Goal: Task Accomplishment & Management: Manage account settings

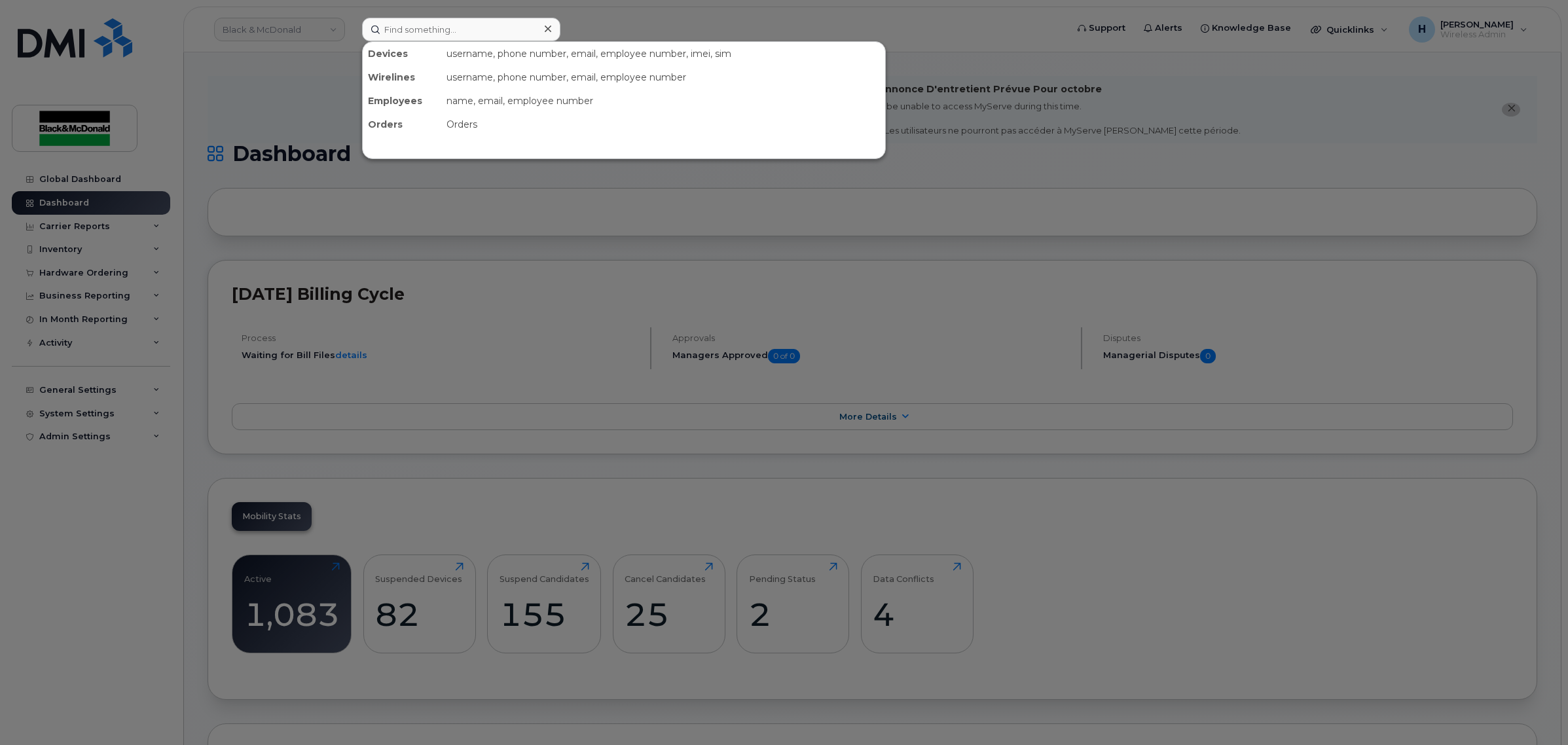
click at [336, 326] on div at bounding box center [784, 372] width 1568 height 745
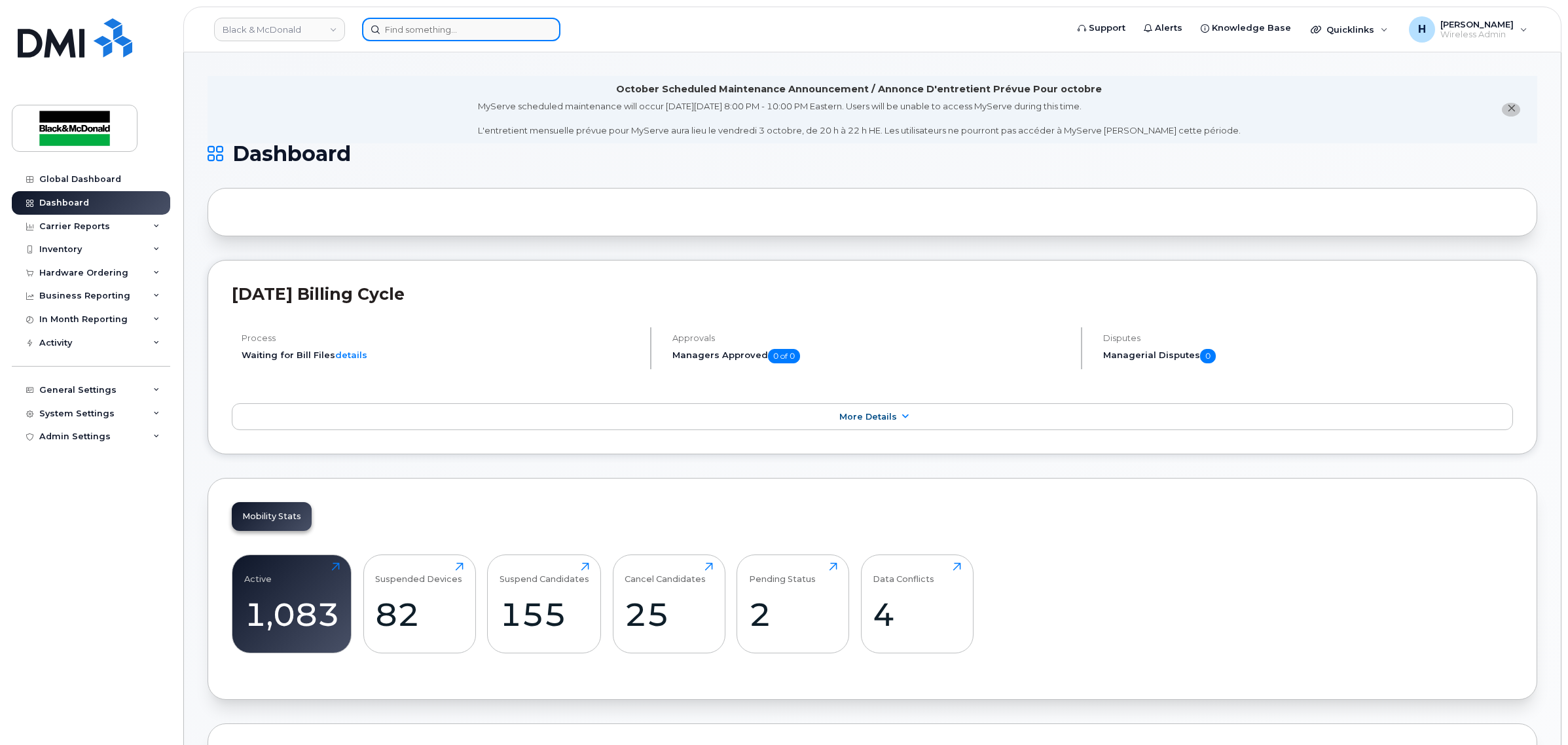
click at [433, 25] on input at bounding box center [460, 29] width 198 height 24
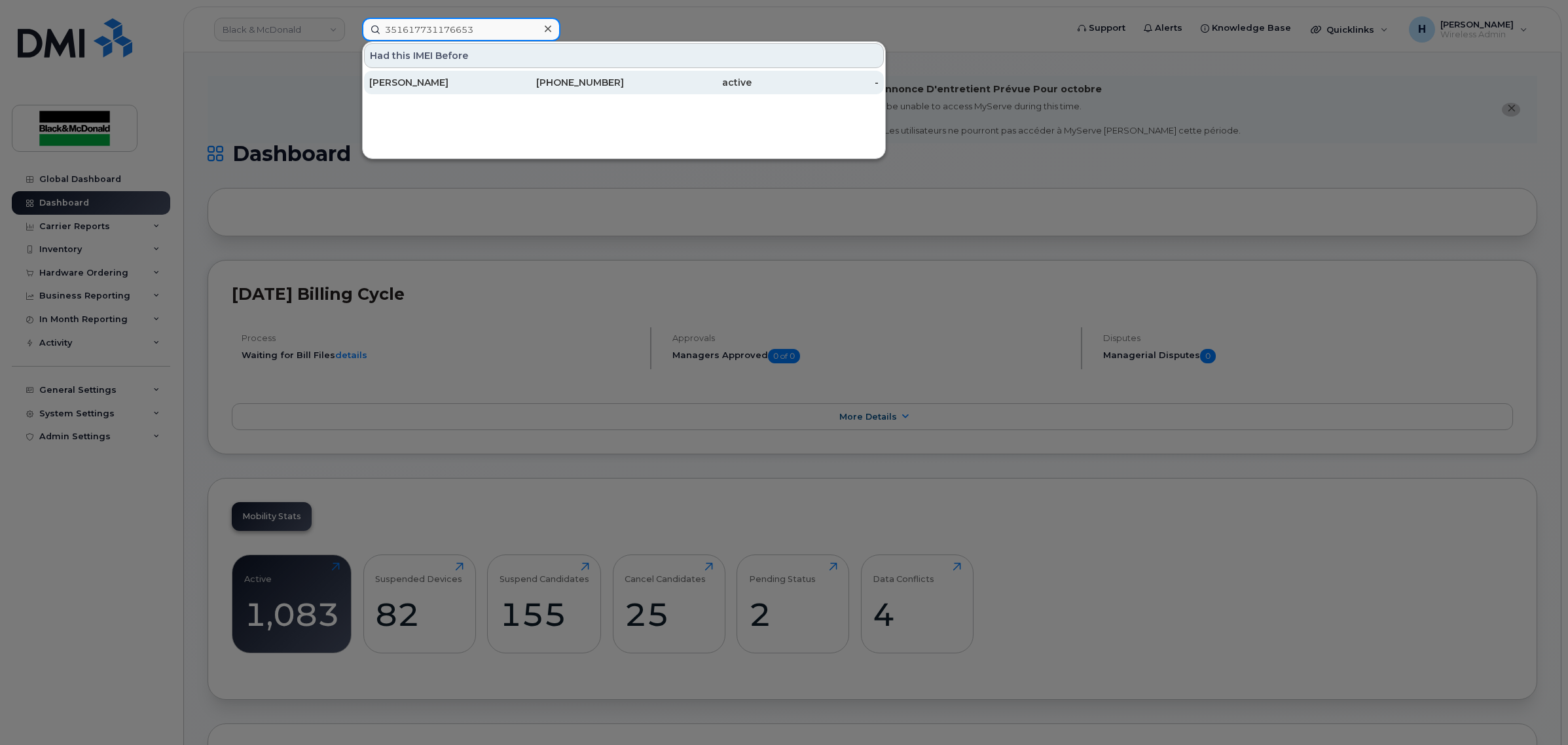
type input "351617731176653"
click at [453, 84] on div "[PERSON_NAME]" at bounding box center [433, 83] width 127 height 13
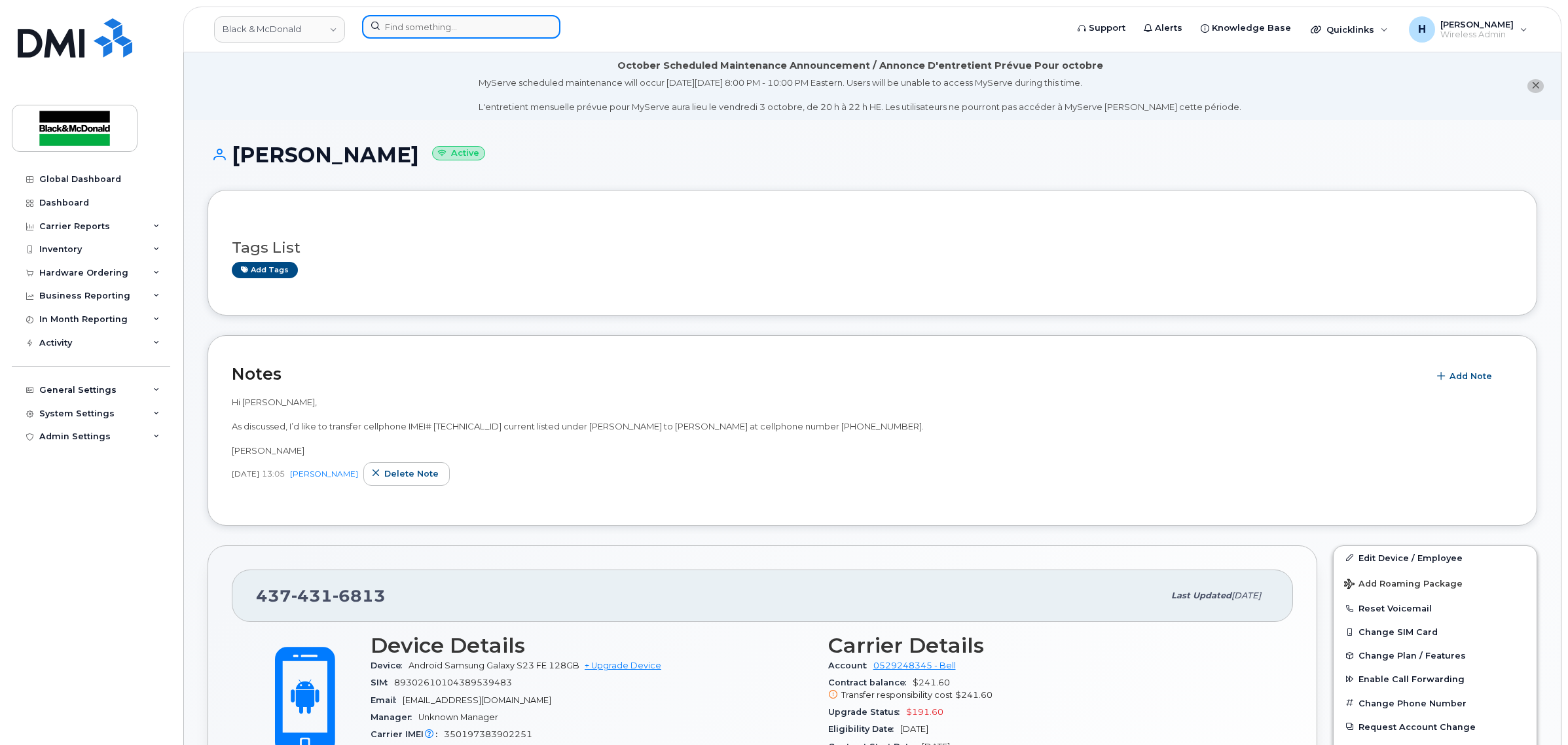
click at [439, 17] on input at bounding box center [460, 27] width 198 height 24
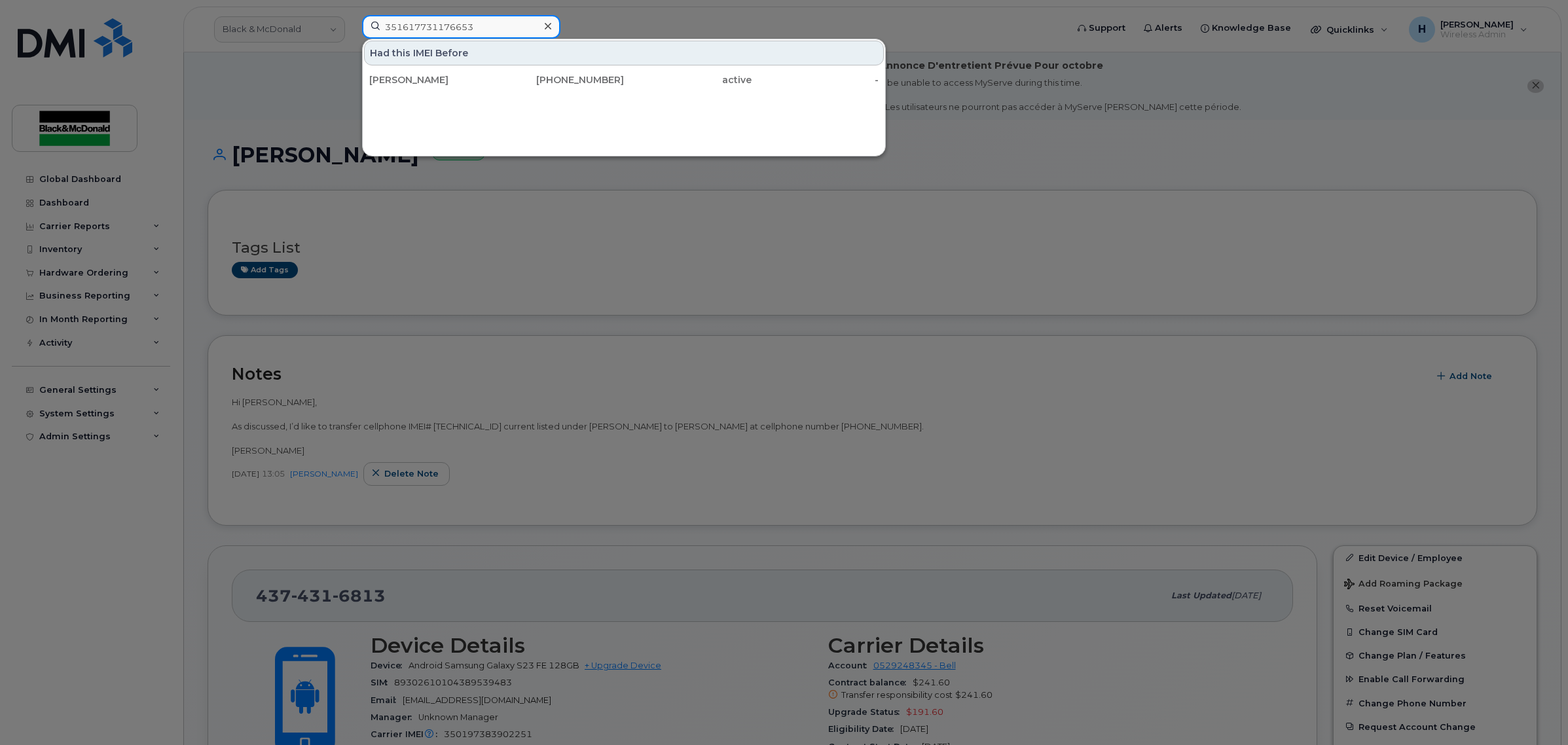
type input "351617731176653"
click at [610, 27] on div at bounding box center [784, 372] width 1568 height 745
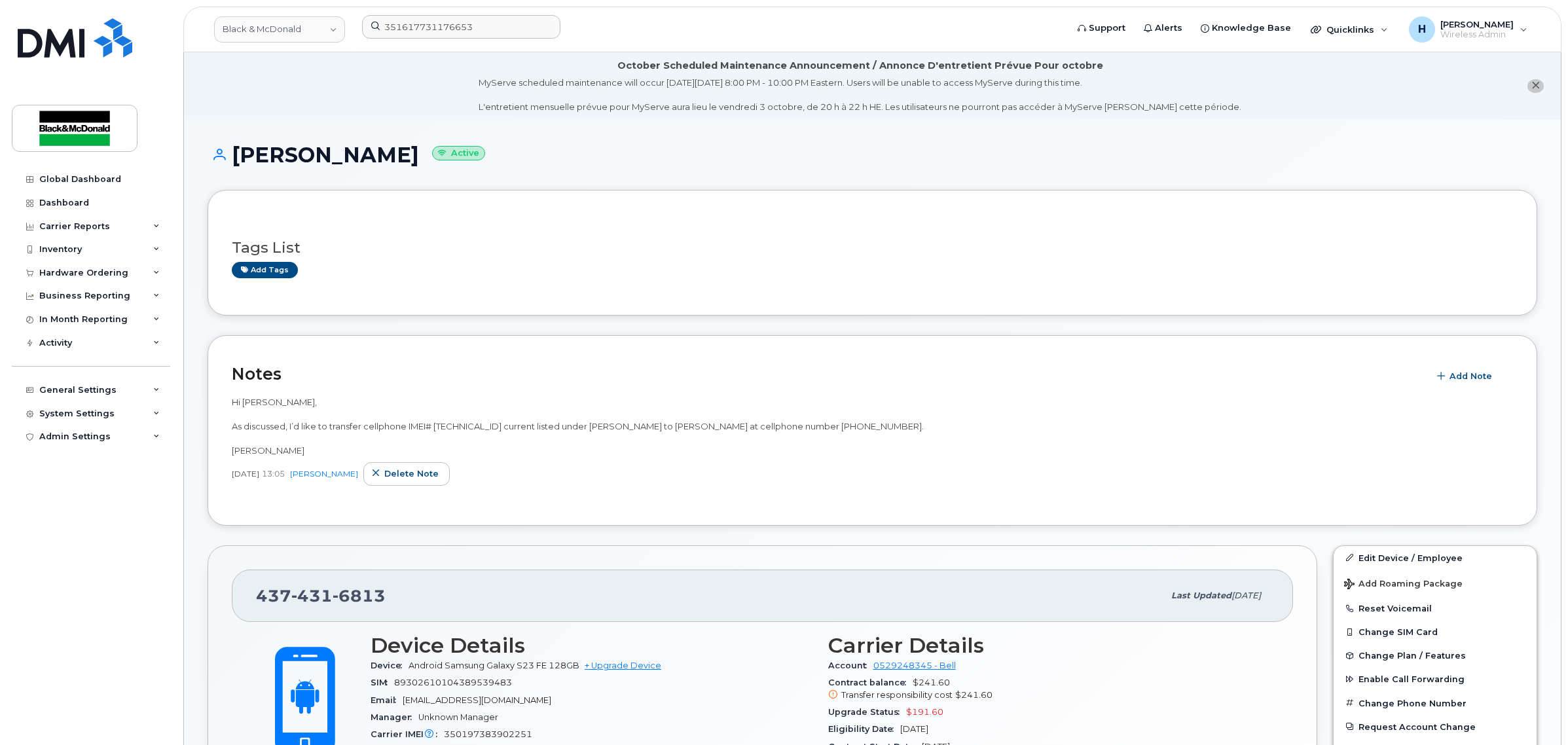
click at [610, 27] on form "351617731176653" at bounding box center [709, 27] width 696 height 24
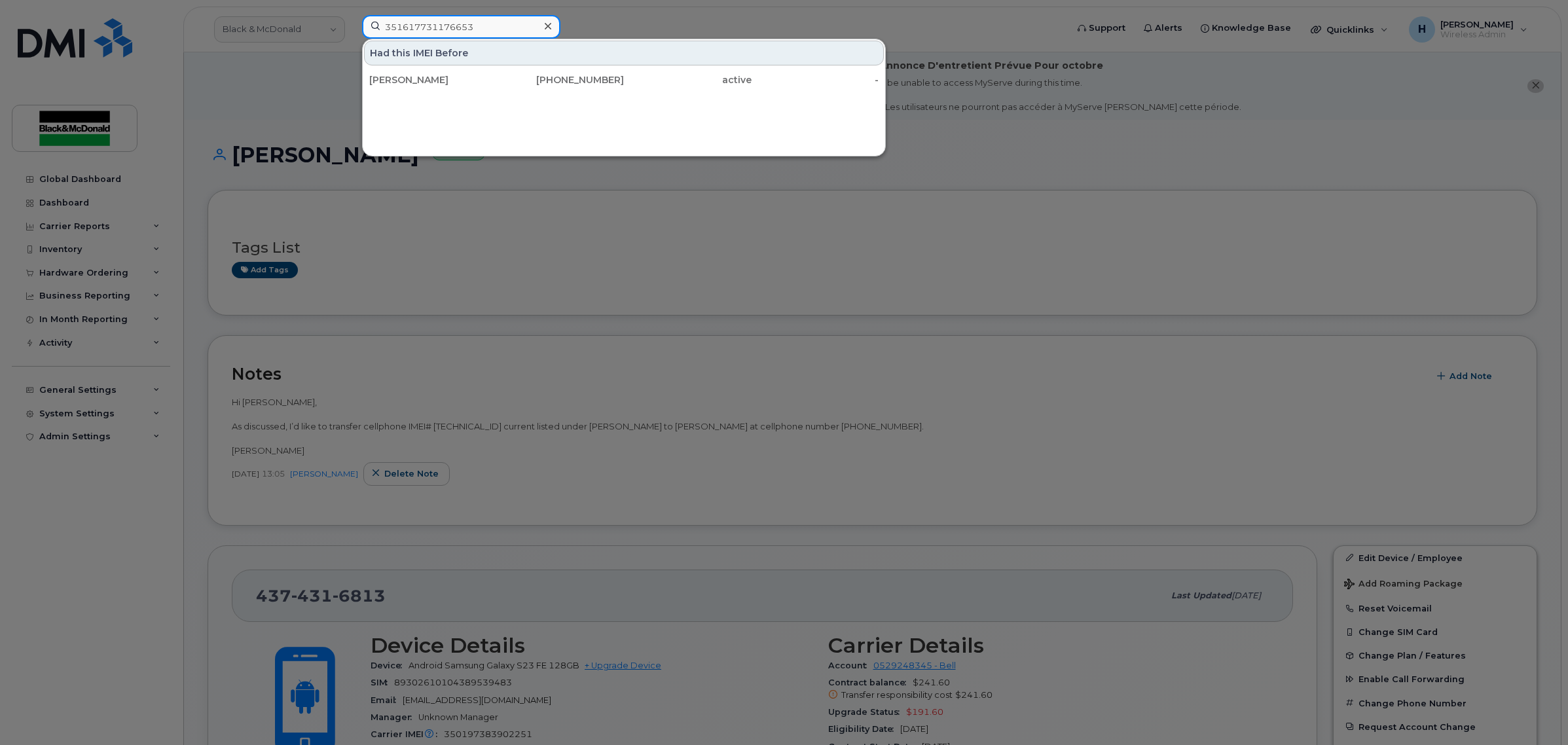
drag, startPoint x: 522, startPoint y: 30, endPoint x: 138, endPoint y: 13, distance: 384.4
click at [351, 15] on div "351617731176653 Had this IMEI Before Carlos Candela 437-431-6813 active -" at bounding box center [709, 29] width 717 height 28
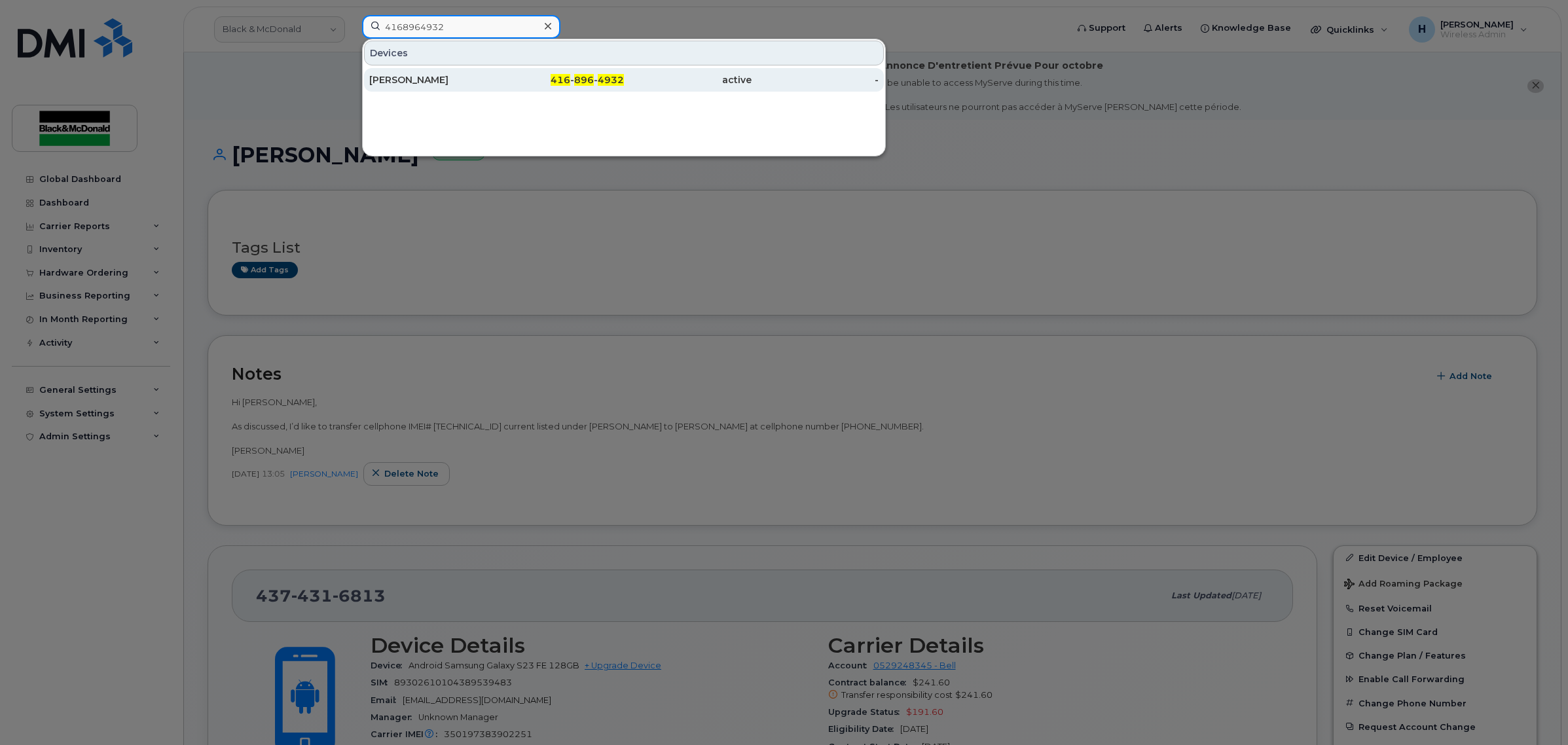
type input "4168964932"
click at [567, 85] on div "416 - 896 - 4932" at bounding box center [560, 80] width 127 height 13
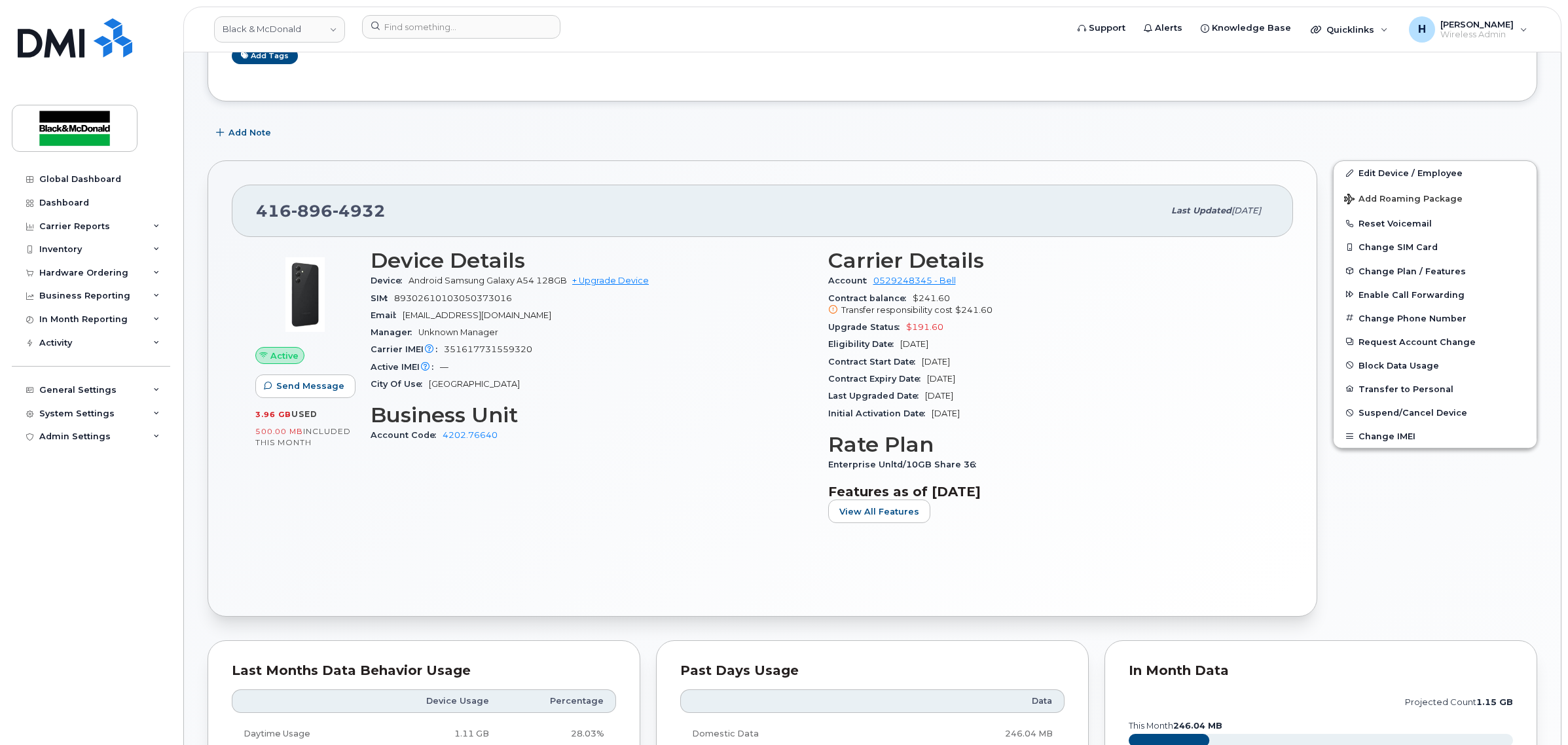
scroll to position [272, 0]
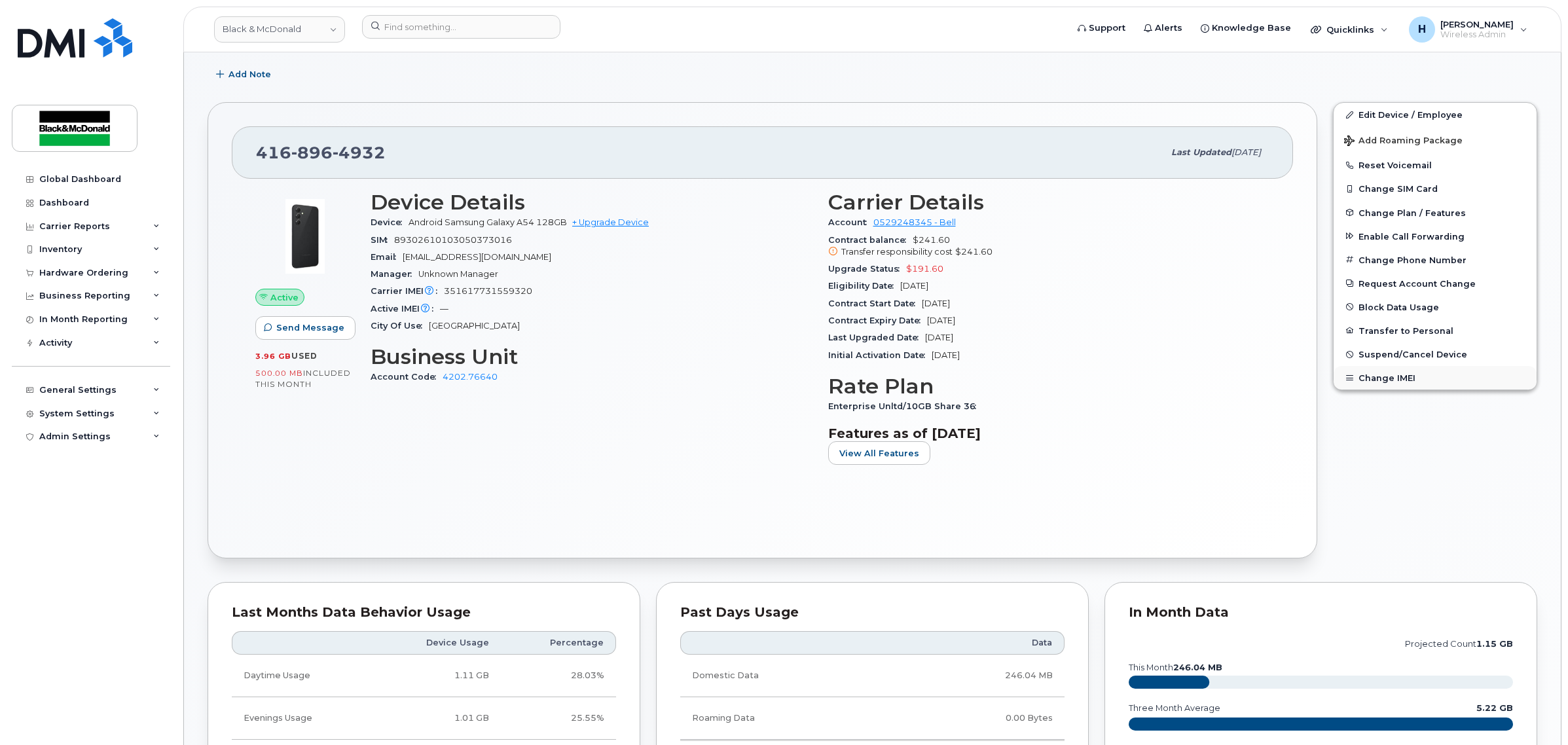
click at [1389, 371] on button "Change IMEI" at bounding box center [1435, 378] width 203 height 24
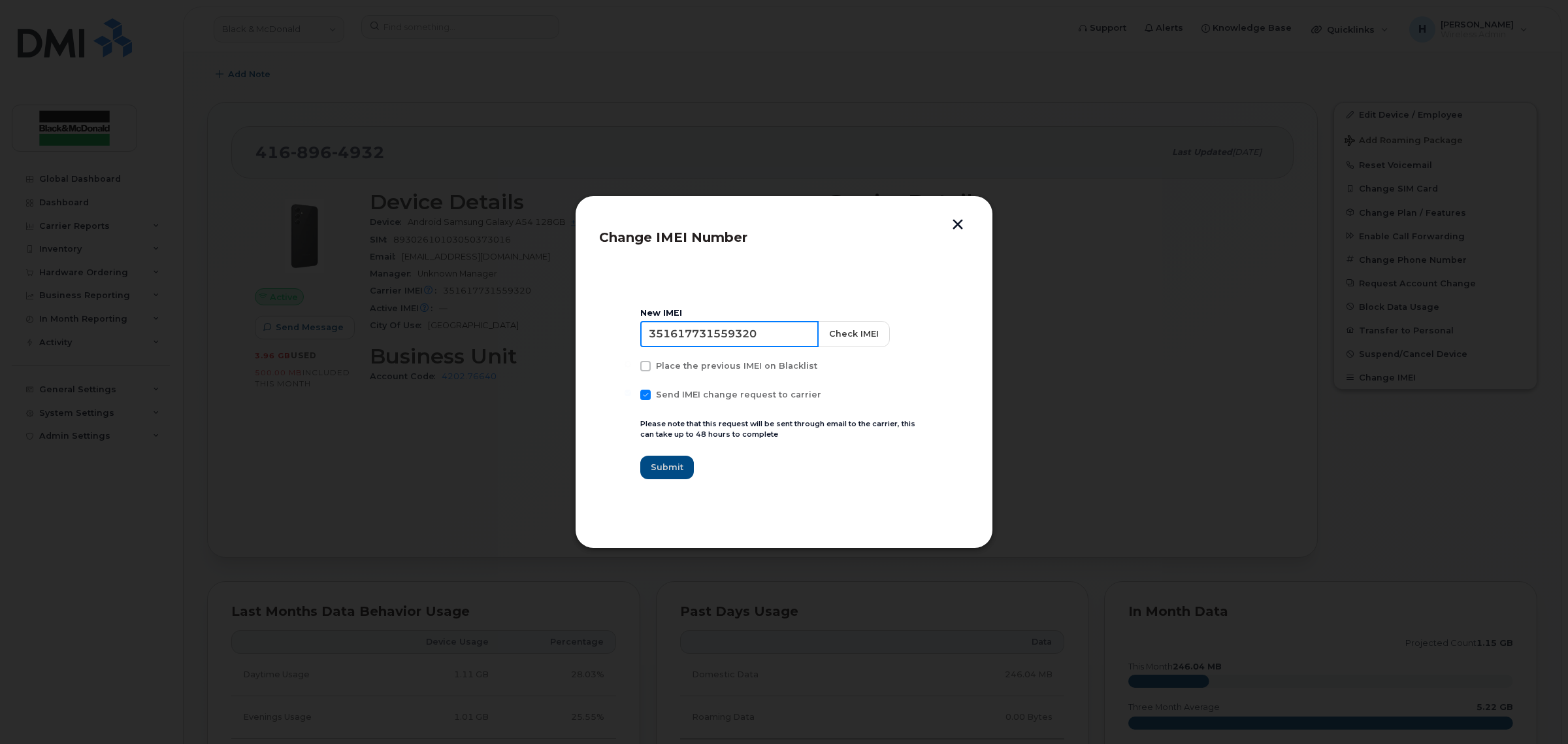
drag, startPoint x: 721, startPoint y: 343, endPoint x: 350, endPoint y: 338, distance: 371.0
click at [350, 338] on div "Change IMEI Number New IMEI 351617731559320 Check IMEI Place the previous IMEI …" at bounding box center [784, 372] width 1568 height 744
type input "351617731176653"
click at [818, 338] on button "Check IMEI" at bounding box center [853, 335] width 72 height 27
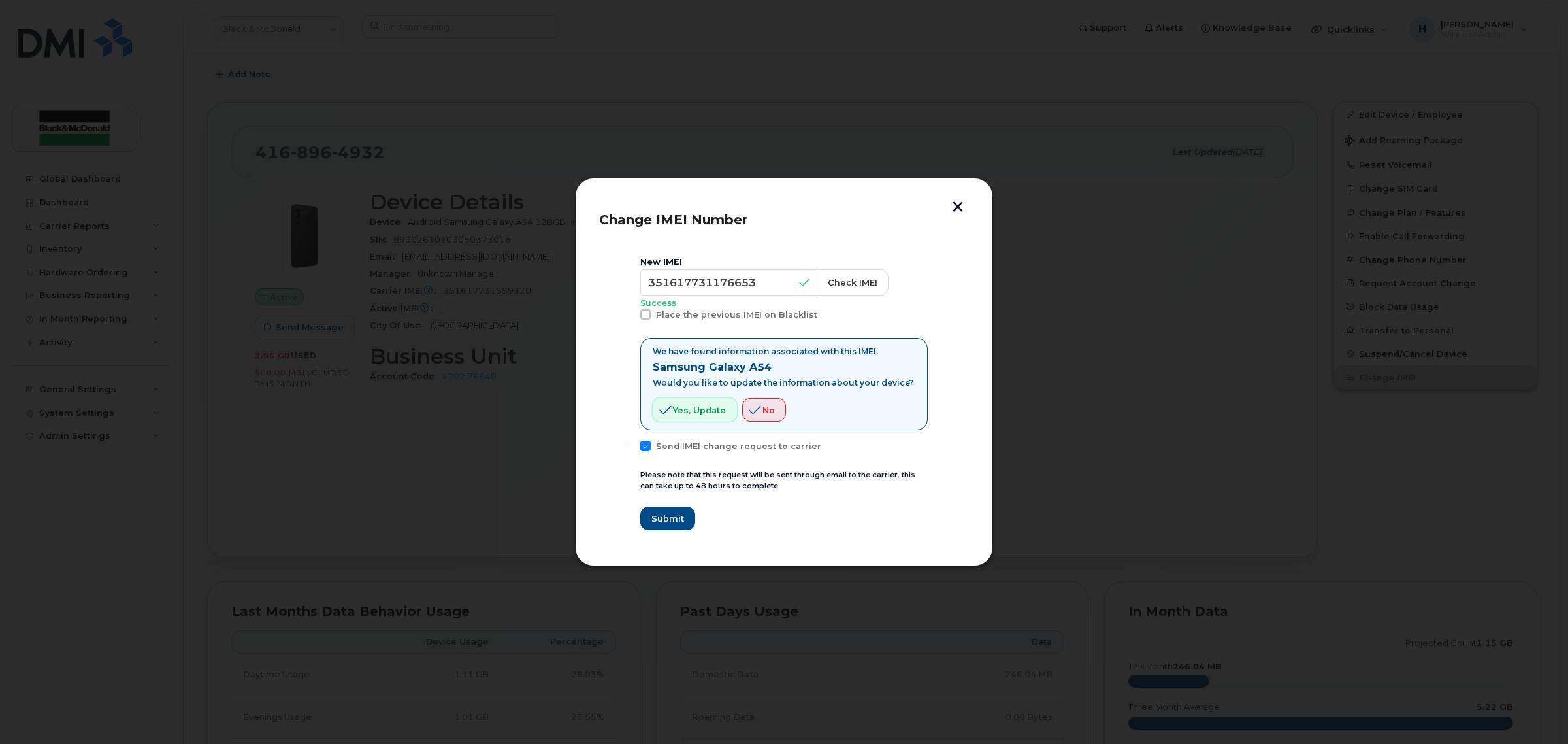
click at [672, 402] on button "Yes, update" at bounding box center [694, 409] width 84 height 24
click at [664, 413] on icon "button" at bounding box center [665, 409] width 12 height 11
click at [649, 515] on button "Submit" at bounding box center [667, 517] width 54 height 24
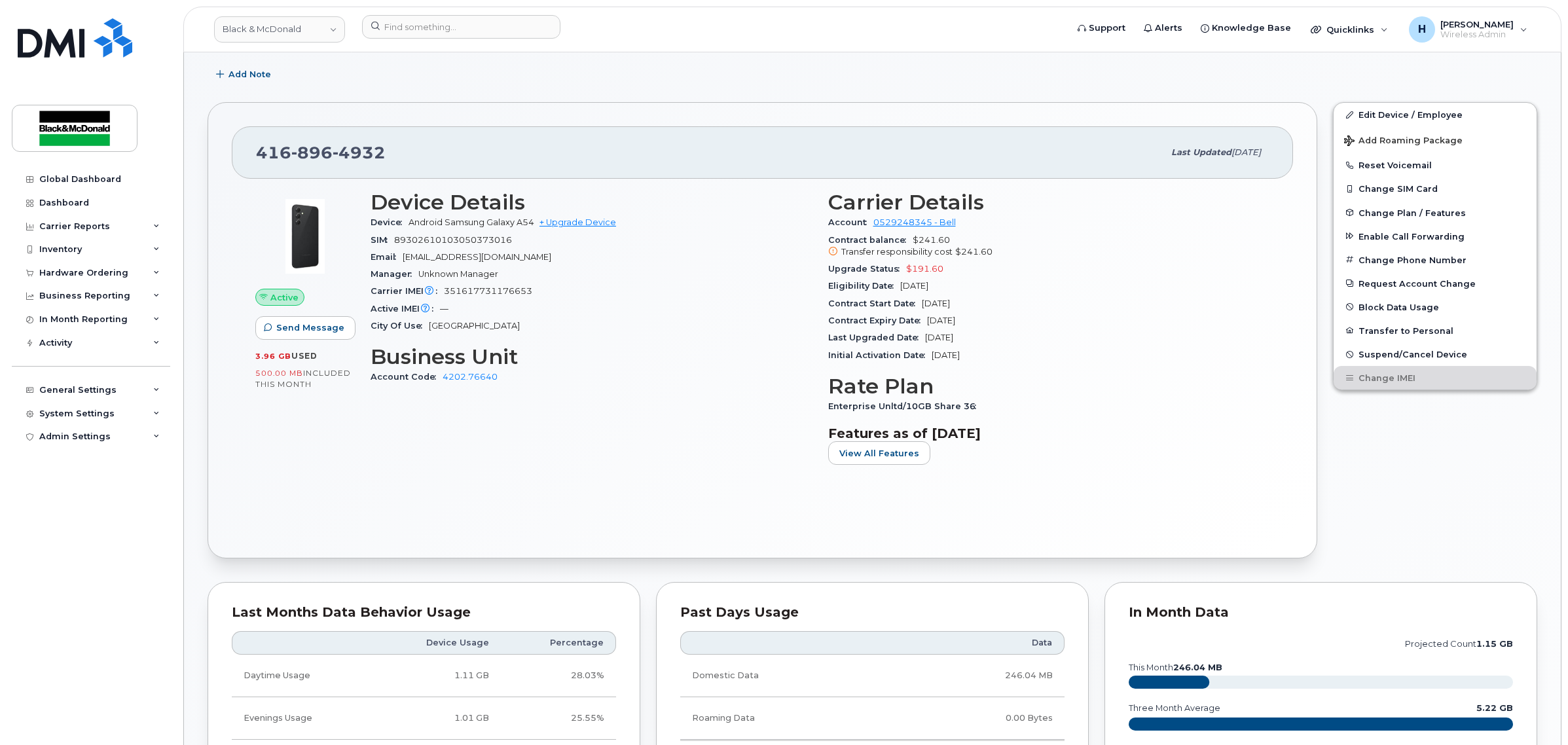
click at [738, 460] on div "Device Details Device Android Samsung Galaxy A54 + Upgrade Device SIM 893026101…" at bounding box center [591, 332] width 457 height 301
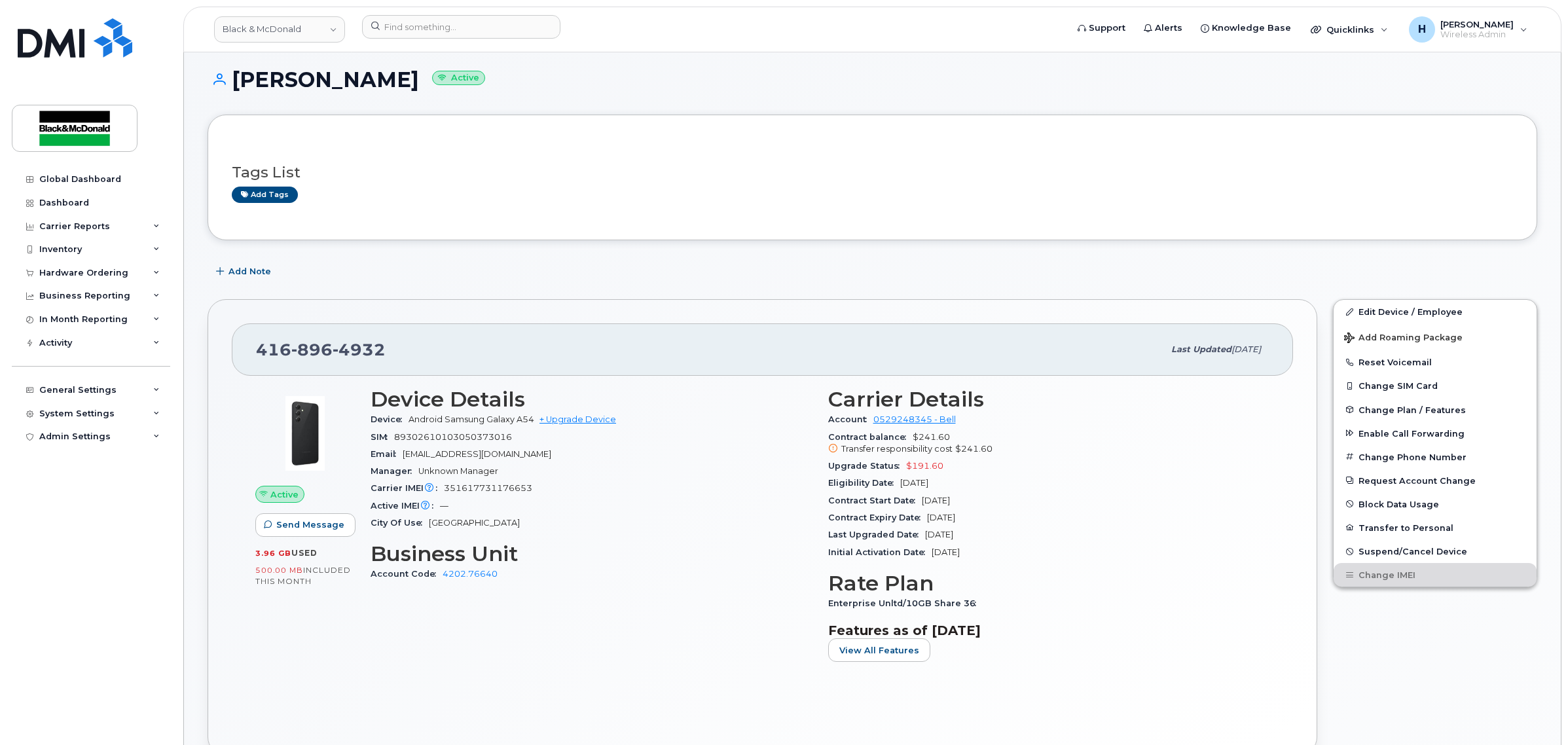
scroll to position [0, 0]
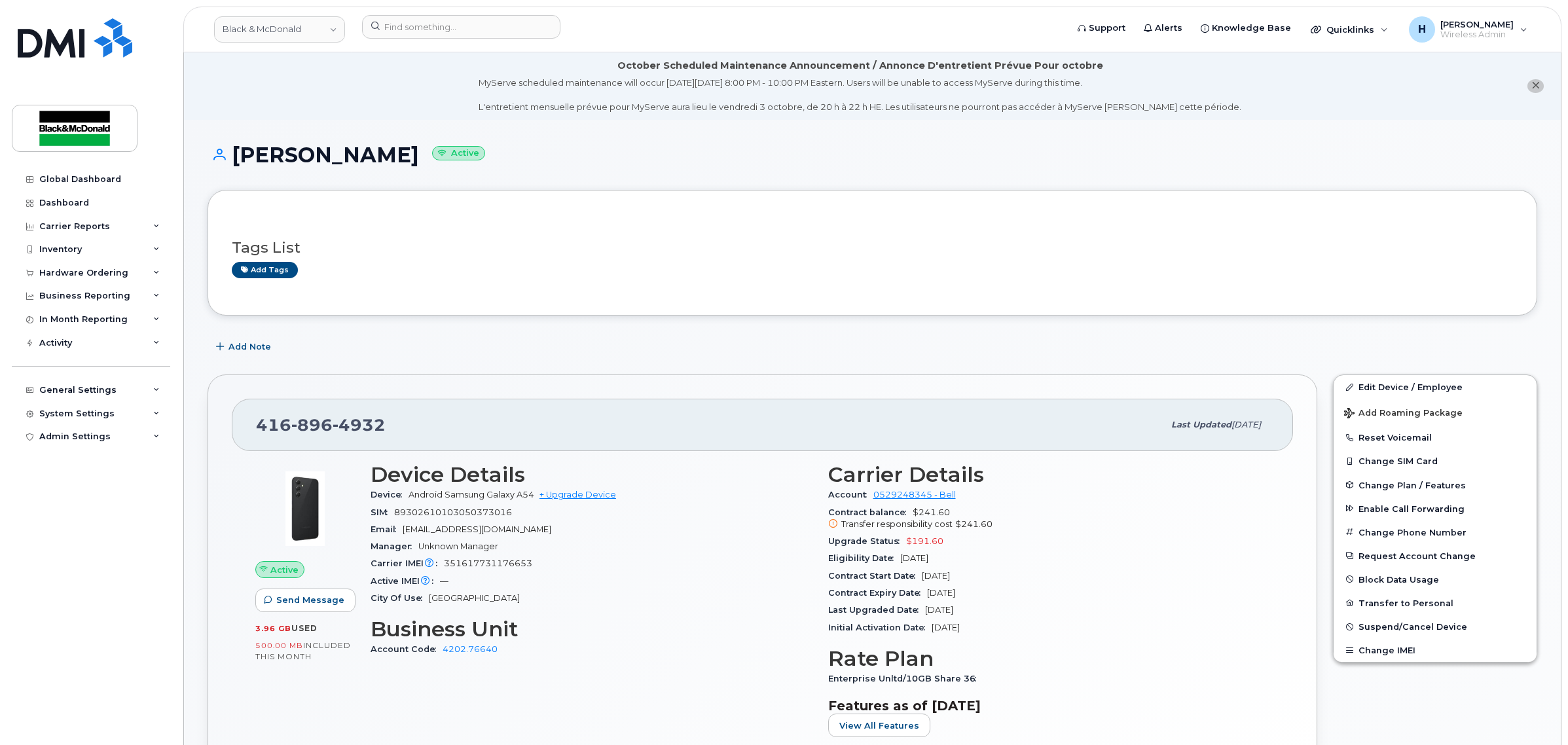
click at [585, 243] on h3 "Tags List" at bounding box center [872, 247] width 1281 height 16
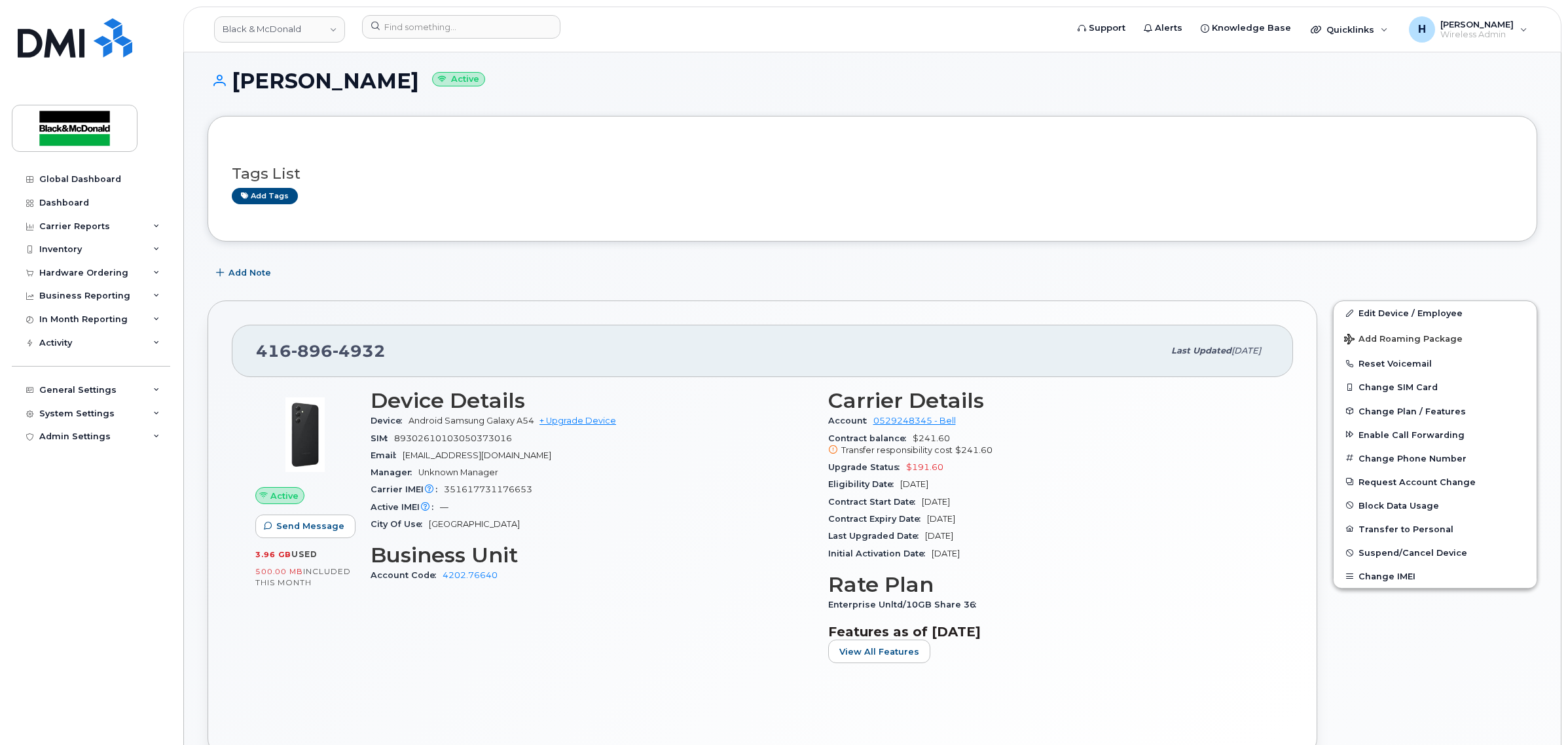
scroll to position [108, 0]
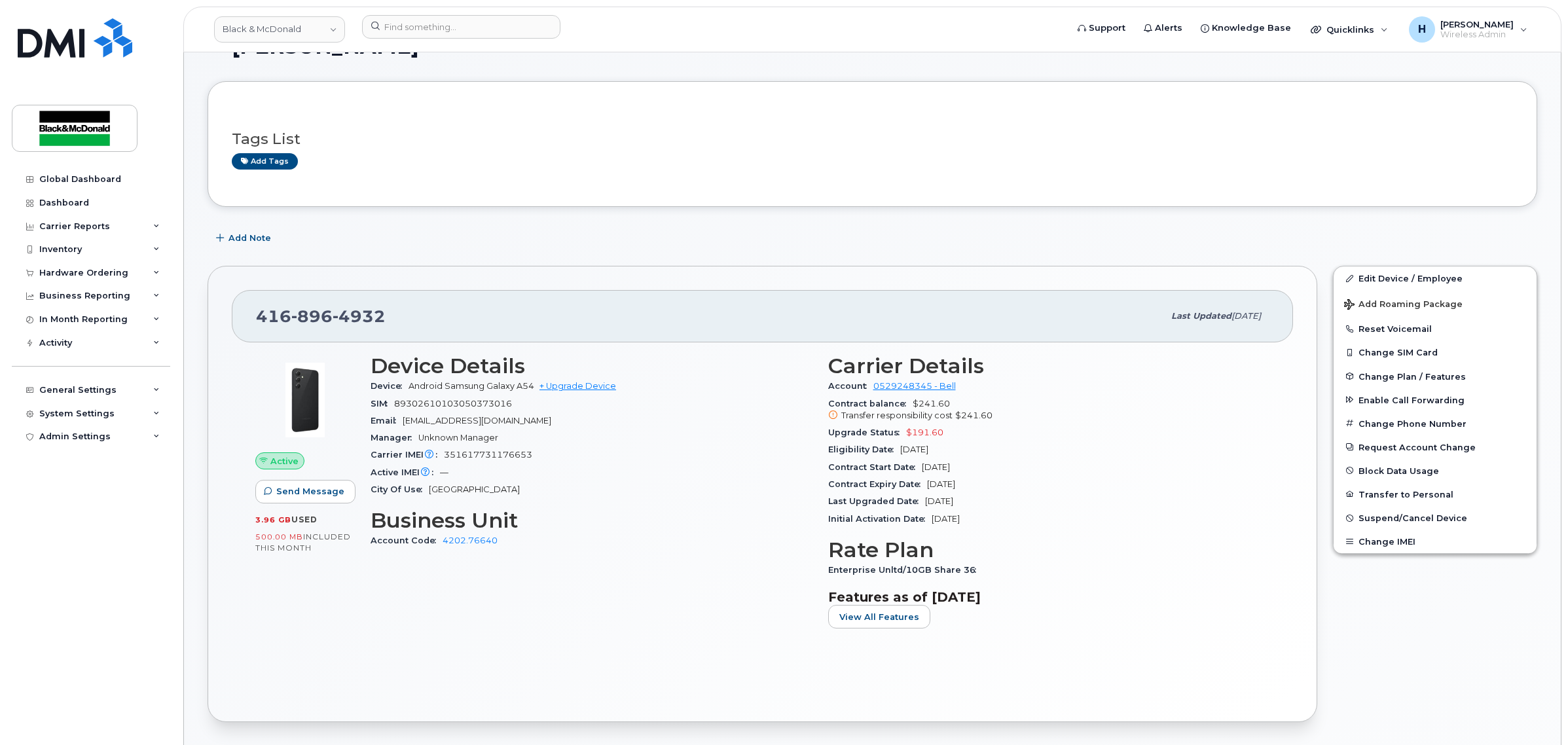
click at [629, 270] on div "416 896 4932 Last updated Sep 29, 2025 Active Send Message 3.96 GB  used 500.00…" at bounding box center [762, 494] width 1110 height 456
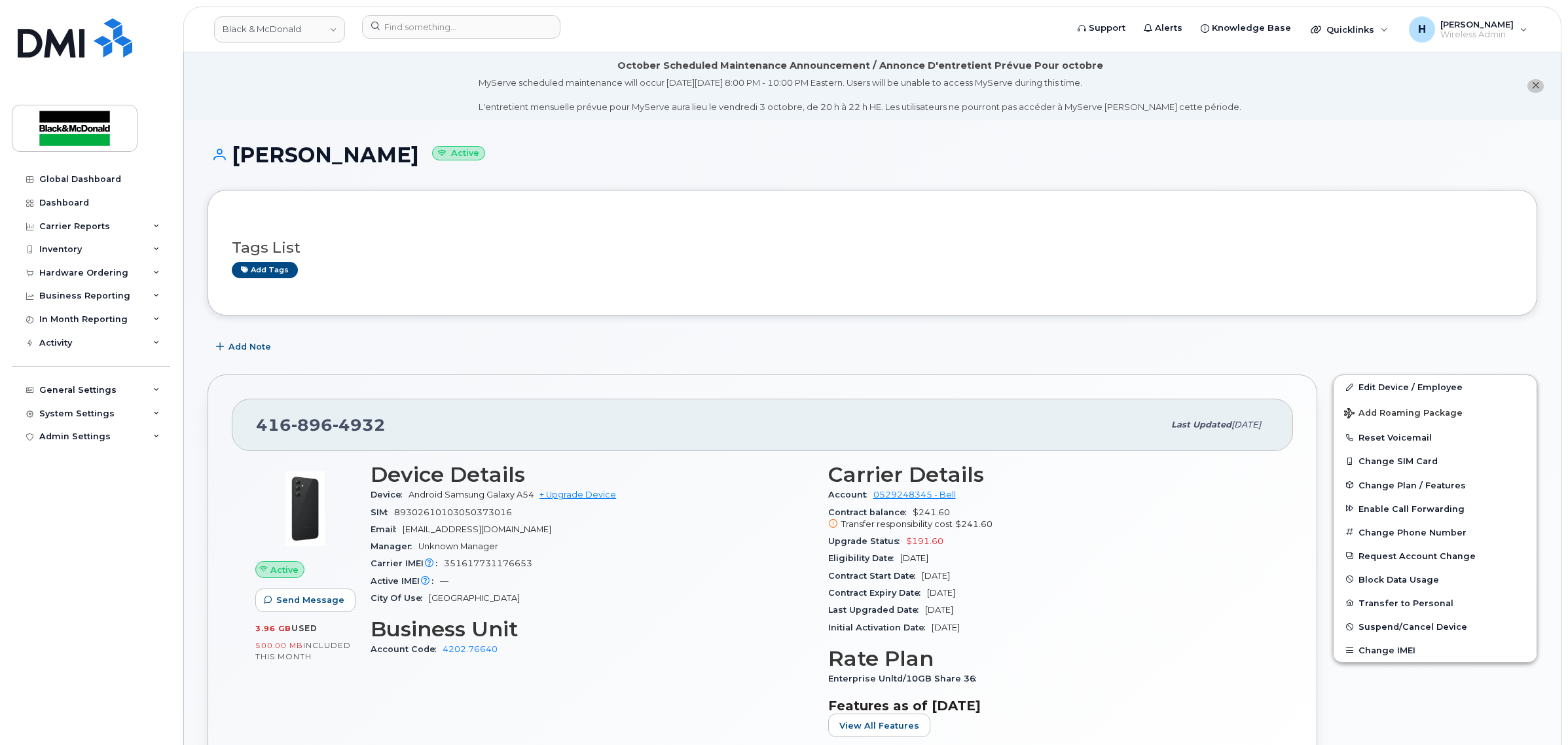
click at [556, 145] on h1 "Jerry Dafonseca Active" at bounding box center [872, 155] width 1330 height 23
click at [578, 247] on h3 "Tags List" at bounding box center [872, 247] width 1281 height 16
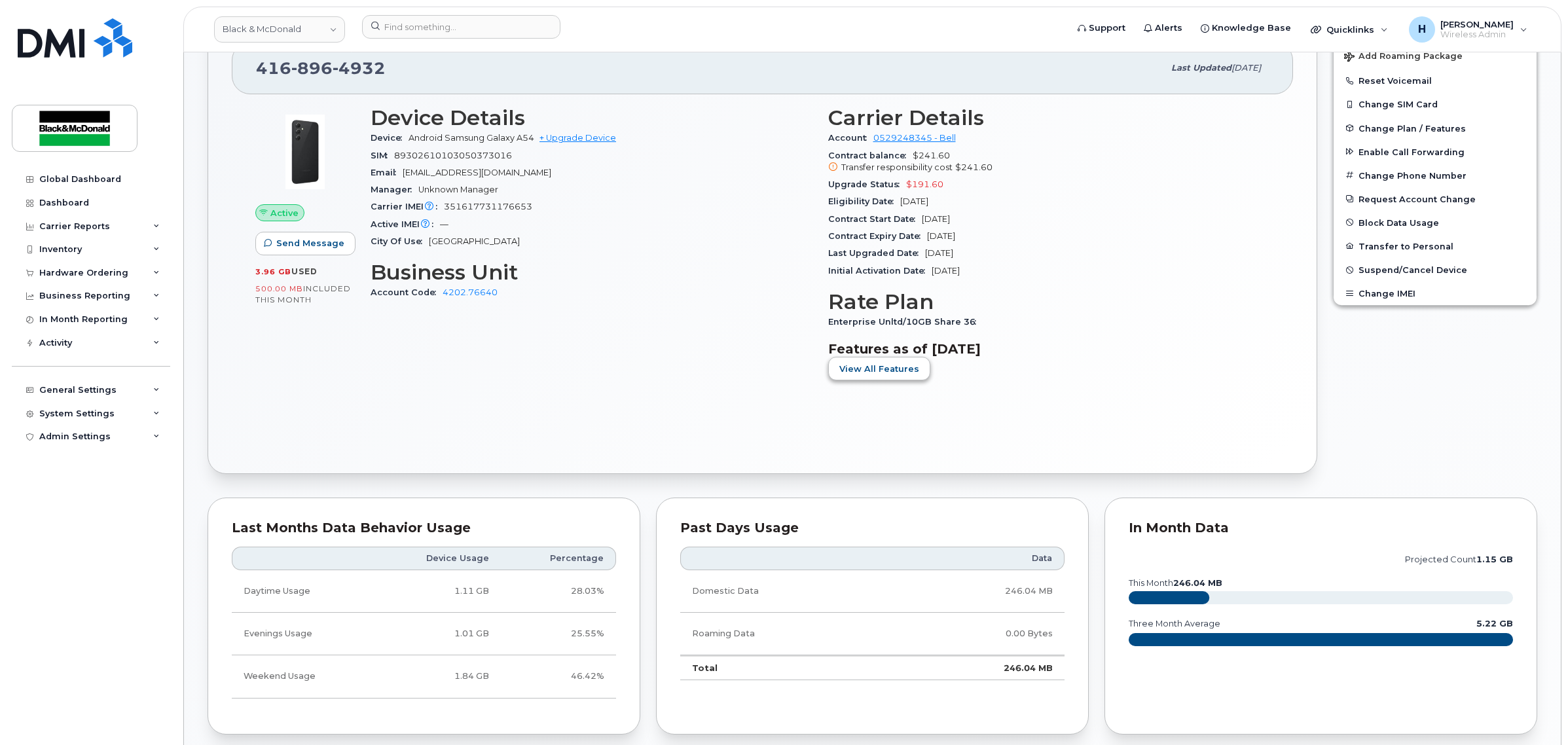
scroll to position [652, 0]
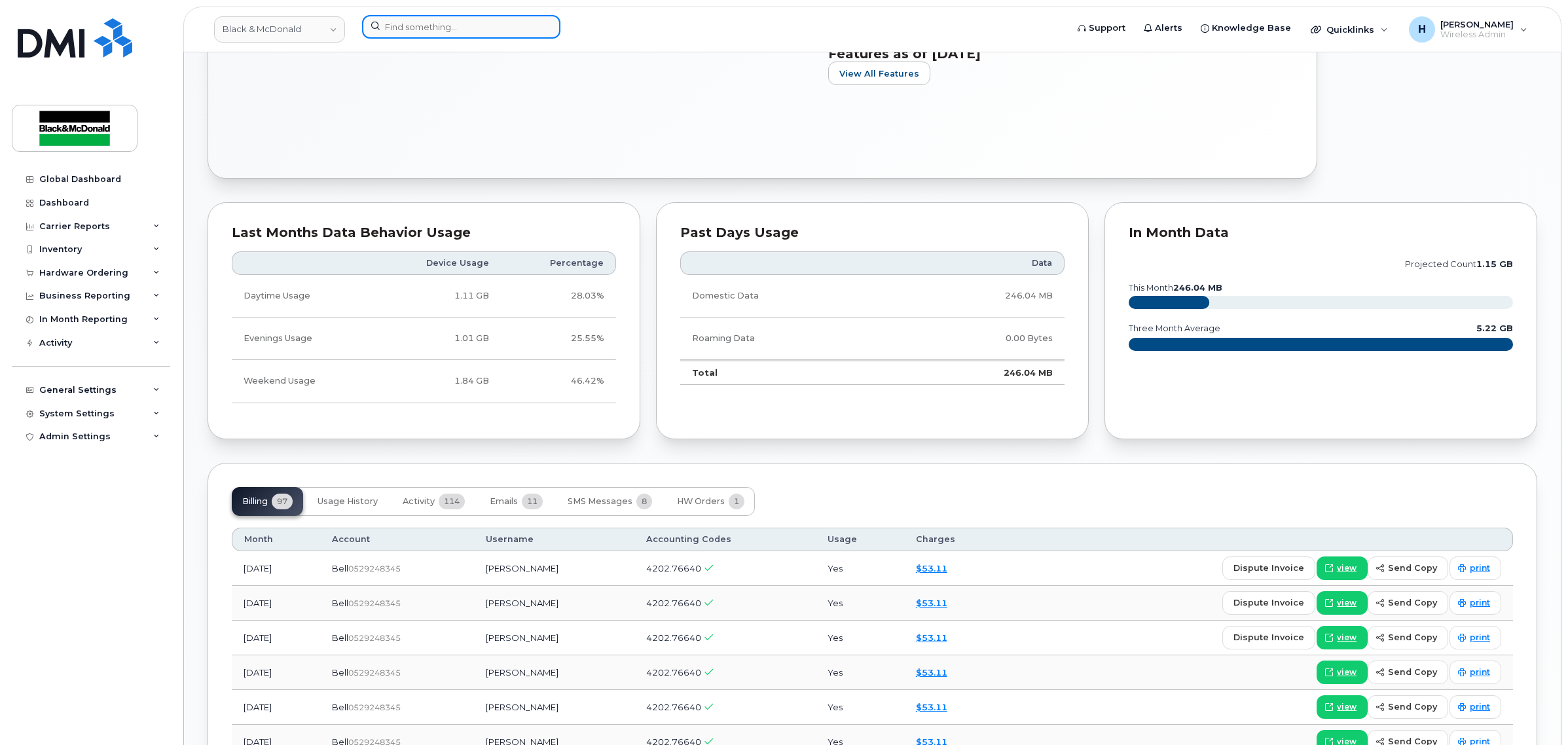
click at [439, 28] on input at bounding box center [460, 27] width 198 height 24
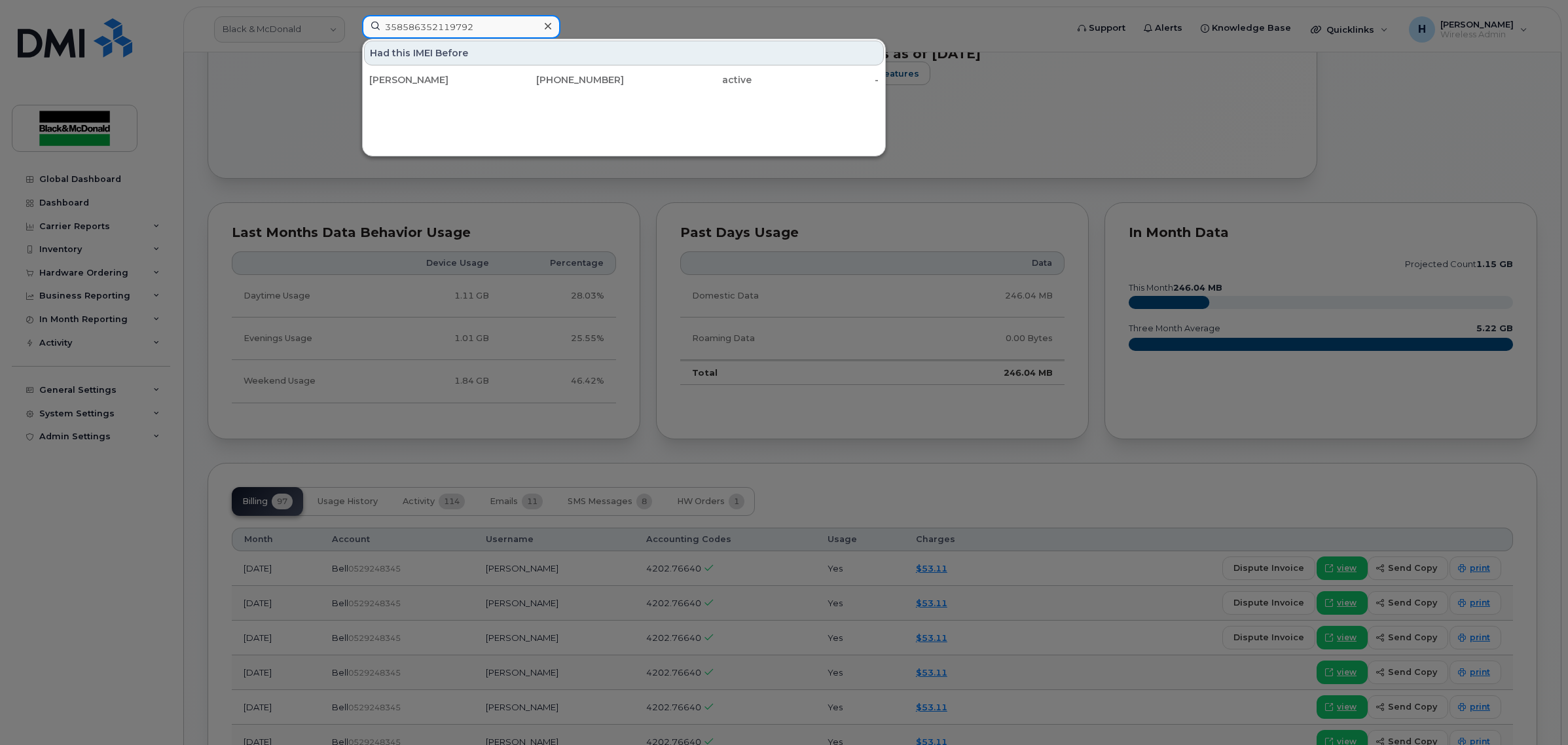
type input "358586352119792"
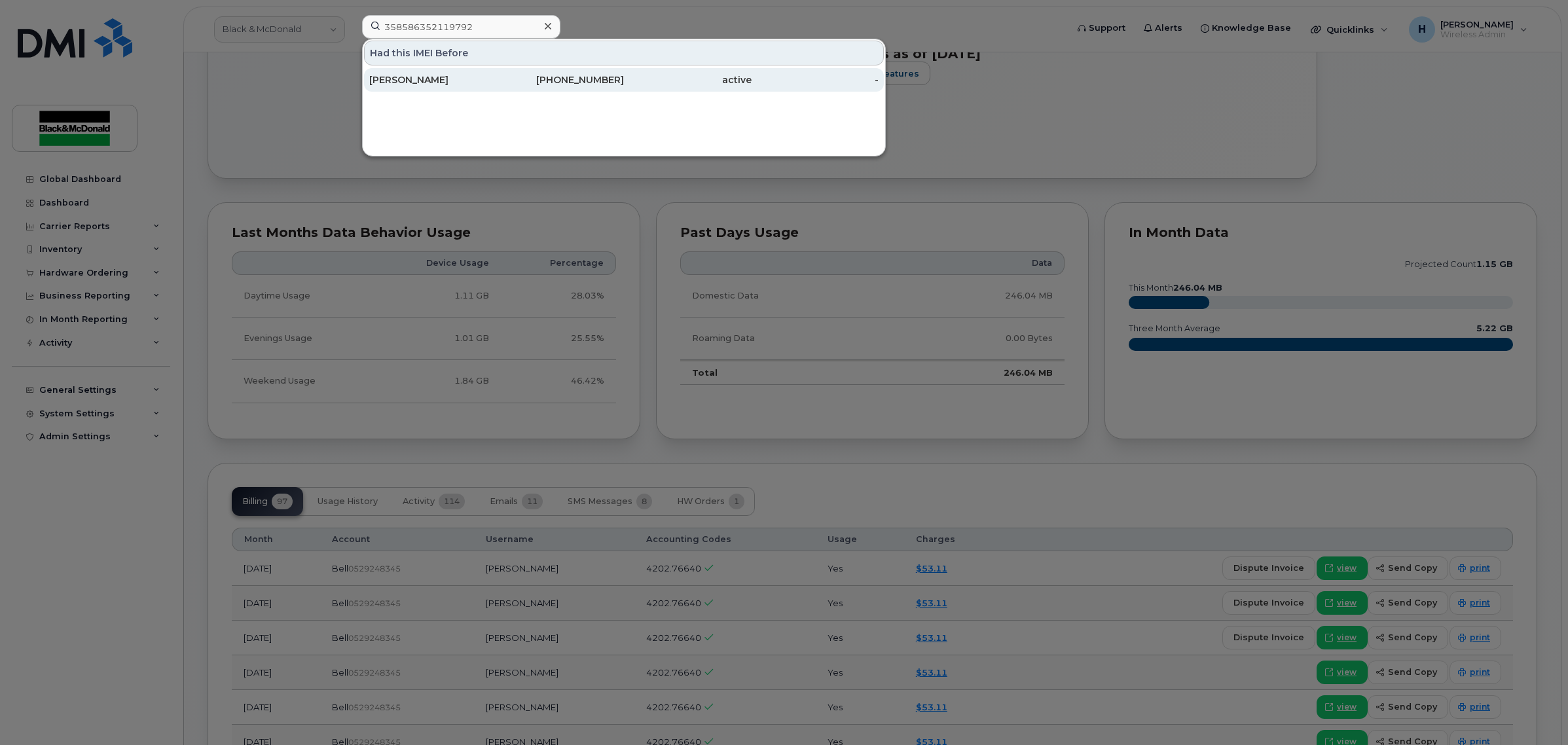
click at [462, 89] on div "Al Medeiros" at bounding box center [433, 80] width 127 height 24
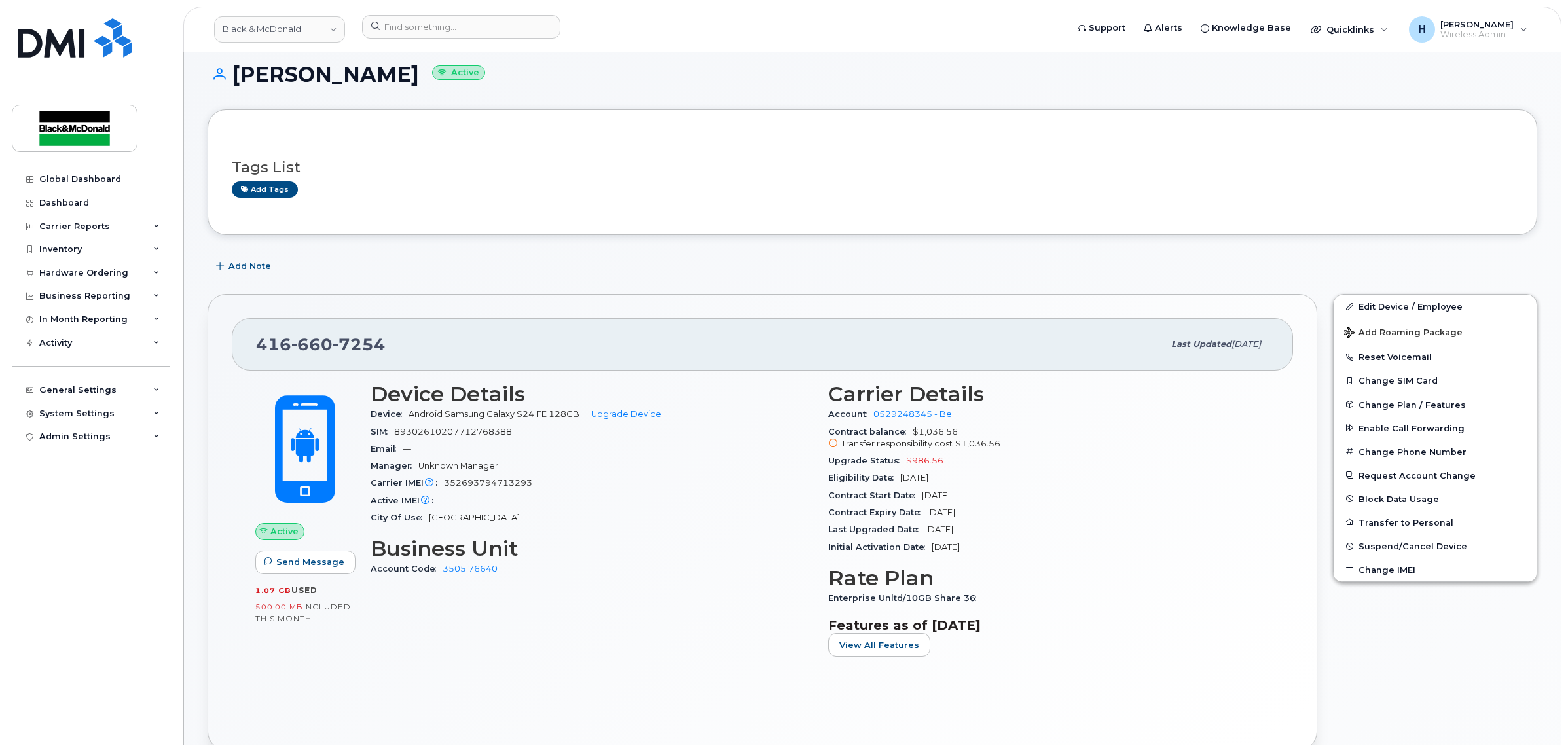
scroll to position [82, 0]
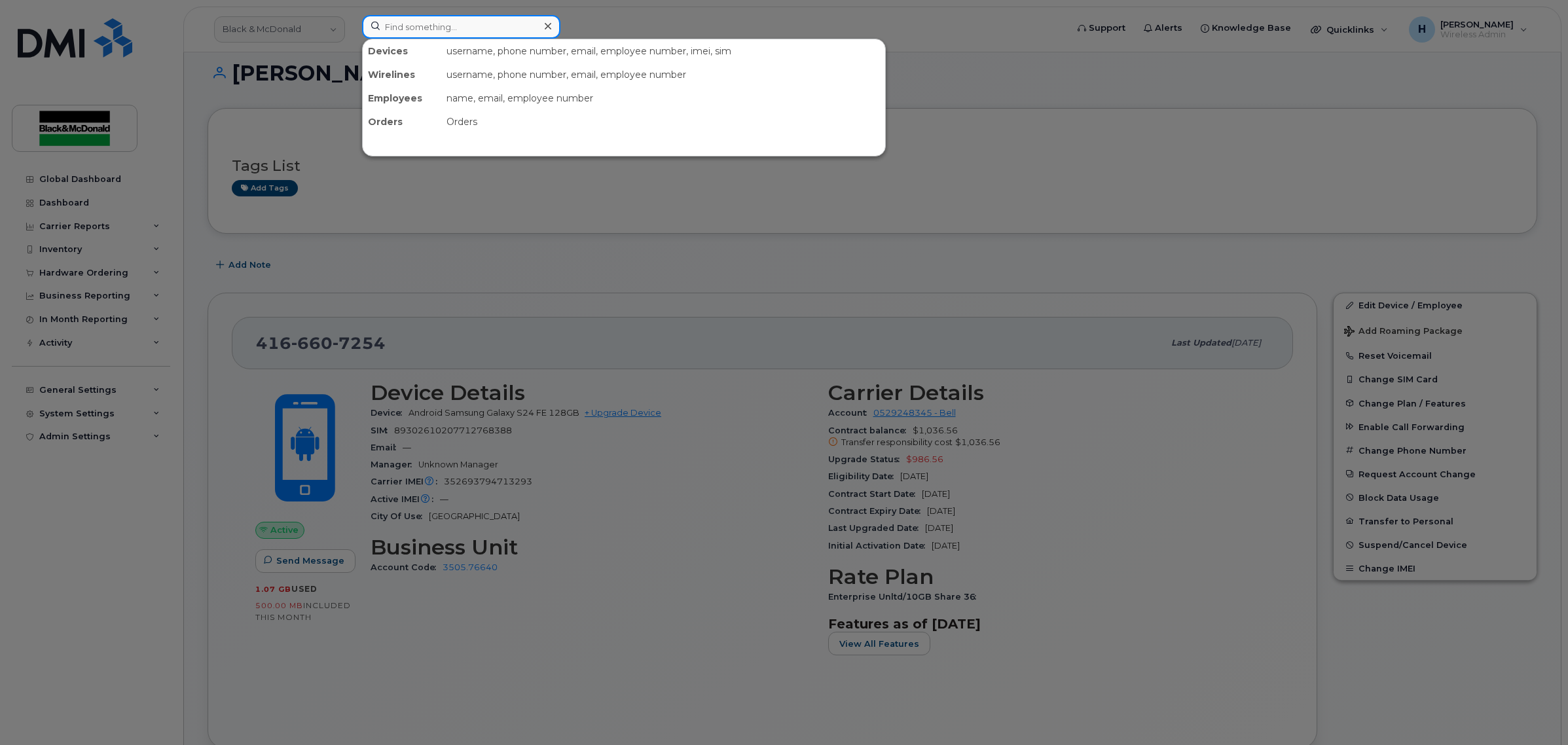
click at [440, 24] on input at bounding box center [460, 27] width 198 height 24
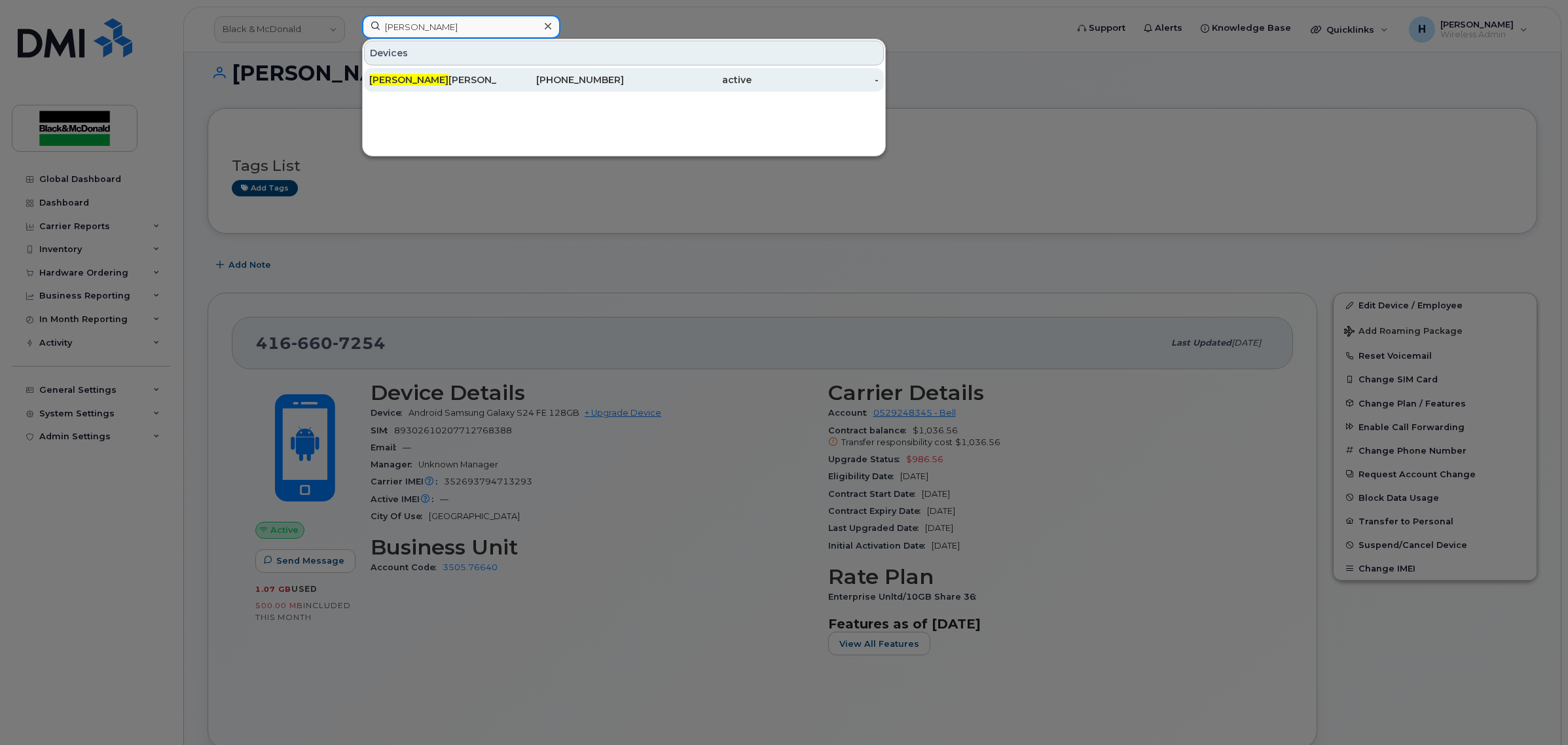
type input "deena"
click at [458, 82] on div "Deena Rogers" at bounding box center [433, 80] width 127 height 13
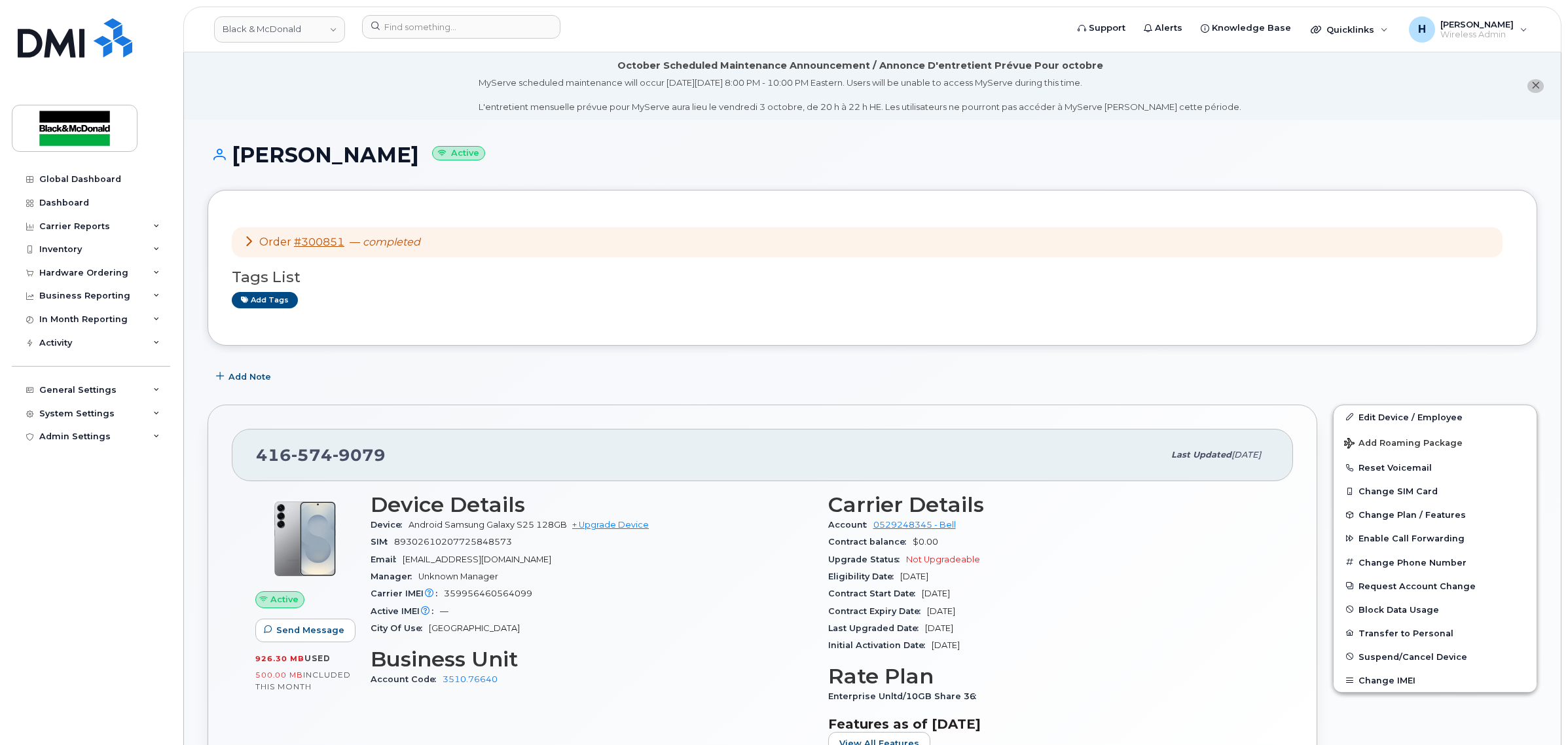
click at [656, 168] on div "Deena Rogers Active" at bounding box center [872, 166] width 1330 height 47
click at [479, 28] on input at bounding box center [460, 27] width 198 height 24
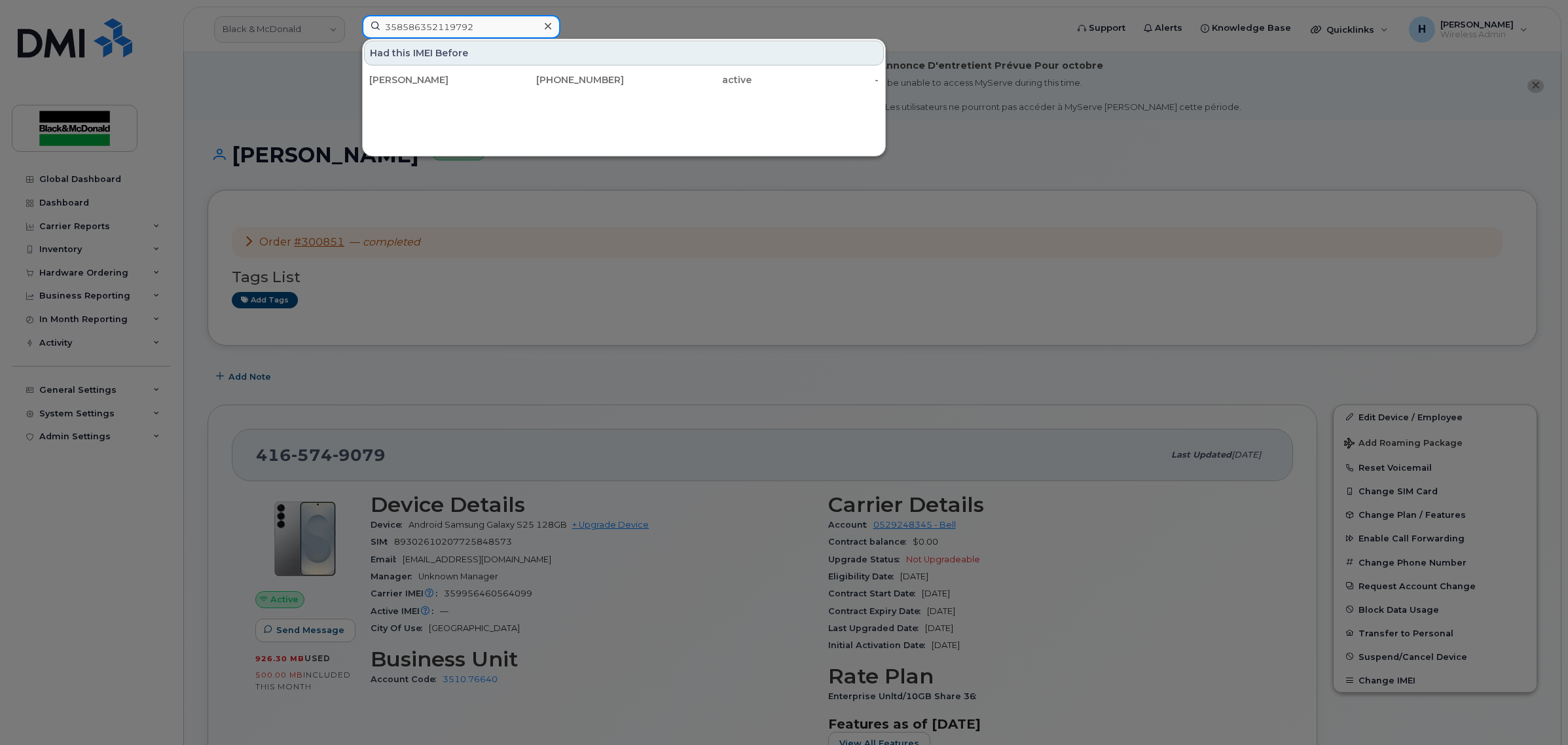
type input "358586352119792"
click at [624, 13] on div at bounding box center [784, 372] width 1568 height 745
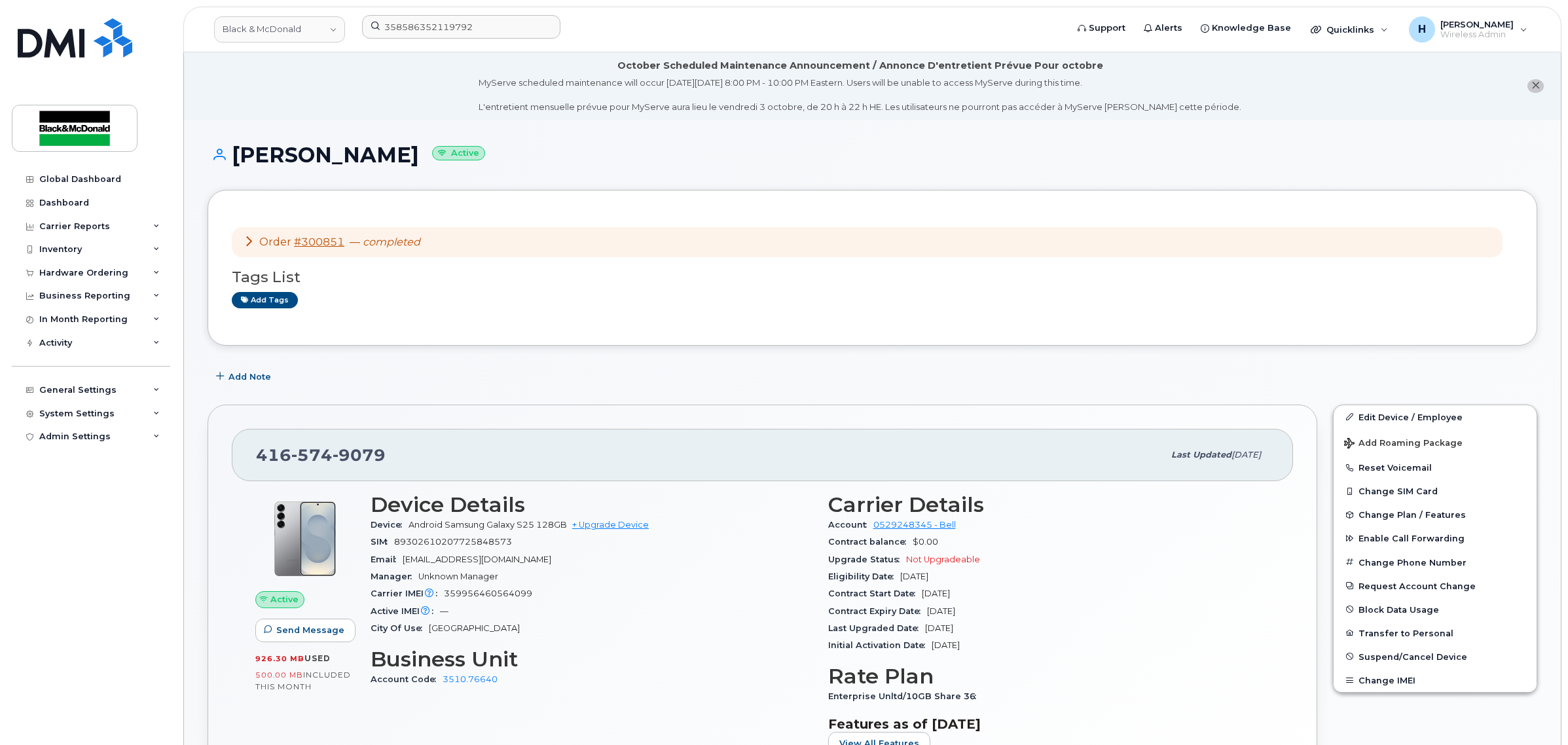
click at [755, 178] on div "Deena Rogers Active" at bounding box center [872, 166] width 1330 height 47
click at [476, 24] on input "358586352119792" at bounding box center [460, 27] width 198 height 24
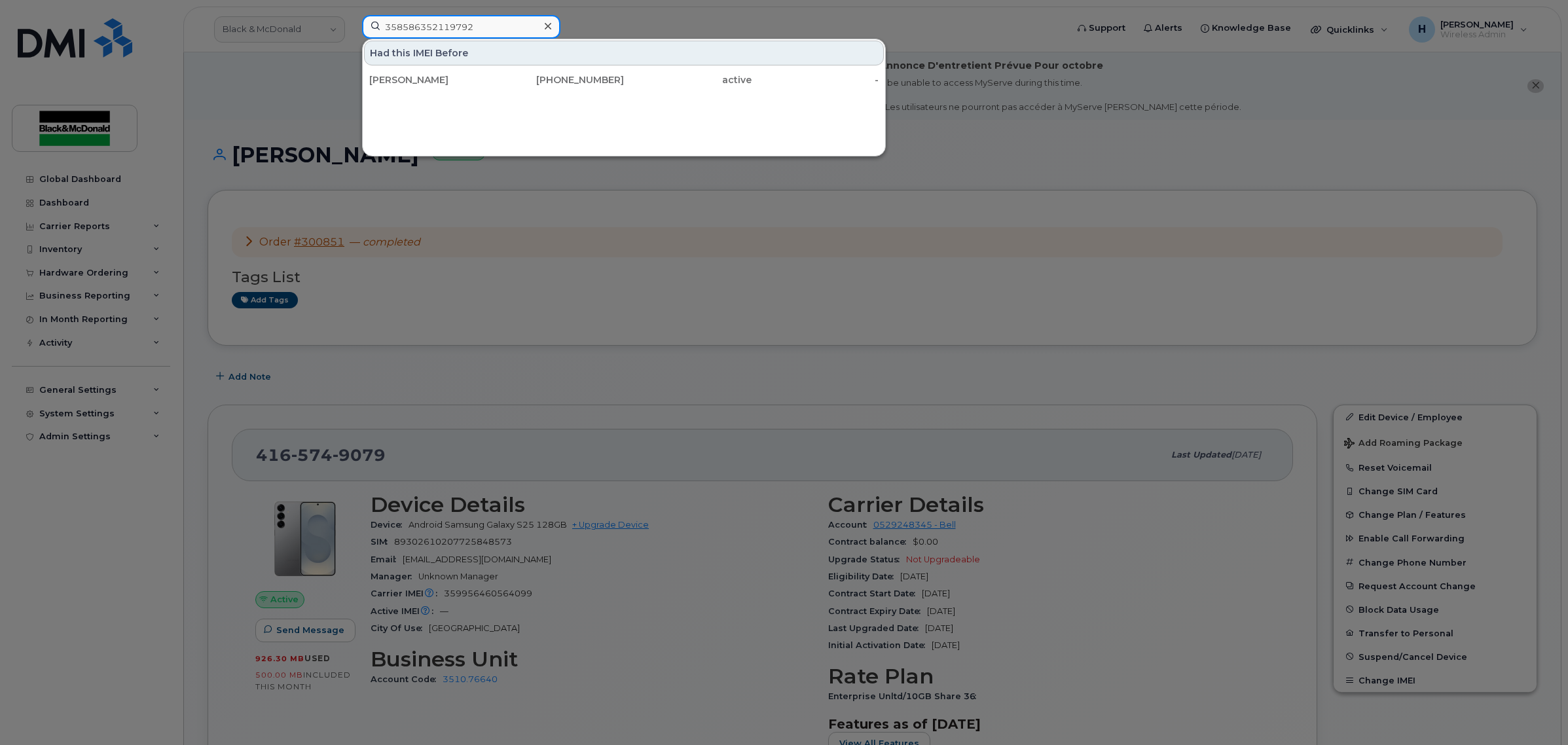
drag, startPoint x: 493, startPoint y: 27, endPoint x: 341, endPoint y: 23, distance: 152.1
click at [351, 23] on div "358586352119792 Had this IMEI Before Al Medeiros 416-660-7254 active -" at bounding box center [709, 29] width 717 height 28
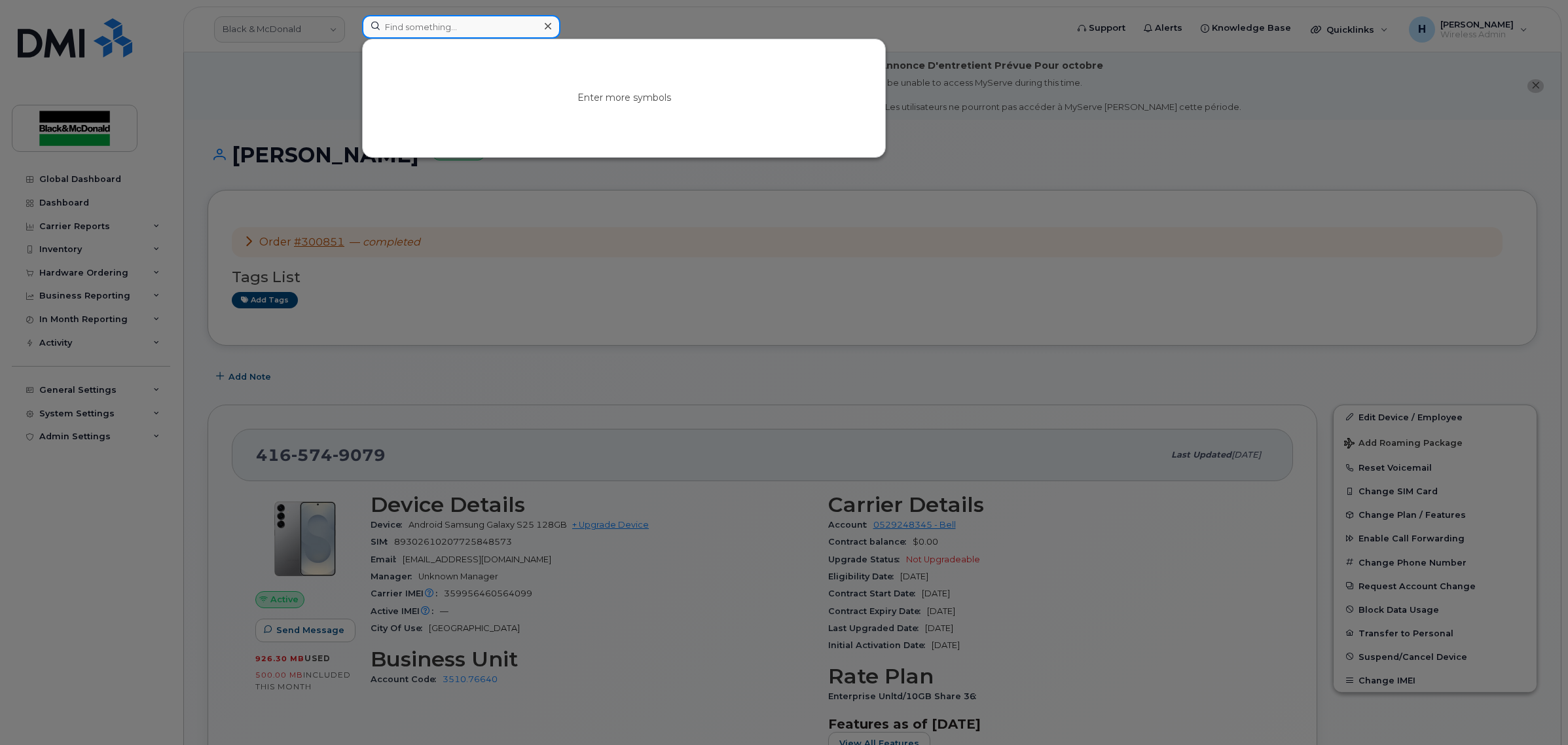
click at [397, 25] on input at bounding box center [460, 27] width 198 height 24
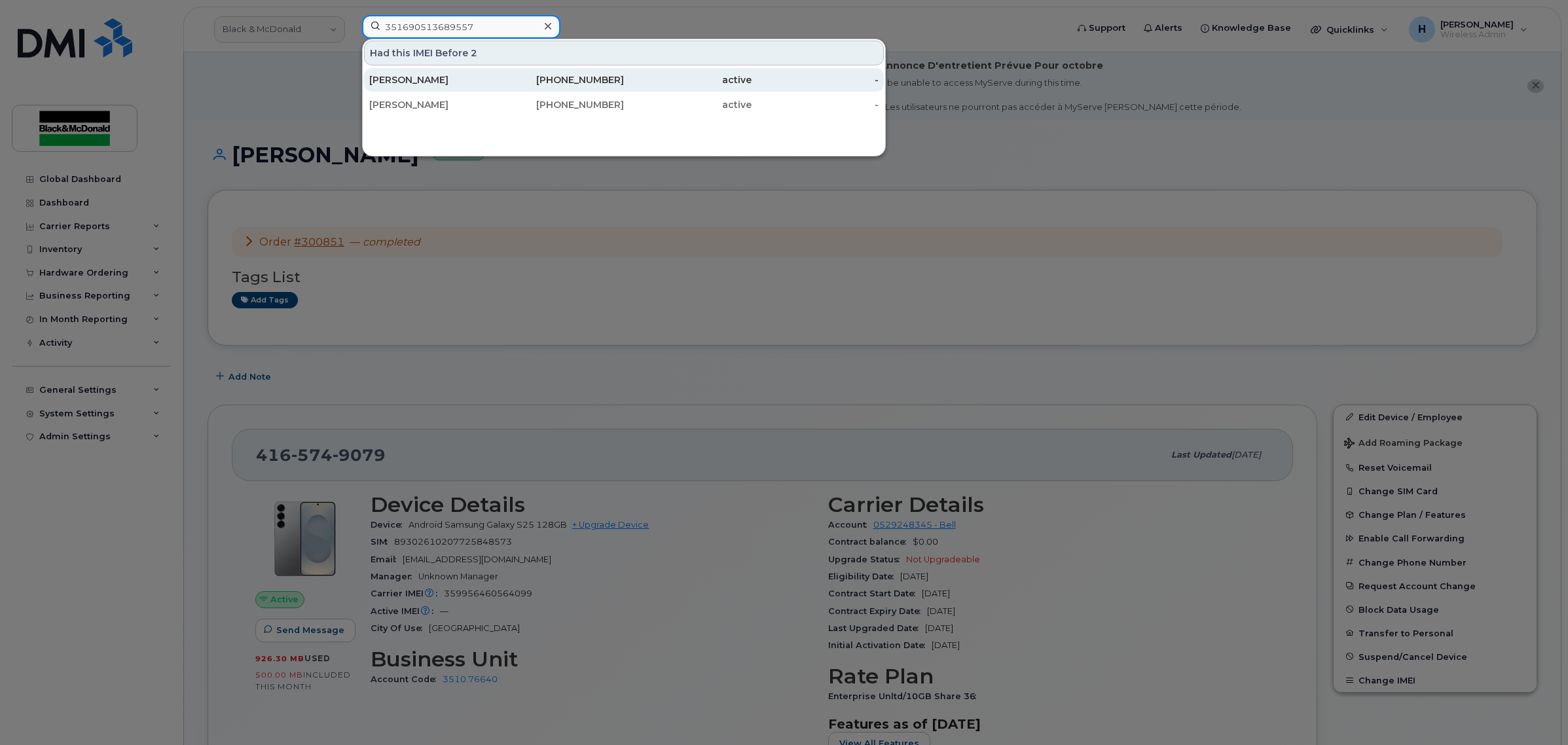
type input "351690513689557"
click at [425, 73] on div "[PERSON_NAME]" at bounding box center [433, 80] width 127 height 24
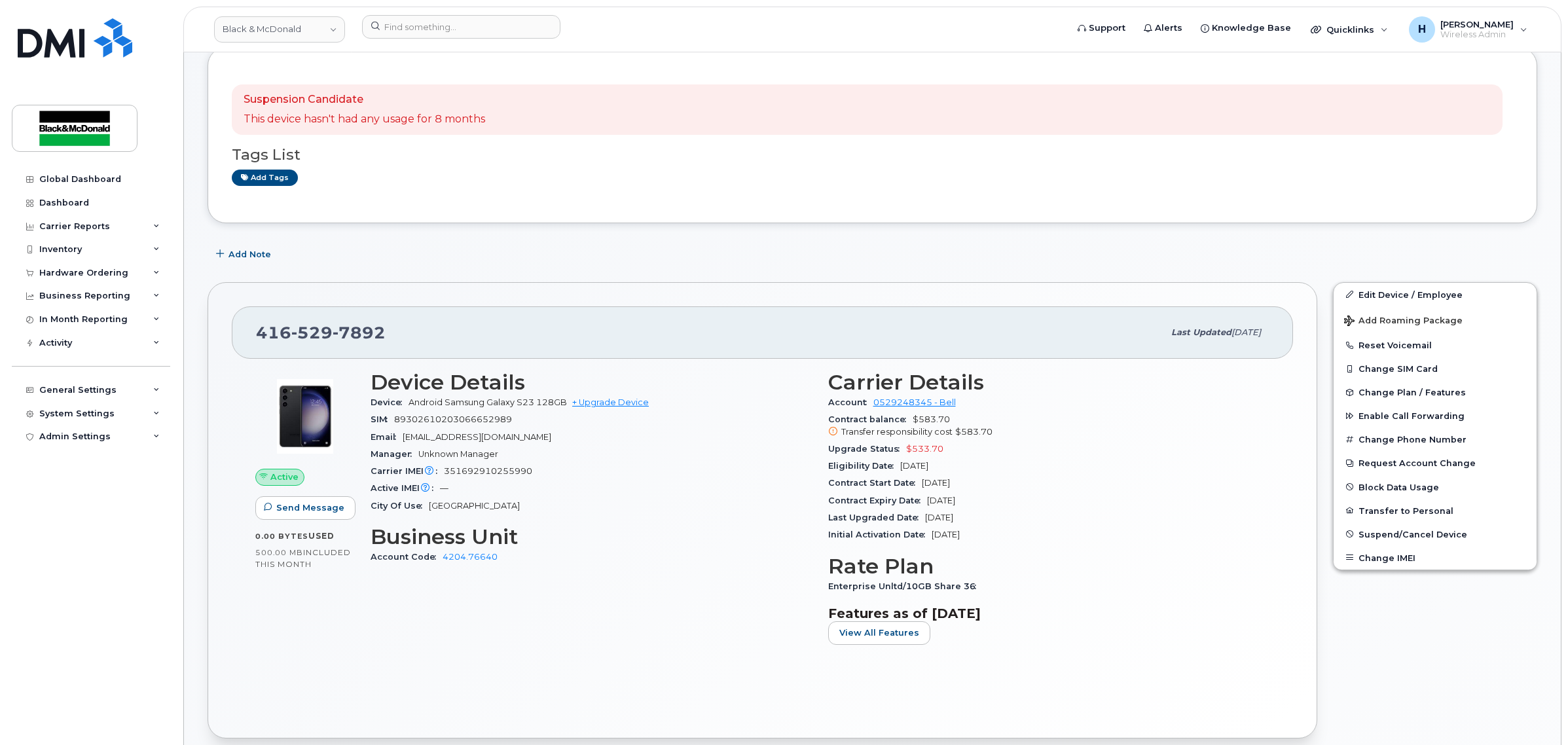
scroll to position [163, 0]
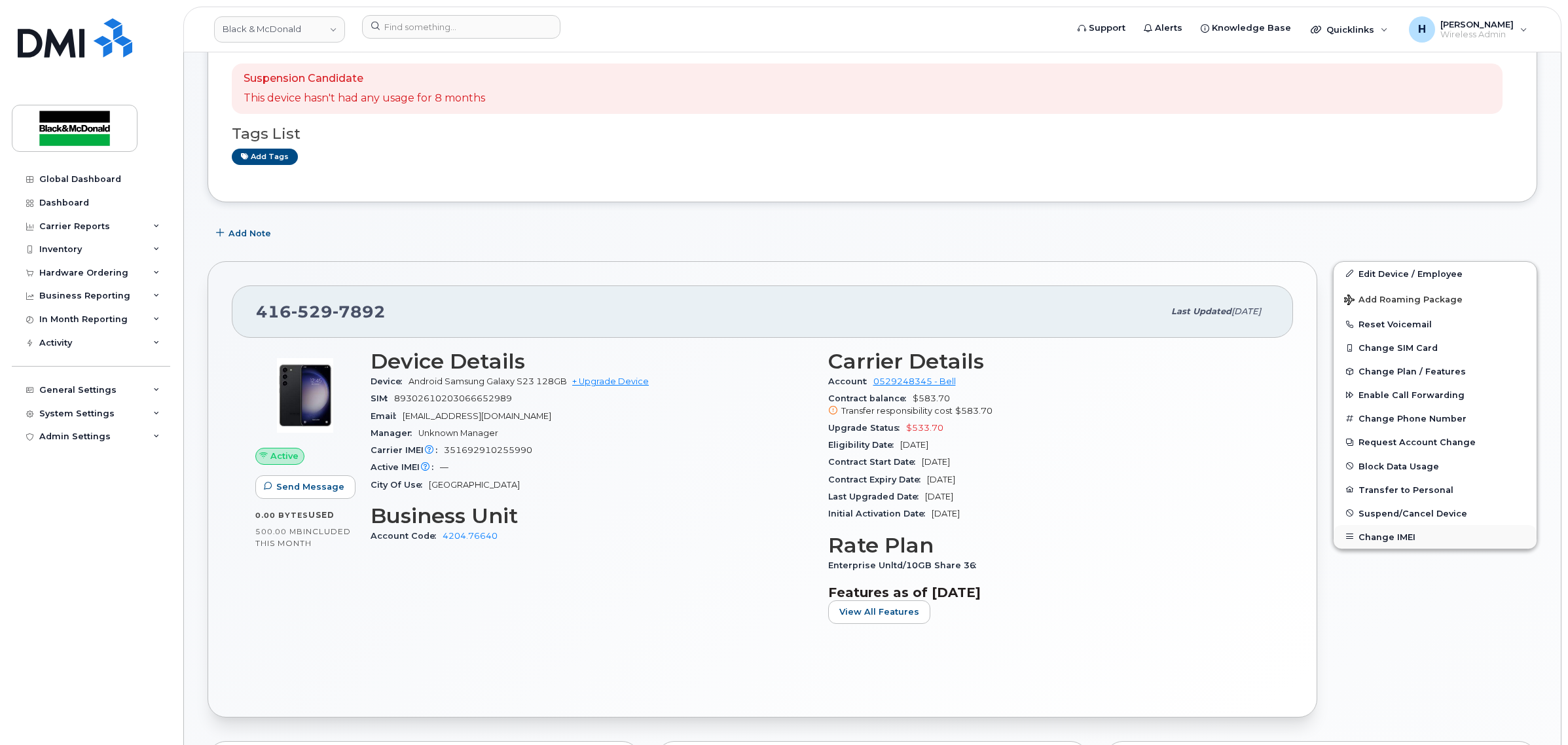
click at [1382, 538] on button "Change IMEI" at bounding box center [1435, 536] width 203 height 24
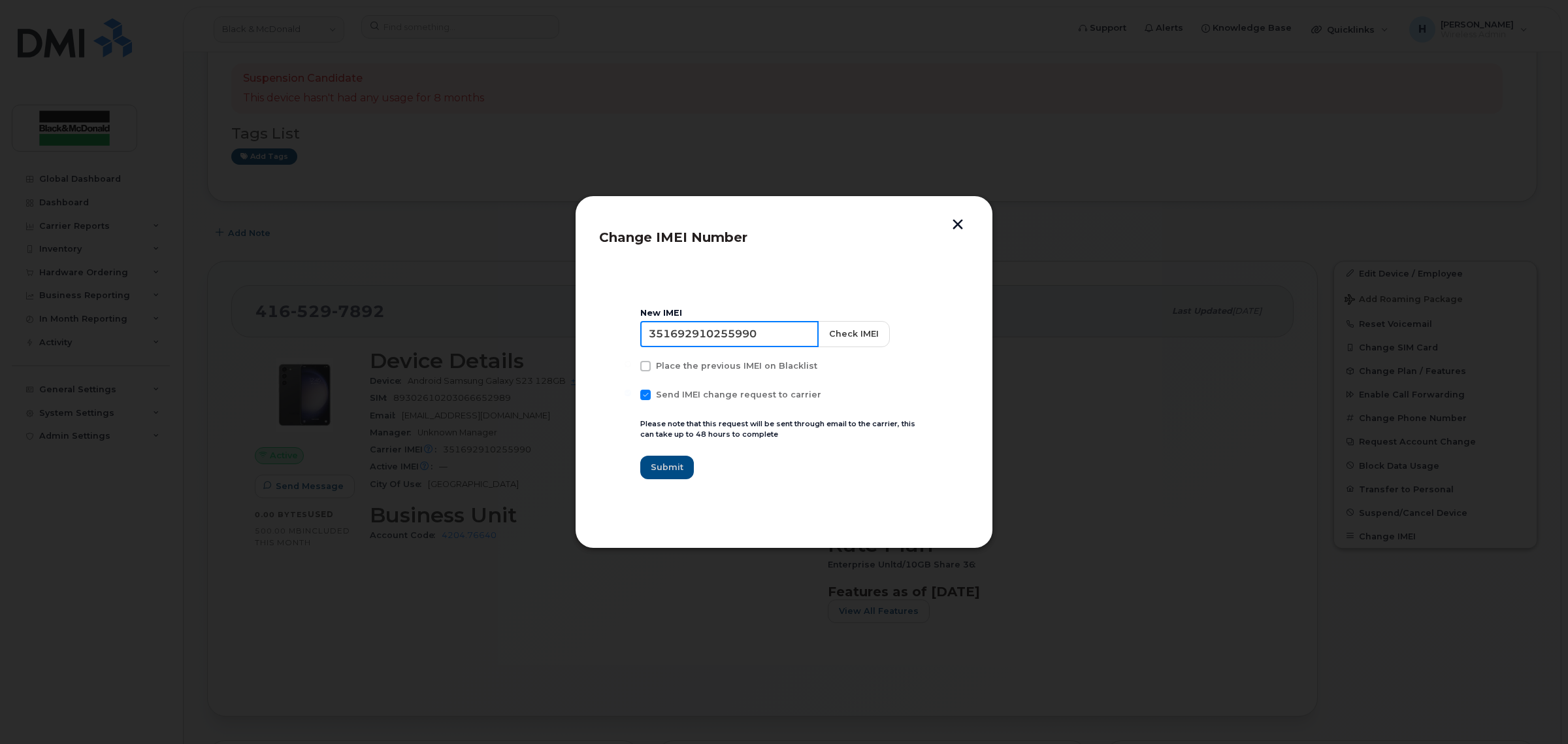
drag, startPoint x: 780, startPoint y: 338, endPoint x: 492, endPoint y: 315, distance: 288.9
click at [491, 315] on div "Change IMEI Number New IMEI 351692910255990 Check IMEI Place the previous IMEI …" at bounding box center [784, 372] width 1568 height 744
type input "351690513689557"
click at [847, 335] on button "Check IMEI" at bounding box center [853, 335] width 72 height 27
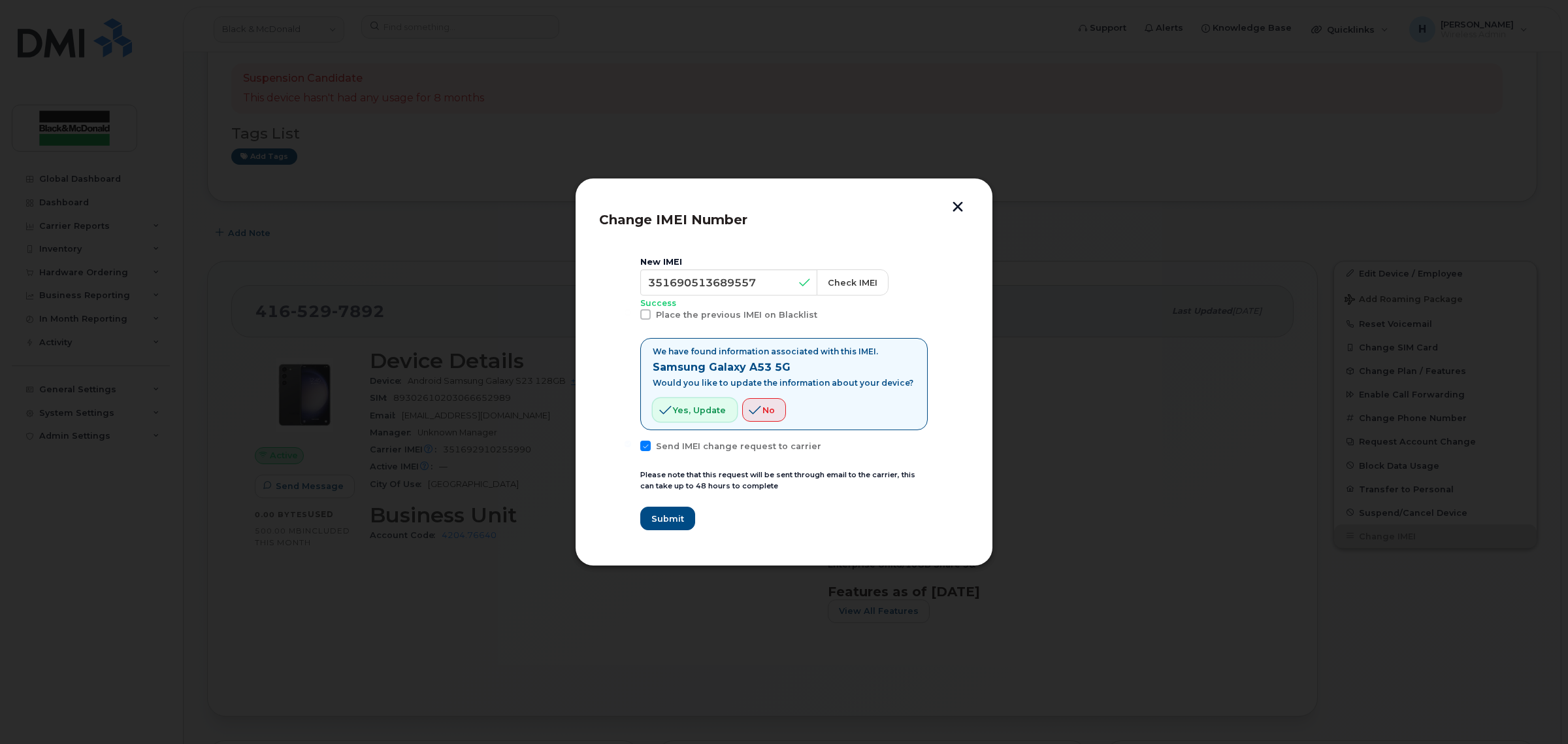
click at [702, 409] on span "Yes, update" at bounding box center [699, 409] width 53 height 12
click at [670, 520] on span "Submit" at bounding box center [667, 518] width 32 height 12
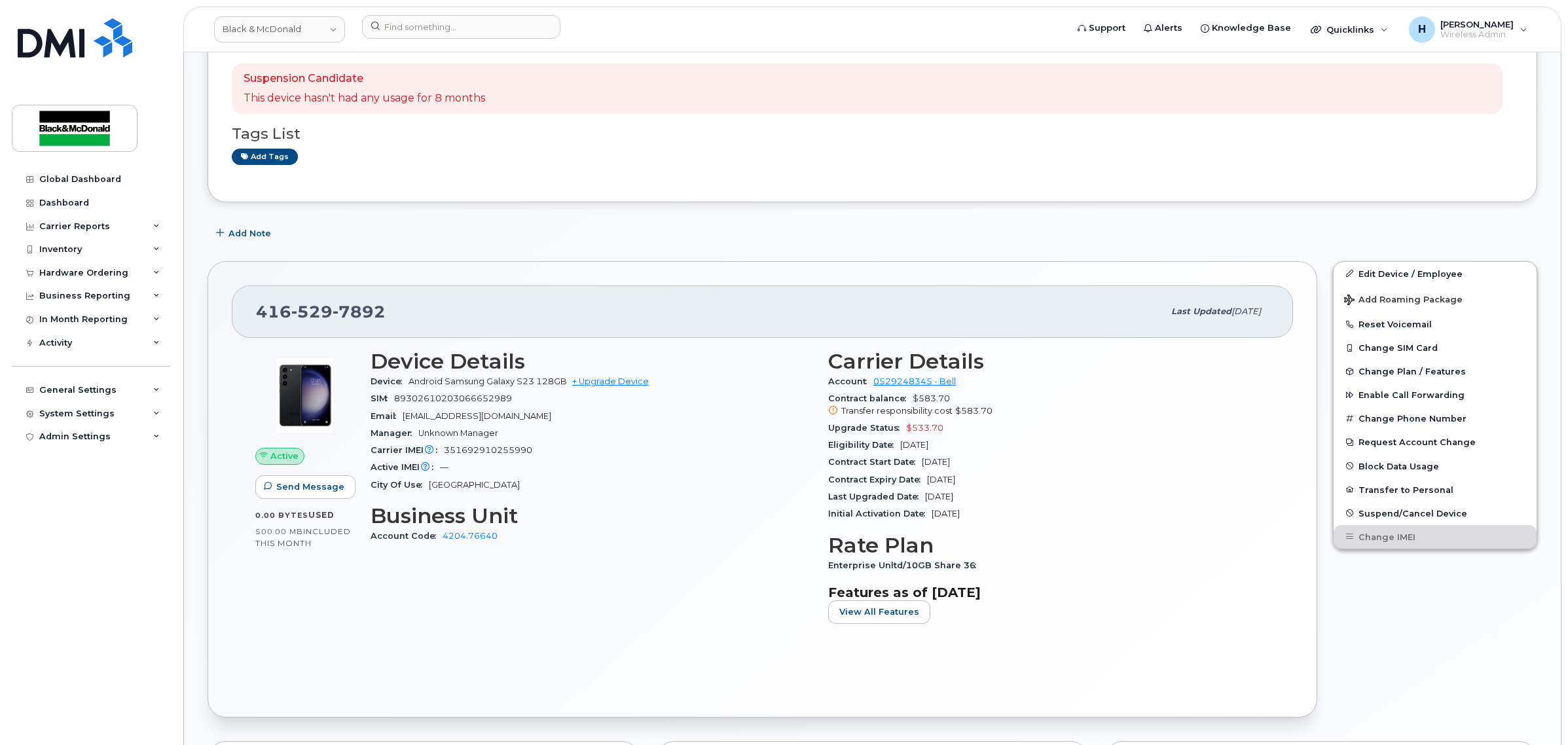
click at [738, 580] on div "Device Details Device Android Samsung Galaxy S23 128GB + Upgrade Device SIM 893…" at bounding box center [591, 492] width 457 height 301
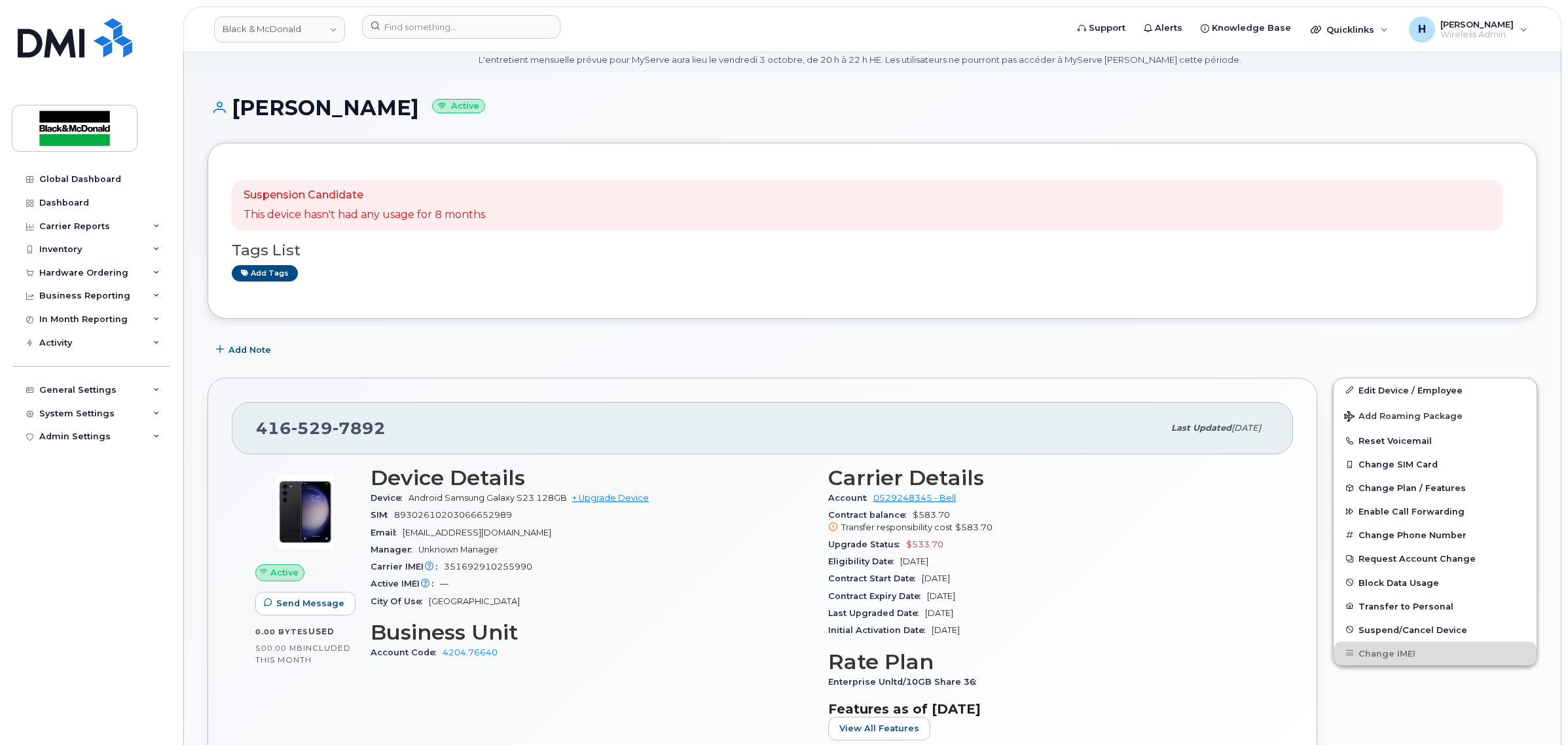
scroll to position [0, 0]
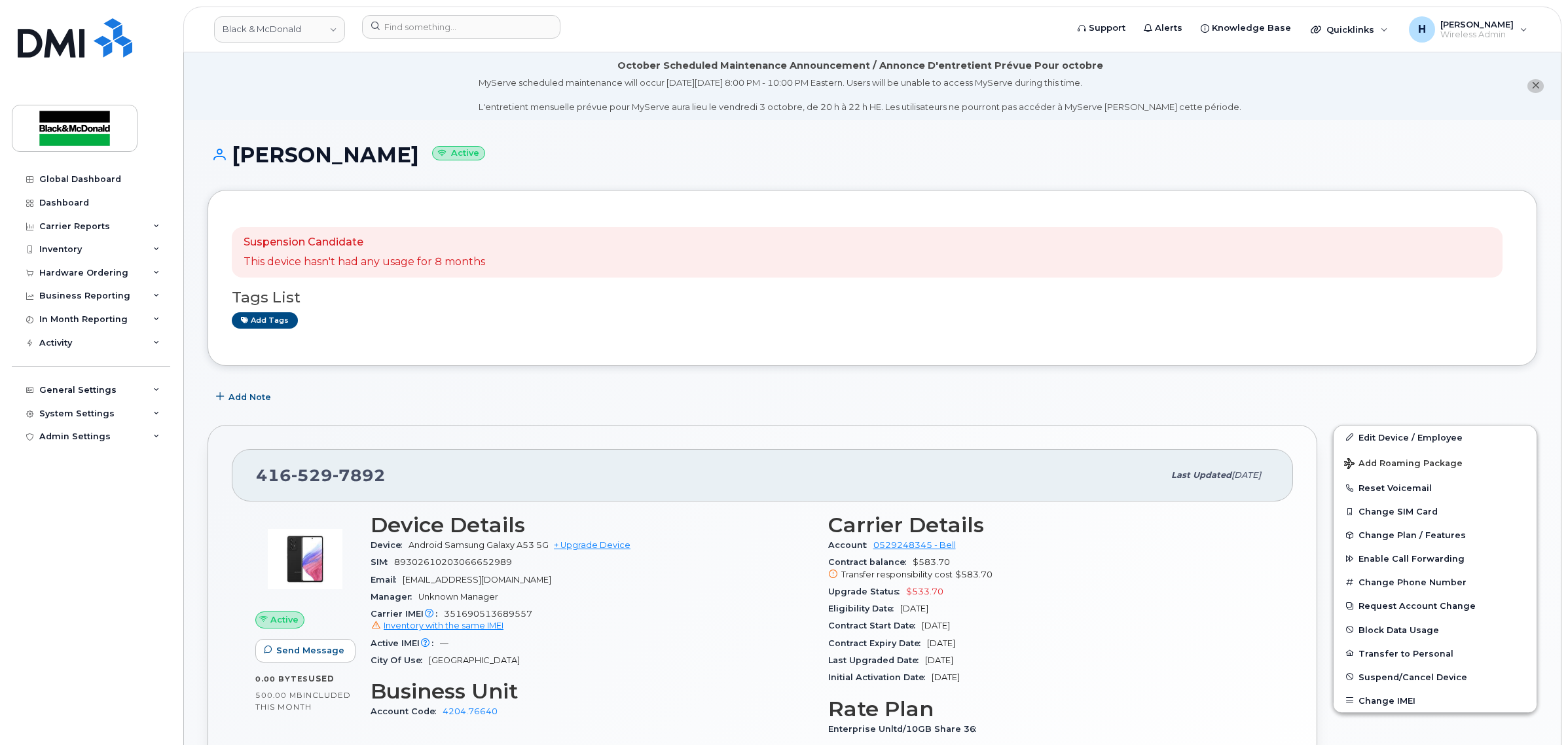
click at [665, 324] on div "Add tags" at bounding box center [867, 320] width 1271 height 16
click at [1366, 433] on link "Edit Device / Employee" at bounding box center [1435, 437] width 203 height 24
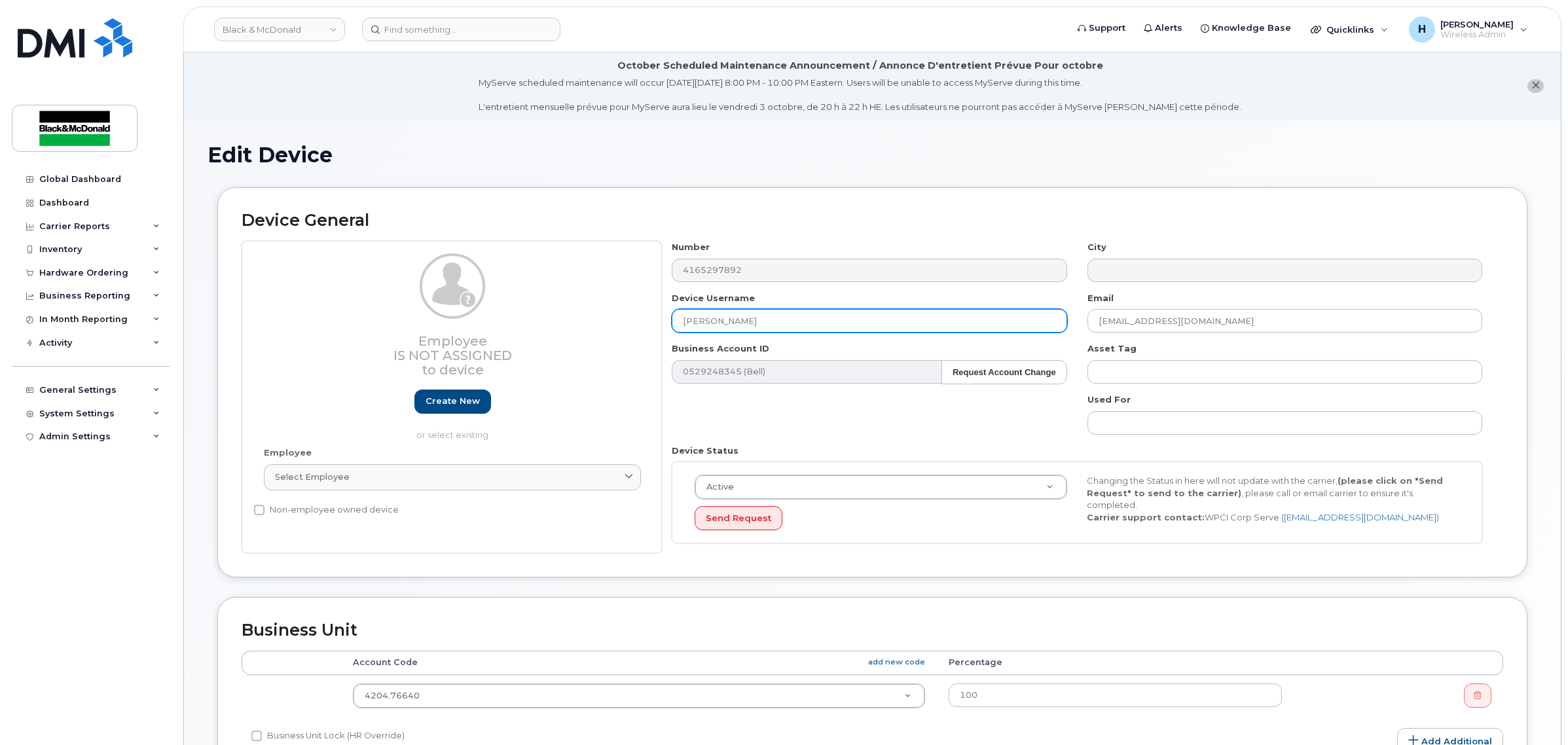
drag, startPoint x: 797, startPoint y: 322, endPoint x: 515, endPoint y: 311, distance: 282.2
click at [515, 311] on div "Employee Is not assigned to device Create new or select existing Employee Selec…" at bounding box center [871, 397] width 1261 height 312
click at [773, 322] on input "Jahrsen Weedon-Ettoienne" at bounding box center [869, 321] width 395 height 24
type input "Jahrsen [PERSON_NAME]"
drag, startPoint x: 1347, startPoint y: 307, endPoint x: 902, endPoint y: 289, distance: 445.4
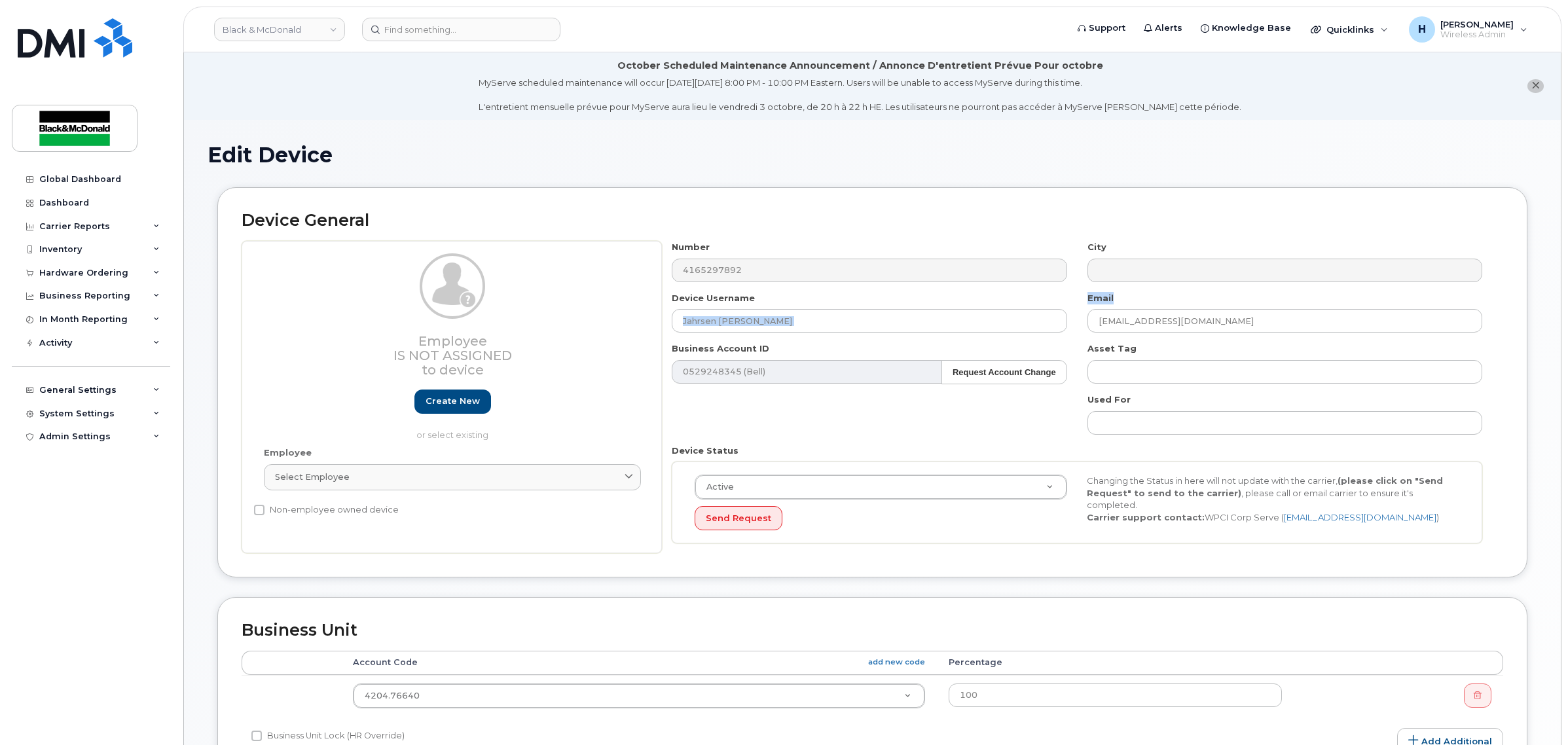
click at [902, 289] on div "Number 4165297892 City Device Username Jahrsen Weedon-Ettienne Email aballach@b…" at bounding box center [1076, 397] width 831 height 312
click at [1320, 334] on div "Number 4165297892 City Device Username Jahrsen Weedon-Ettienne Email aballach@b…" at bounding box center [1076, 397] width 831 height 312
drag, startPoint x: 1320, startPoint y: 322, endPoint x: 1003, endPoint y: 308, distance: 317.3
click at [1003, 308] on div "Number 4165297892 City Device Username Jahrsen Weedon-Ettienne Email aballach@b…" at bounding box center [1076, 397] width 831 height 312
click at [820, 423] on div "Number 4165297892 City Device Username Jahrsen Weedon-Ettienne Email Business A…" at bounding box center [1076, 397] width 831 height 312
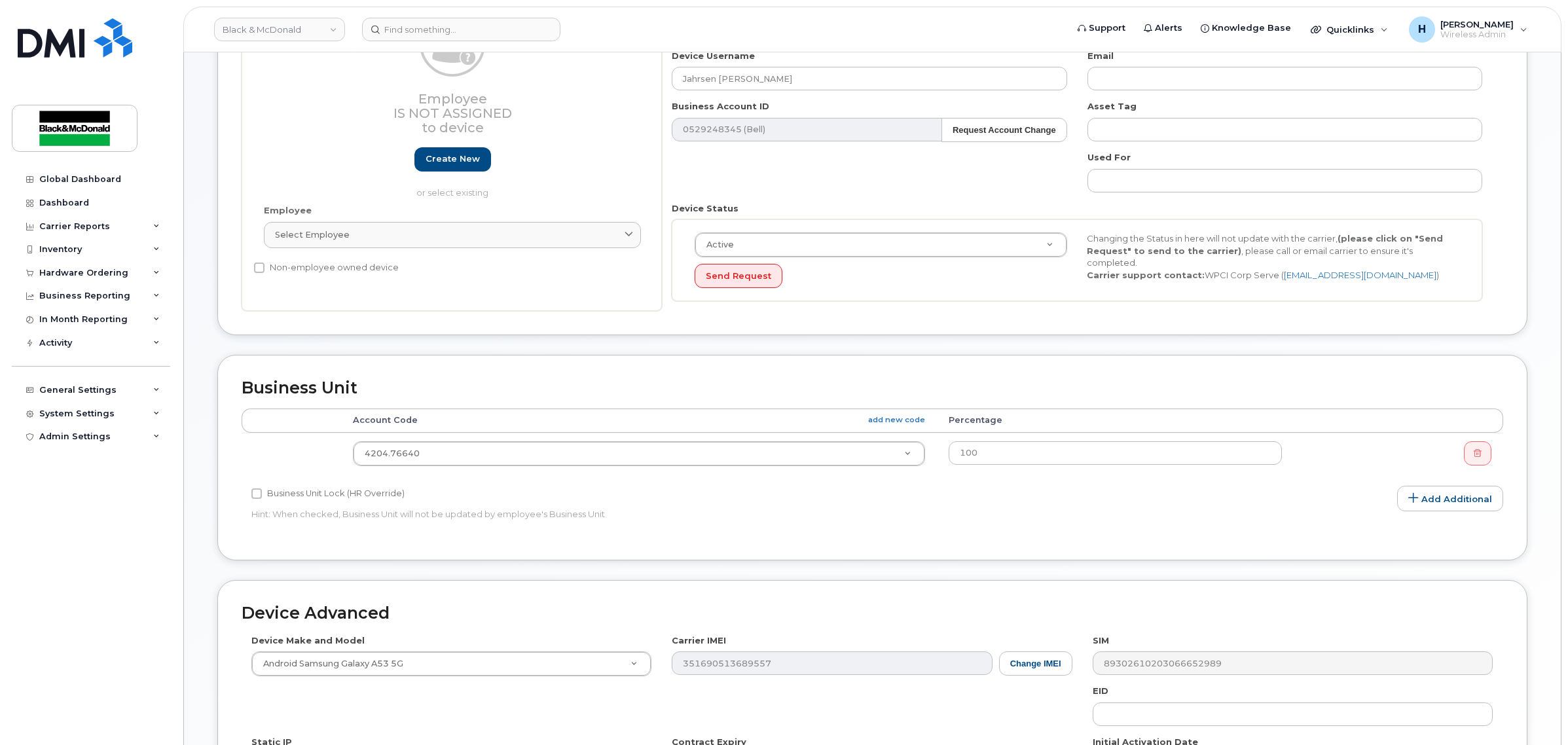
scroll to position [246, 0]
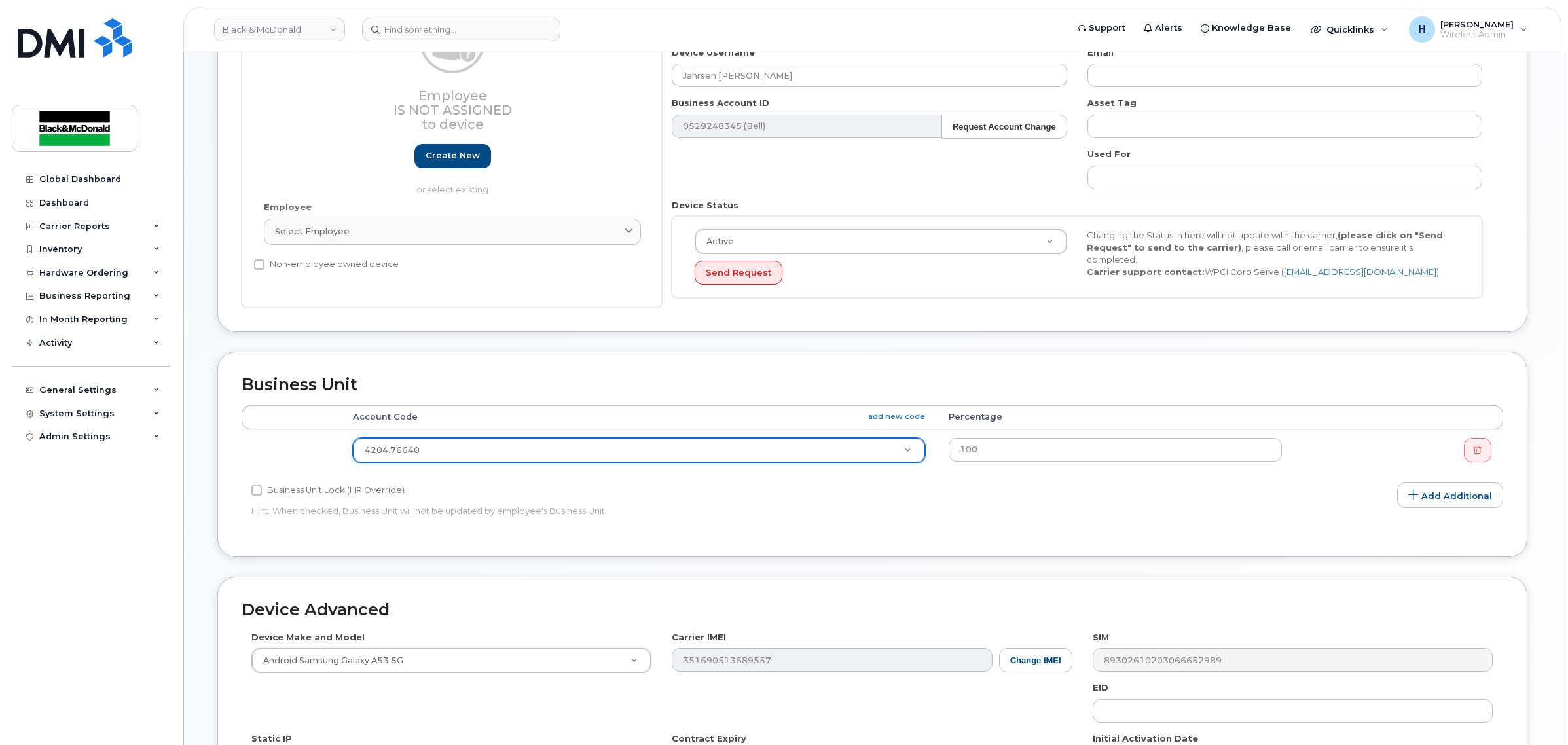
drag, startPoint x: 453, startPoint y: 452, endPoint x: 339, endPoint y: 448, distance: 114.1
click at [429, 488] on input "text" at bounding box center [638, 483] width 538 height 19
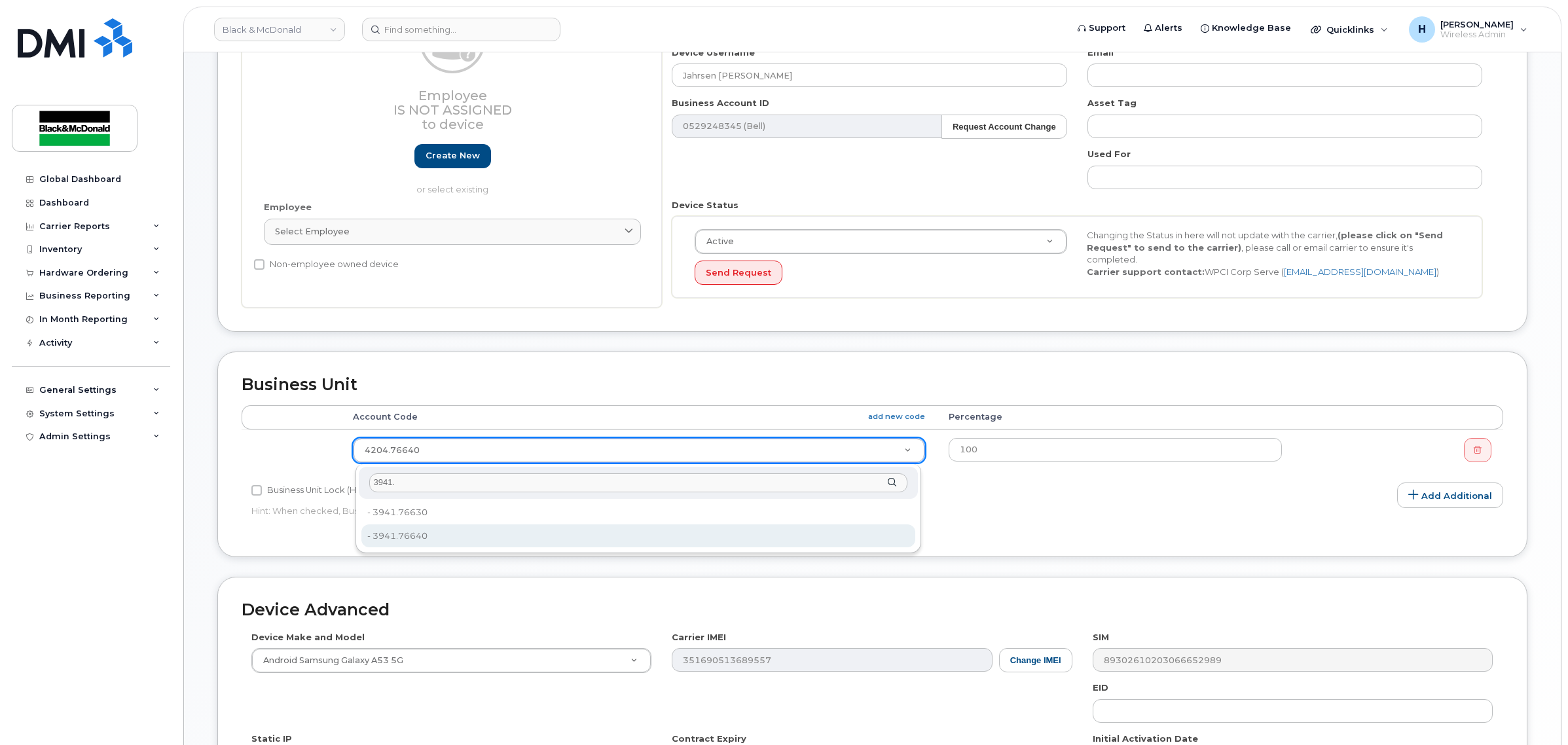
type input "3941."
type input "81251"
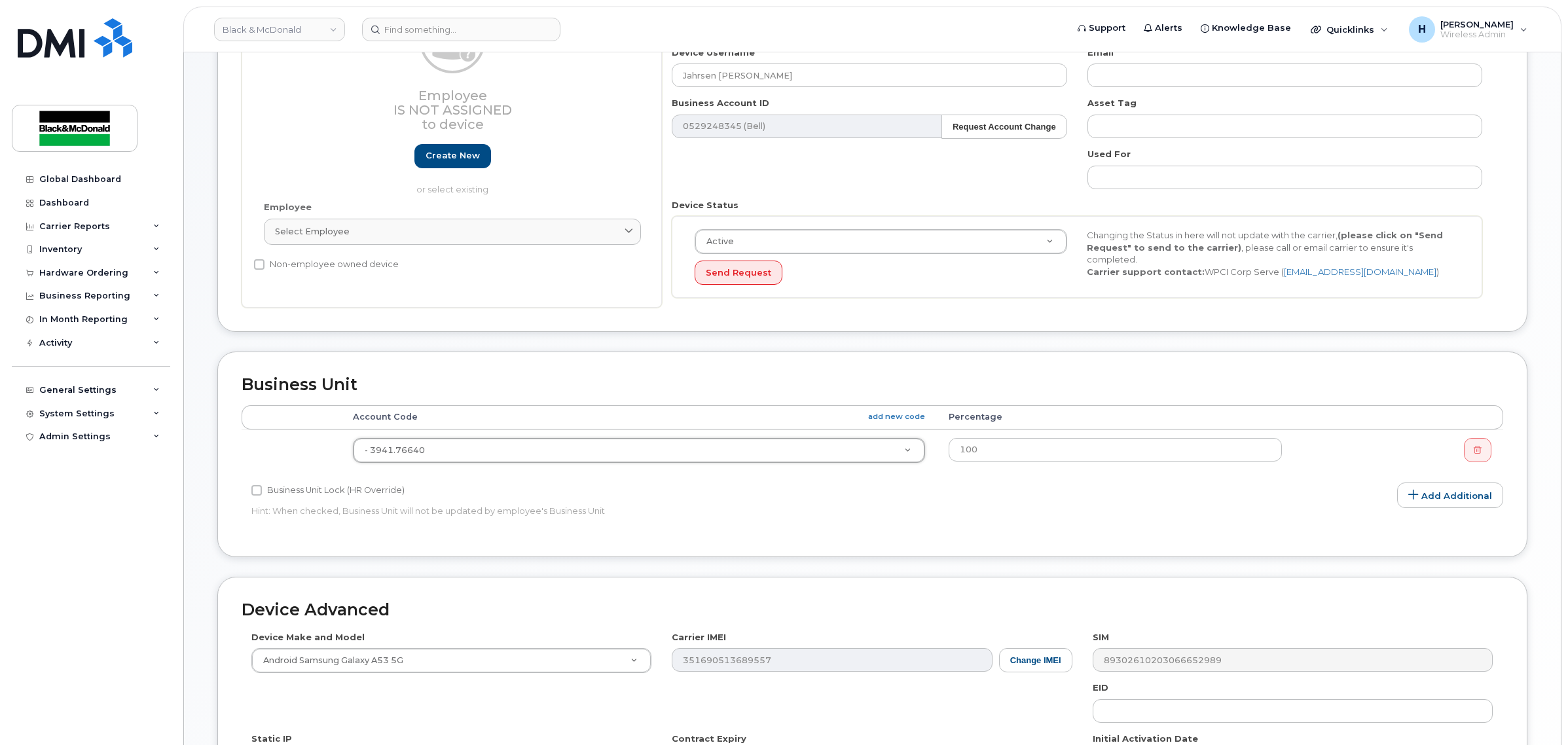
click at [493, 368] on div "Business Unit Accounting Categories Rules Accounting categories percentages mus…" at bounding box center [872, 454] width 1310 height 206
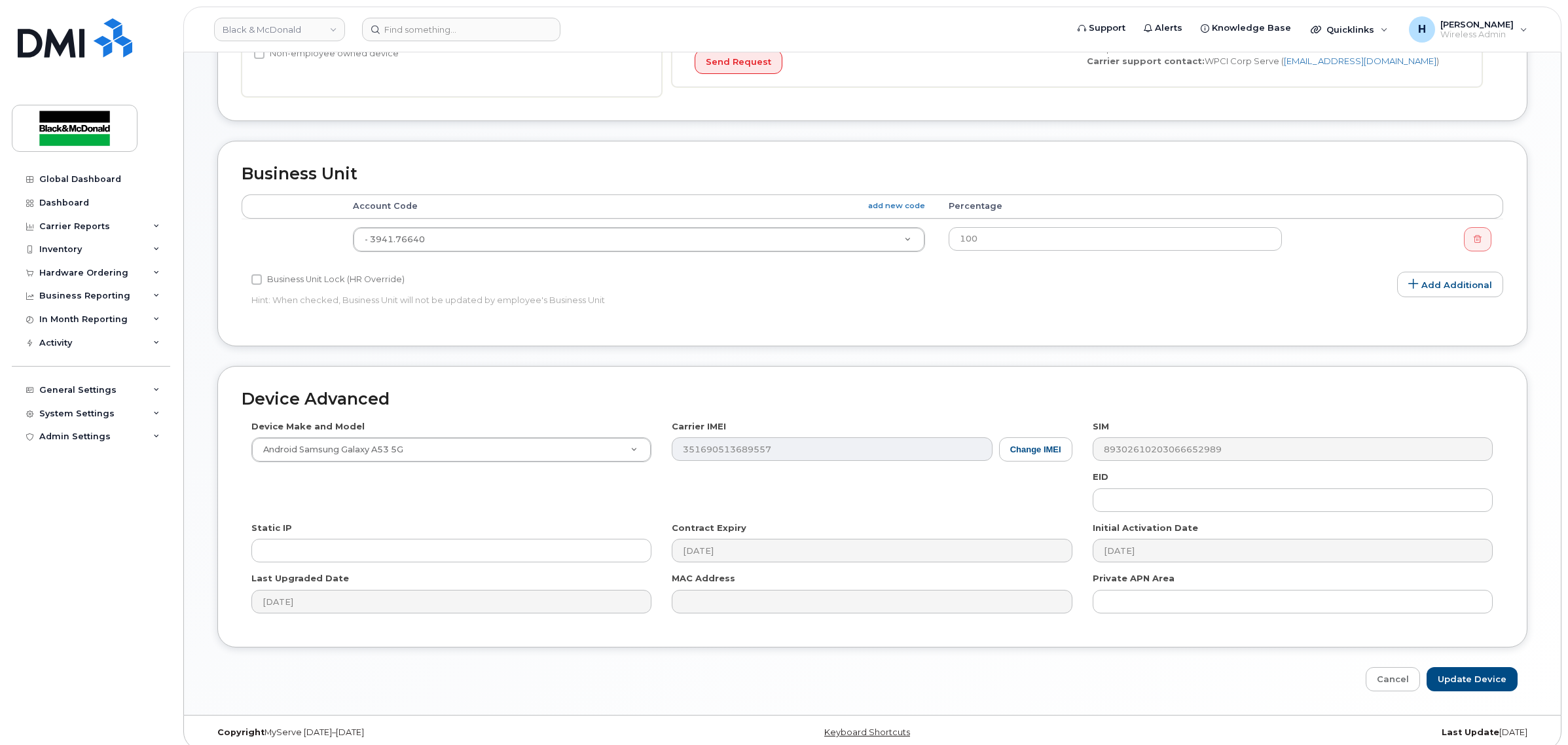
scroll to position [470, 0]
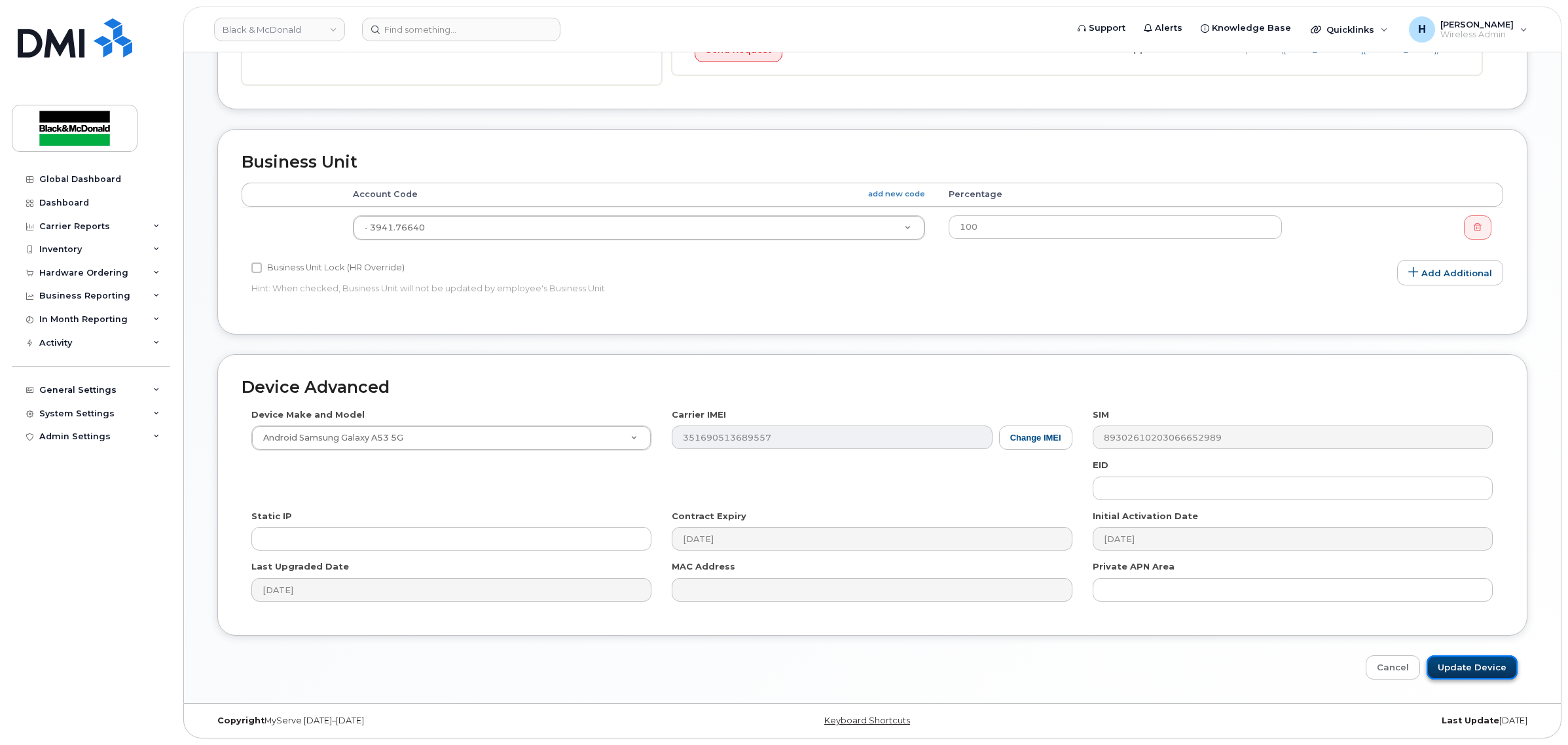
click at [1469, 665] on input "Update Device" at bounding box center [1472, 667] width 91 height 25
type input "Saving..."
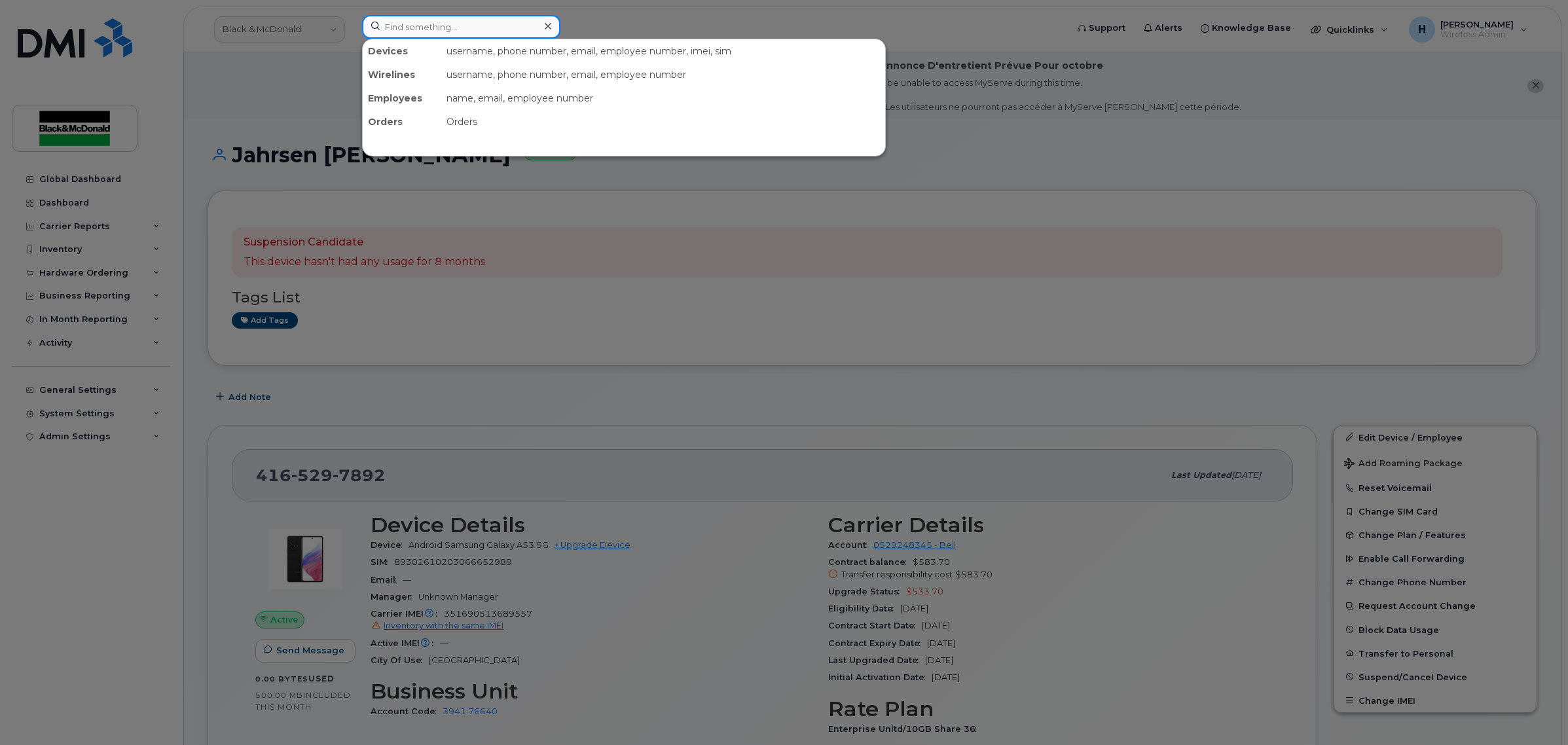
click at [458, 24] on input at bounding box center [460, 27] width 198 height 24
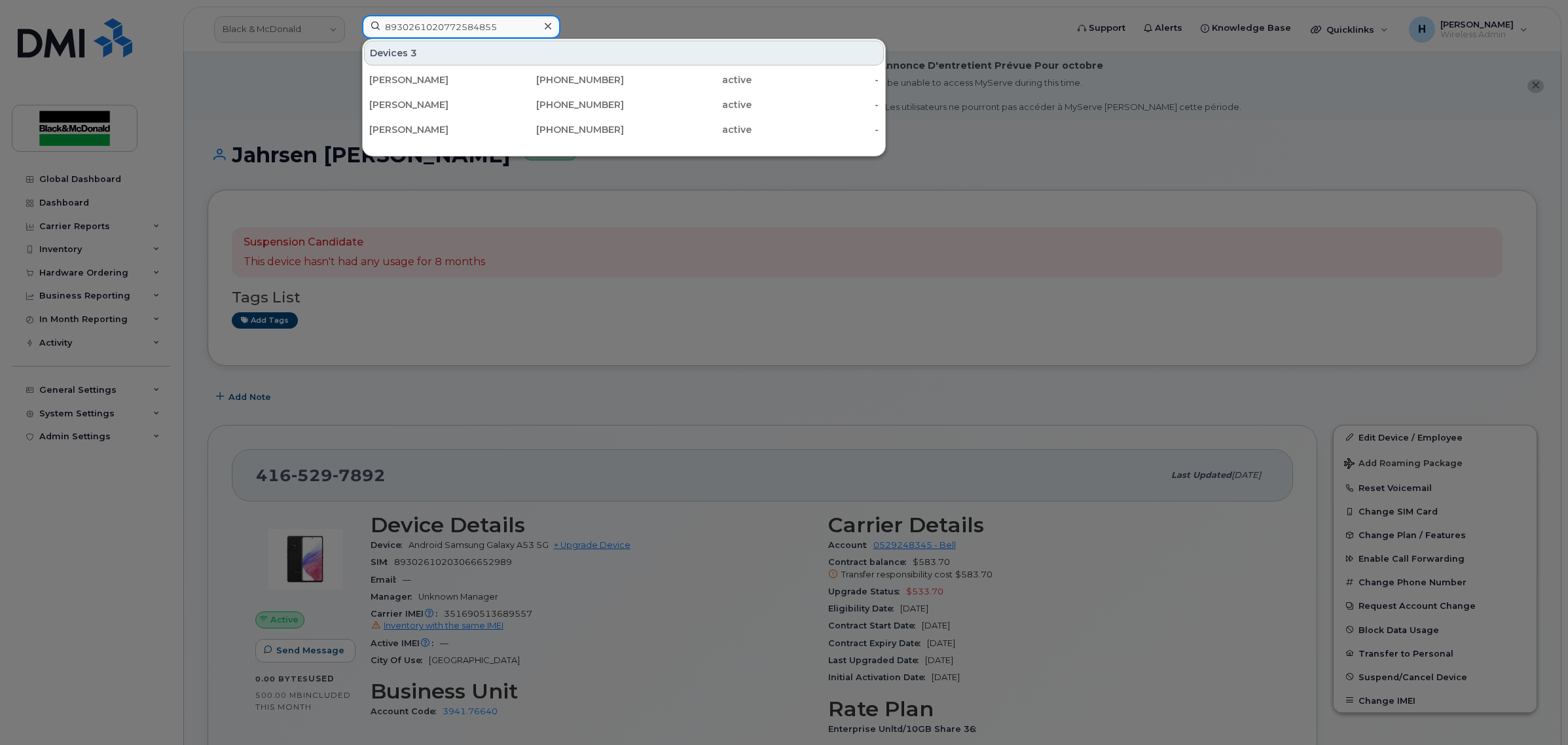
type input "89302610207725848557"
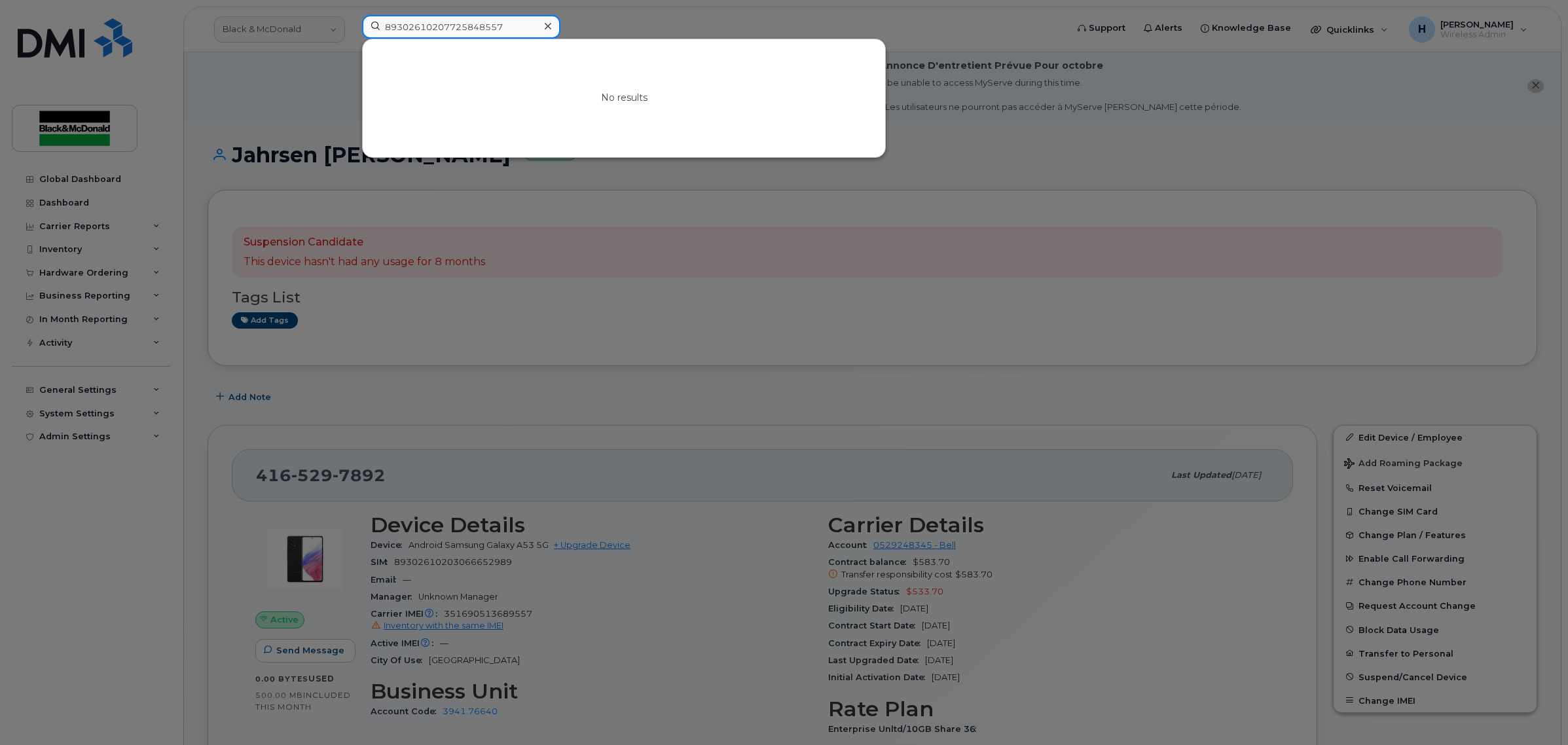
drag, startPoint x: 517, startPoint y: 23, endPoint x: 345, endPoint y: 18, distance: 172.1
click at [351, 18] on div "89302610207725848557 No results" at bounding box center [709, 29] width 717 height 28
click at [882, 210] on div at bounding box center [784, 372] width 1568 height 745
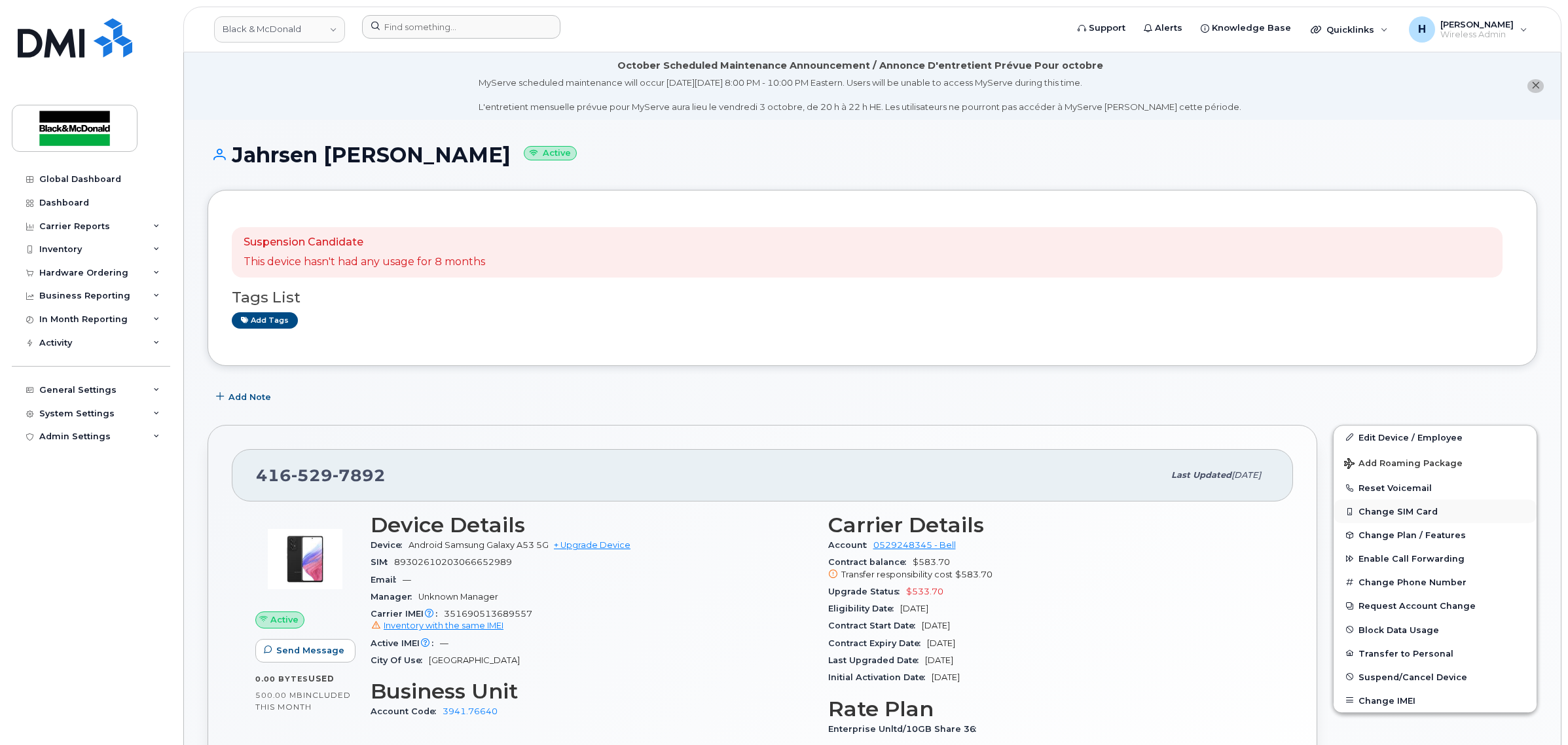
click at [1395, 513] on button "Change SIM Card" at bounding box center [1435, 511] width 203 height 24
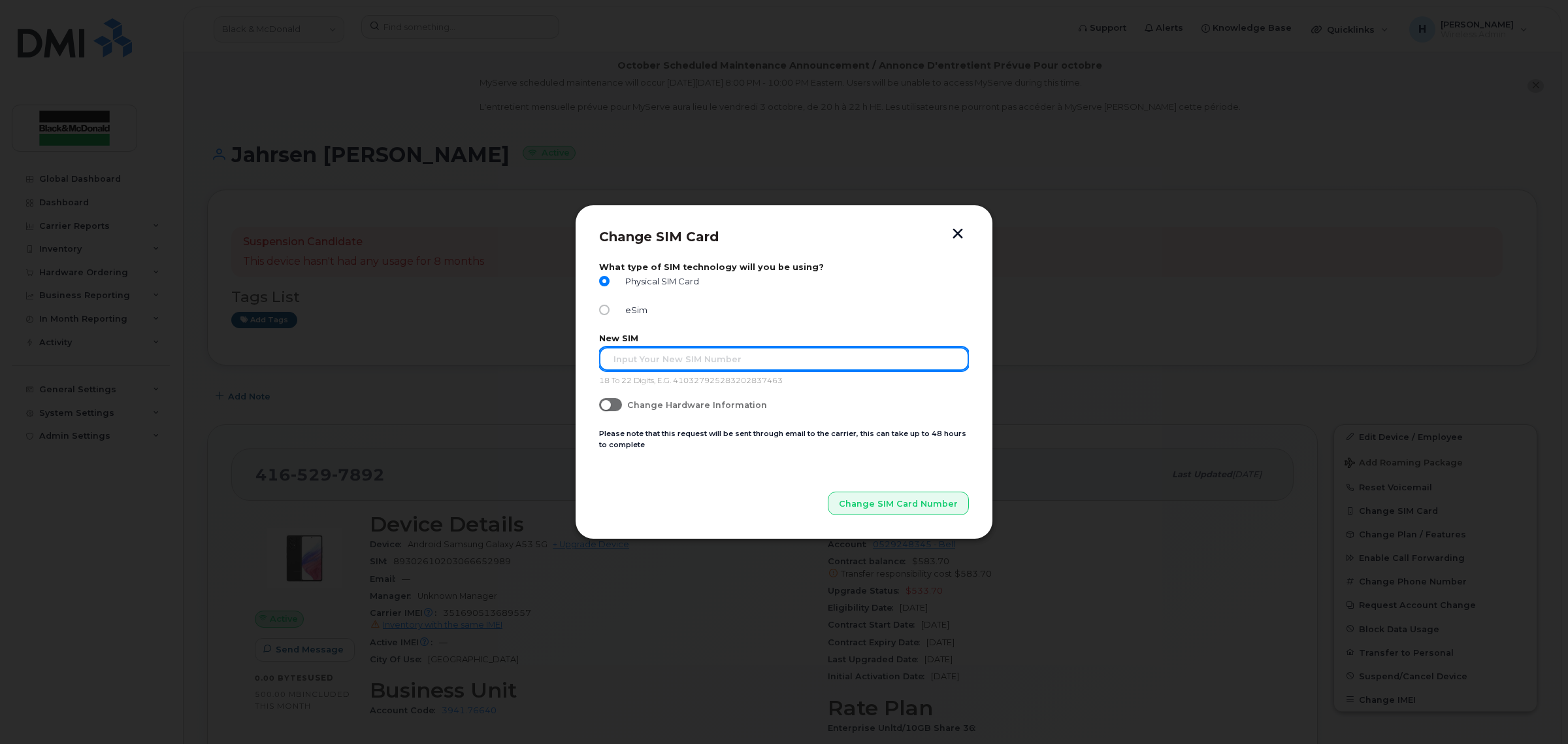
click at [690, 350] on input "text" at bounding box center [784, 358] width 369 height 24
paste input "89302610207725848557"
type input "89302610207725848557"
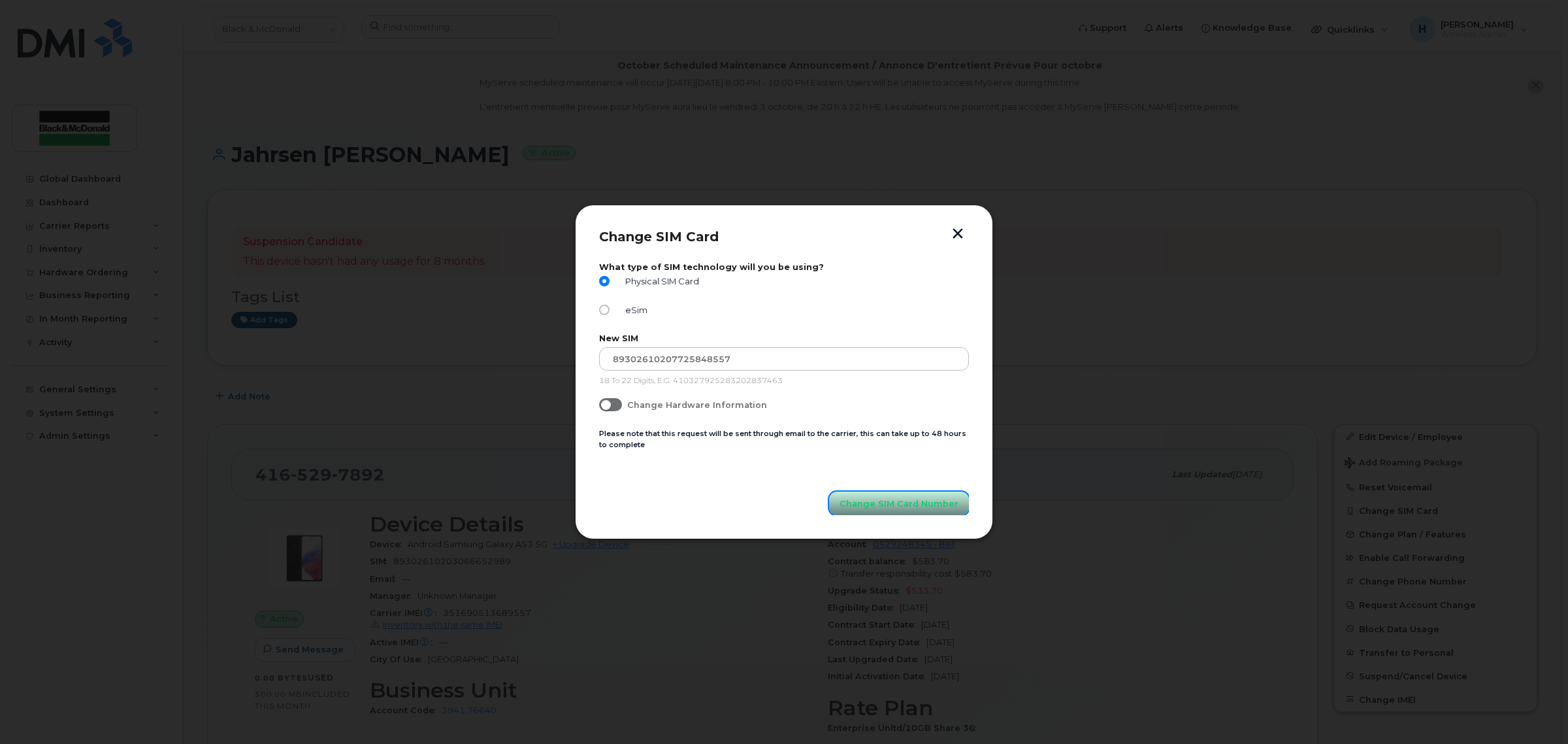
click at [859, 502] on span "Change SIM Card Number" at bounding box center [899, 503] width 119 height 12
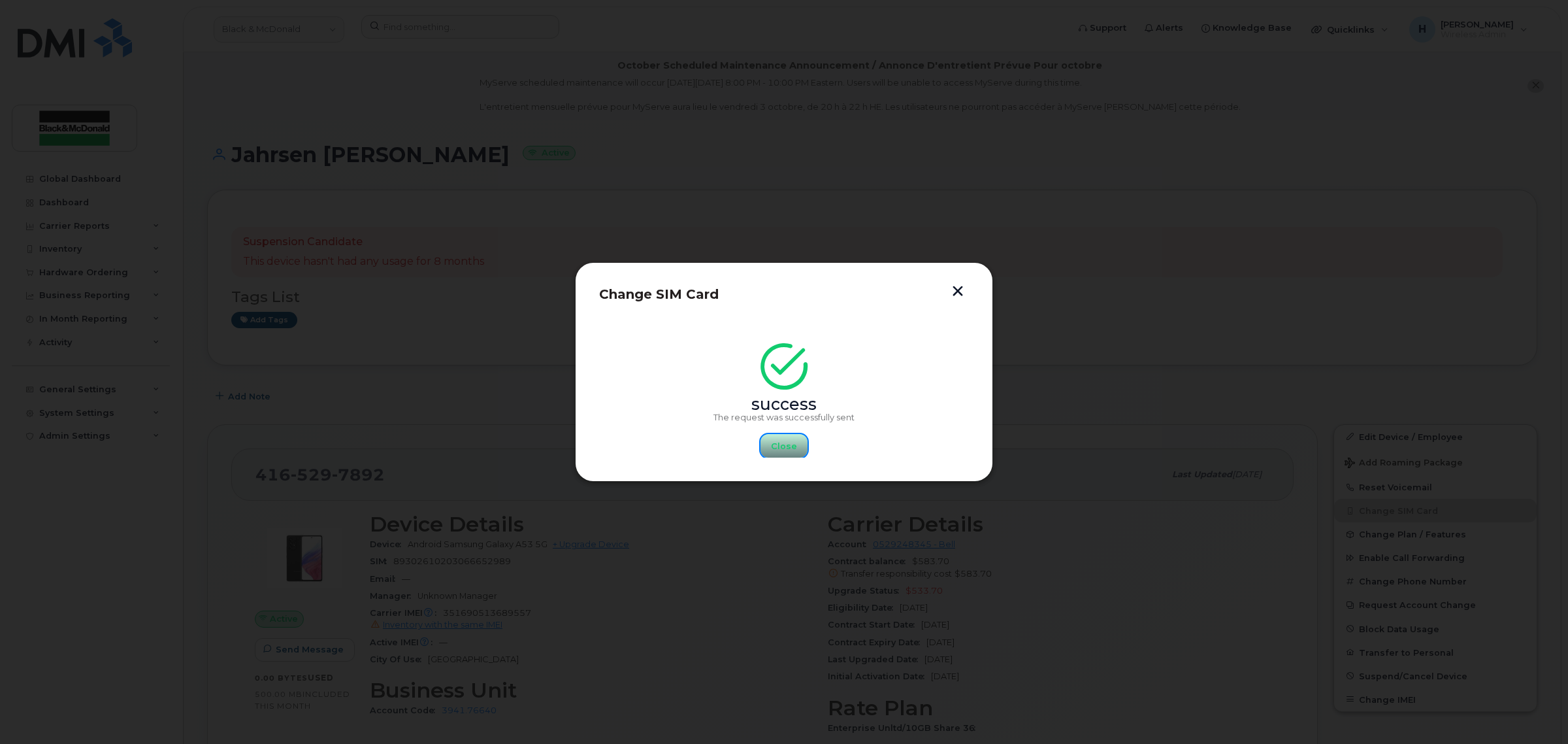
click at [799, 449] on button "Close" at bounding box center [784, 445] width 47 height 24
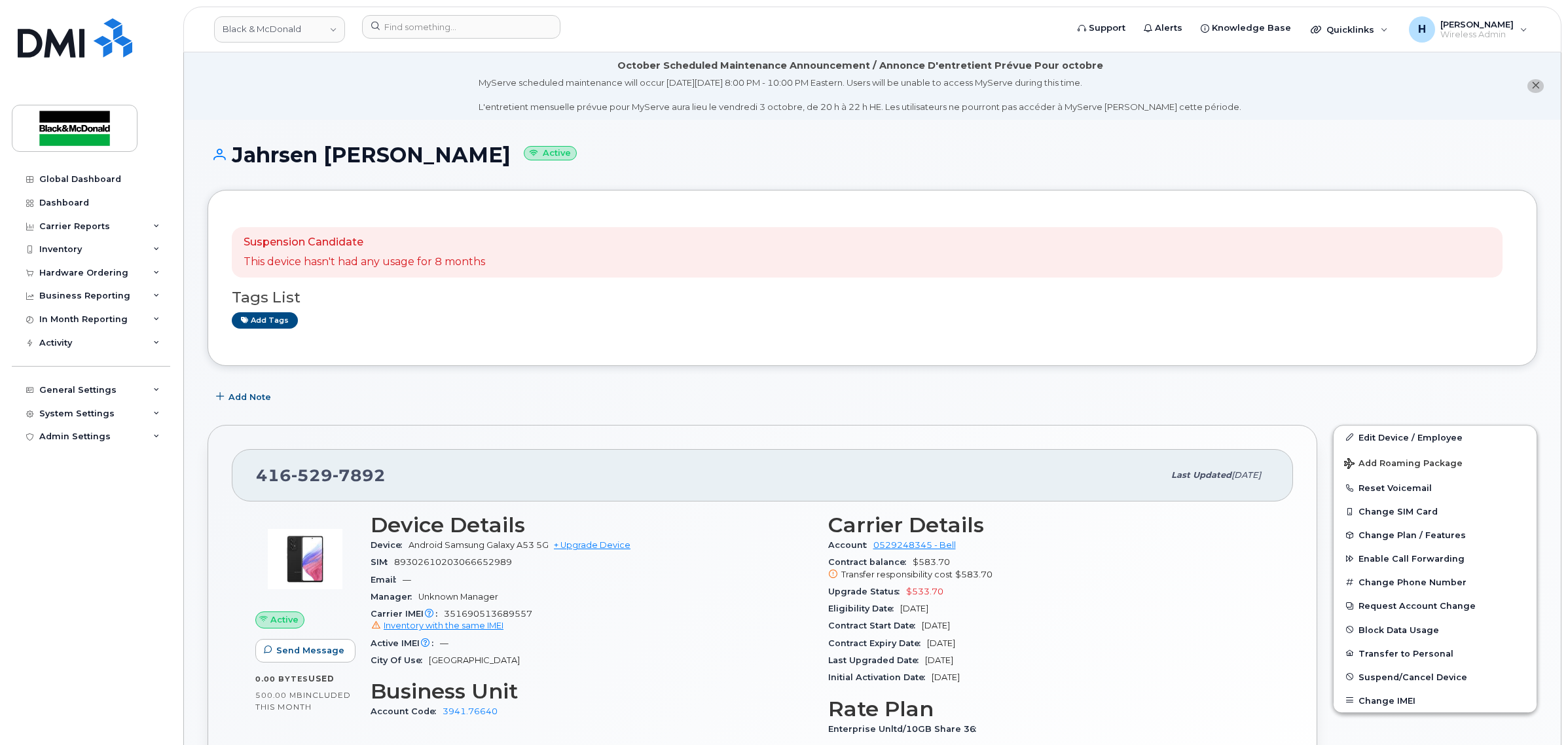
click at [646, 355] on div "Suspension Candidate This device hasn't had any usage for 8 months Tags List Ad…" at bounding box center [872, 278] width 1330 height 177
drag, startPoint x: 720, startPoint y: 393, endPoint x: 737, endPoint y: 386, distance: 18.4
click at [720, 390] on div "Add Note" at bounding box center [872, 397] width 1330 height 24
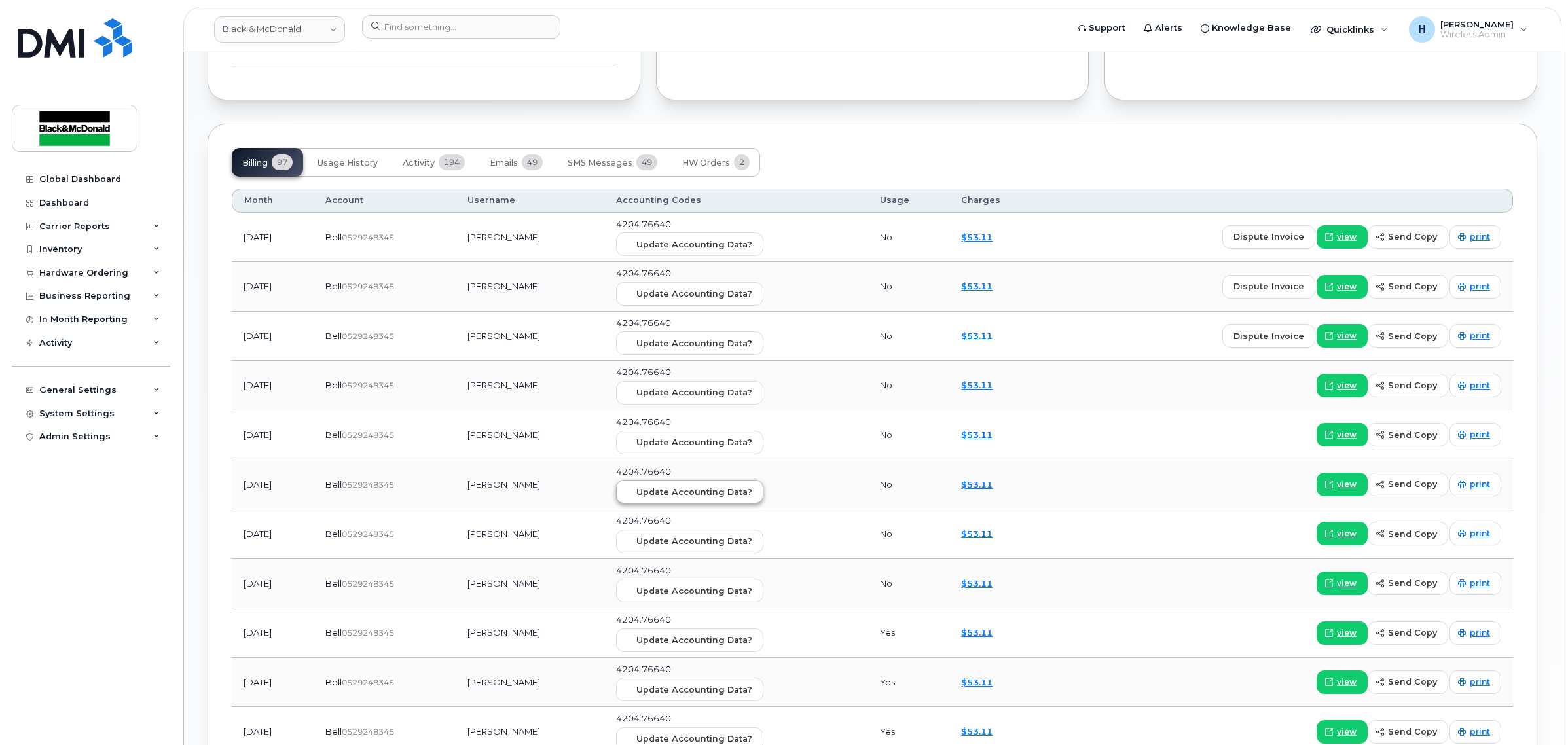
scroll to position [900, 0]
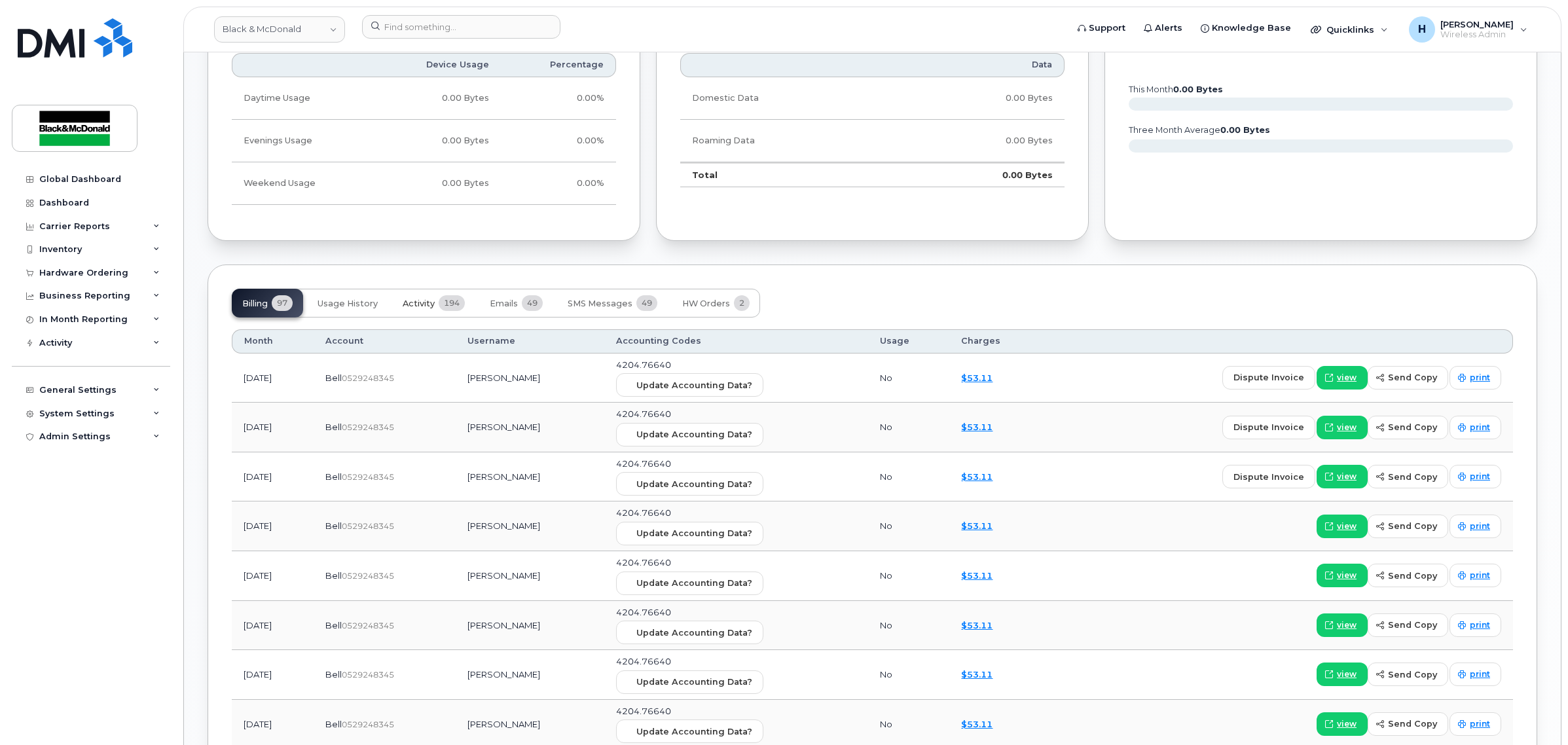
click at [443, 302] on span "194" at bounding box center [452, 303] width 27 height 16
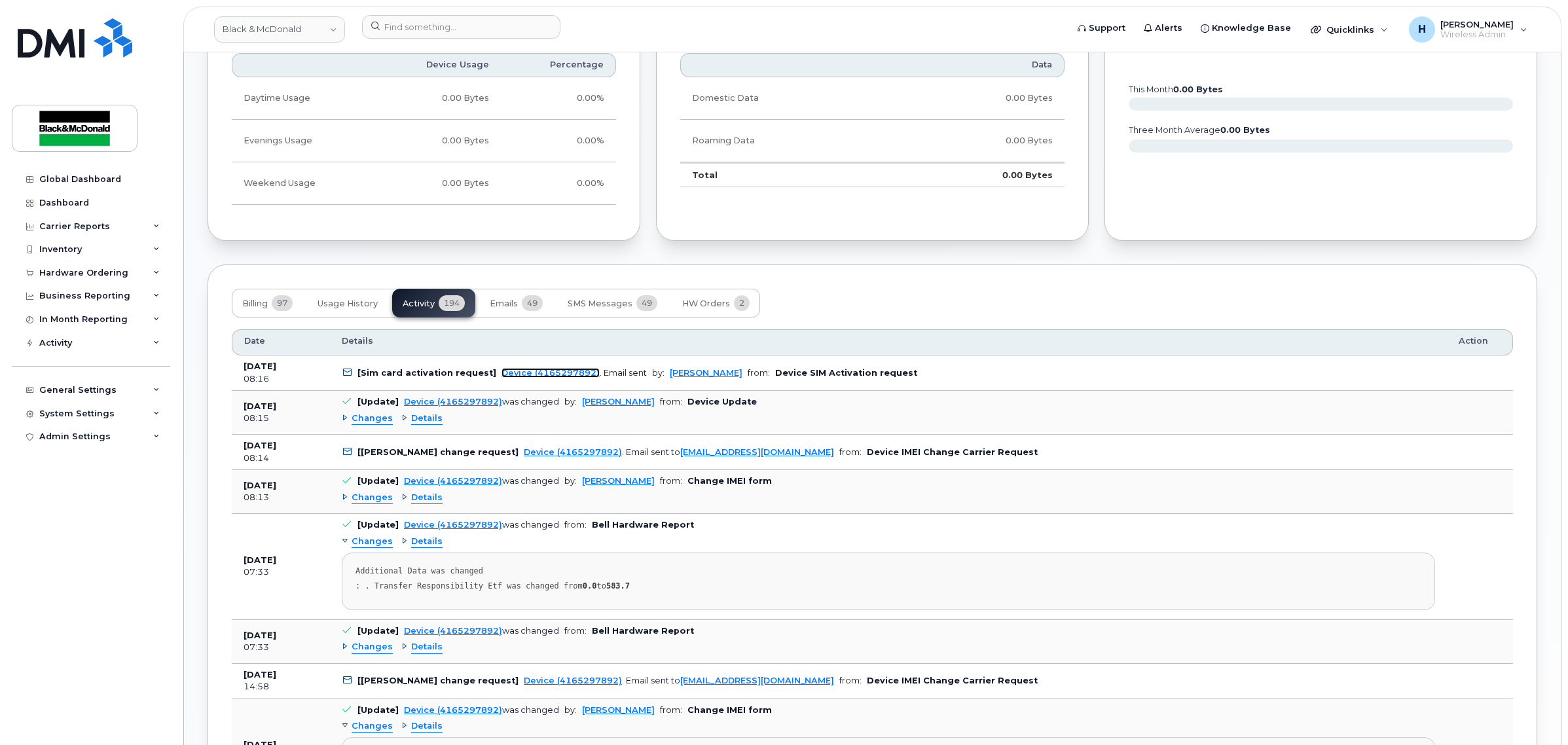
click at [551, 375] on link "Device (4165297892)" at bounding box center [550, 373] width 98 height 9
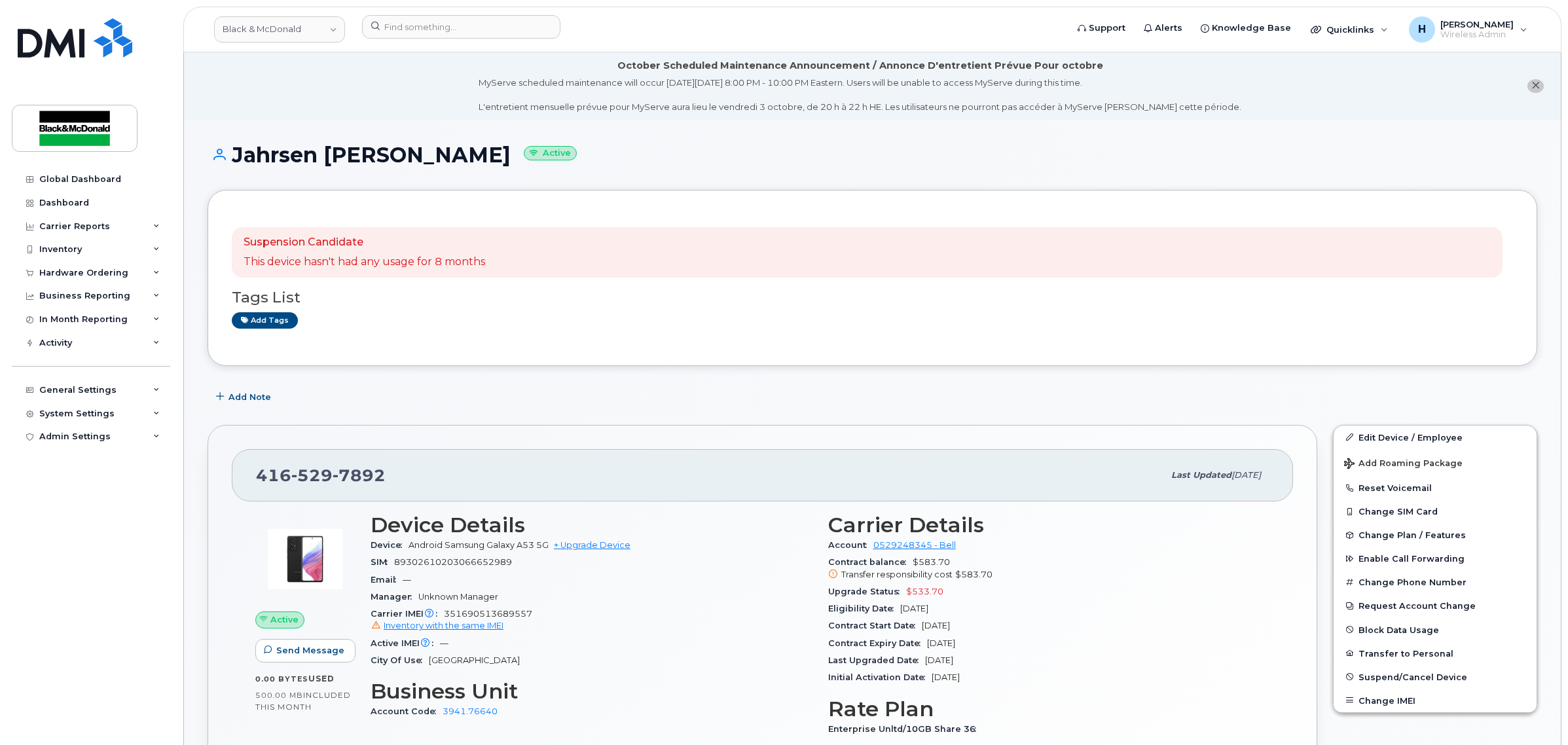
click at [1539, 85] on icon "close notification" at bounding box center [1535, 85] width 9 height 9
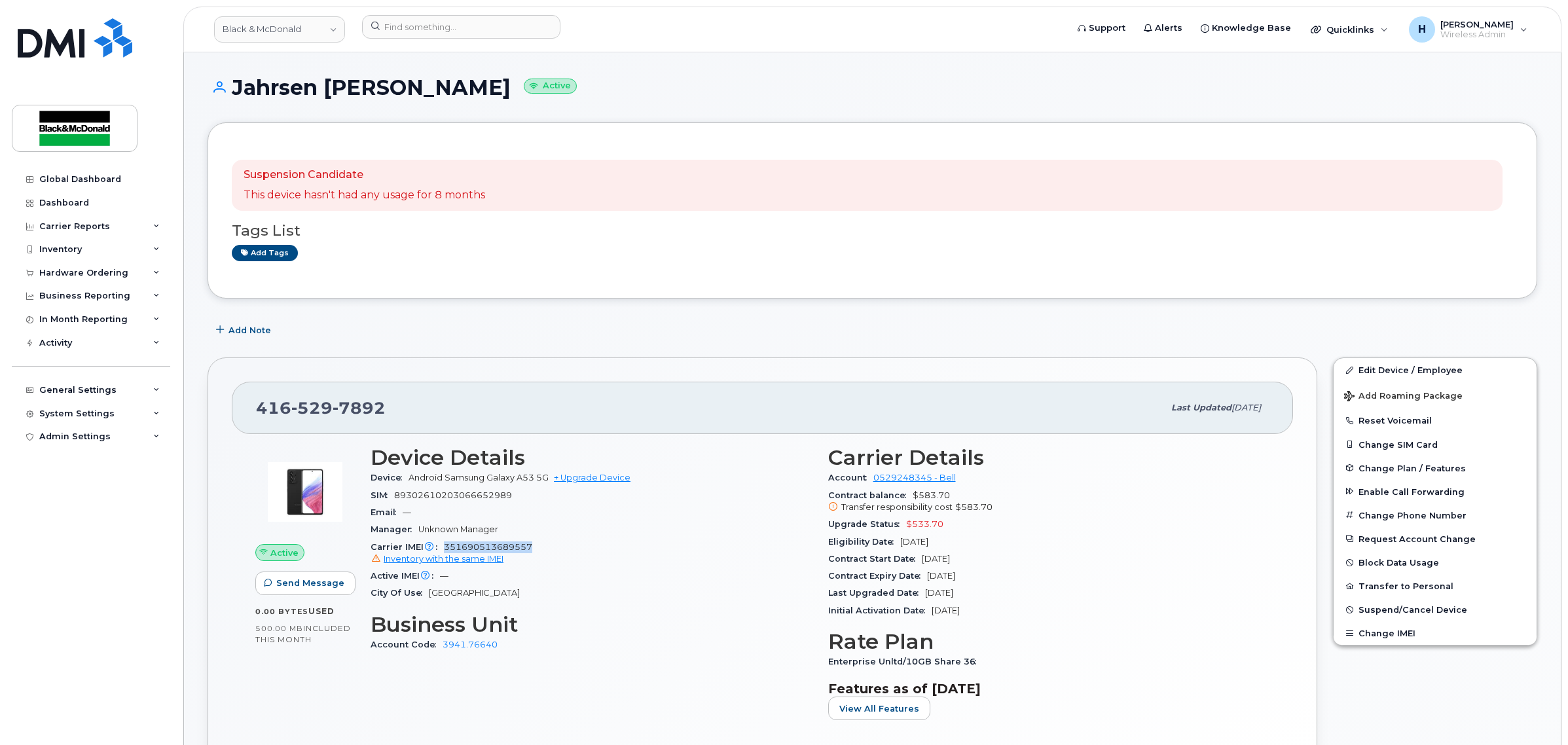
drag, startPoint x: 555, startPoint y: 549, endPoint x: 444, endPoint y: 551, distance: 111.0
click at [444, 551] on div "Carrier IMEI Carrier IMEI is reported during the last billing cycle or change o…" at bounding box center [591, 553] width 442 height 29
copy span "351690513689557"
click at [693, 501] on div "SIM [TECHNICAL_ID]" at bounding box center [591, 495] width 442 height 17
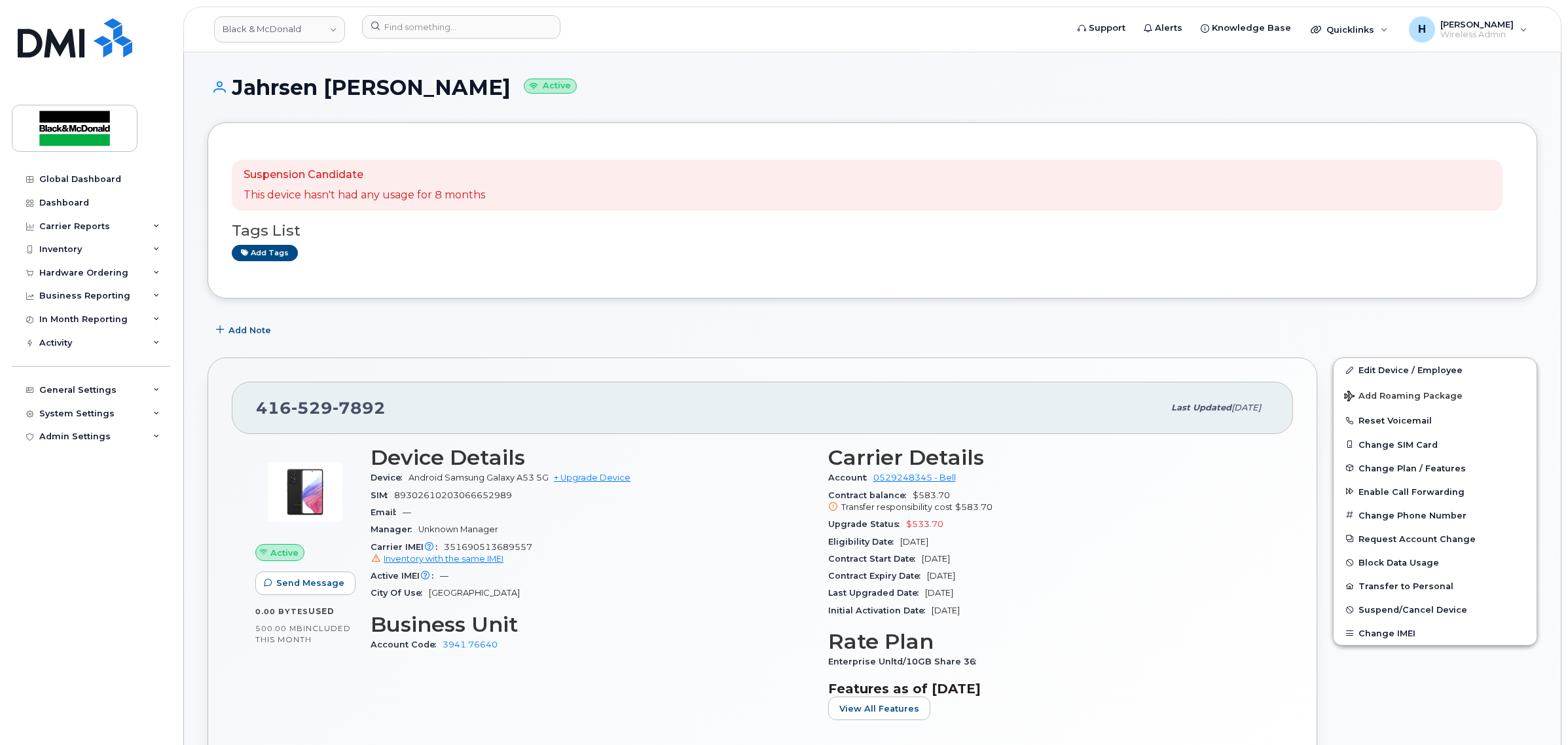
click at [466, 292] on div "Suspension Candidate This device hasn't had any usage for 8 months Tags List Ad…" at bounding box center [872, 211] width 1330 height 177
drag, startPoint x: 853, startPoint y: 105, endPoint x: 838, endPoint y: 112, distance: 16.6
click at [853, 105] on div "Jahrsen Weedon-Ettienne Active" at bounding box center [872, 99] width 1330 height 47
click at [499, 260] on div "Add tags" at bounding box center [867, 252] width 1271 height 16
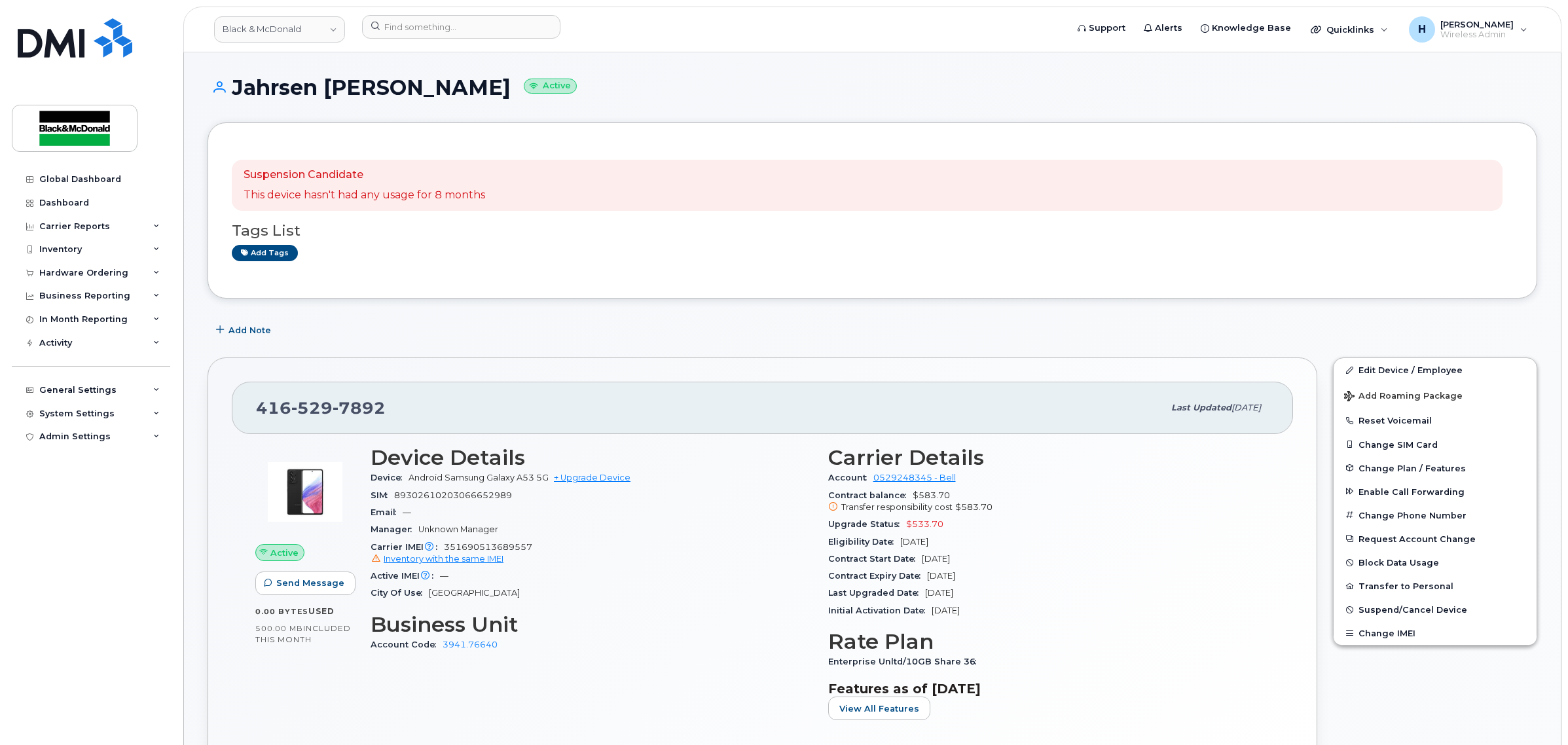
click at [640, 96] on h1 "Jahrsen Weedon-Ettienne Active" at bounding box center [872, 87] width 1330 height 23
click at [885, 120] on div "Jahrsen [PERSON_NAME] Active" at bounding box center [872, 99] width 1330 height 47
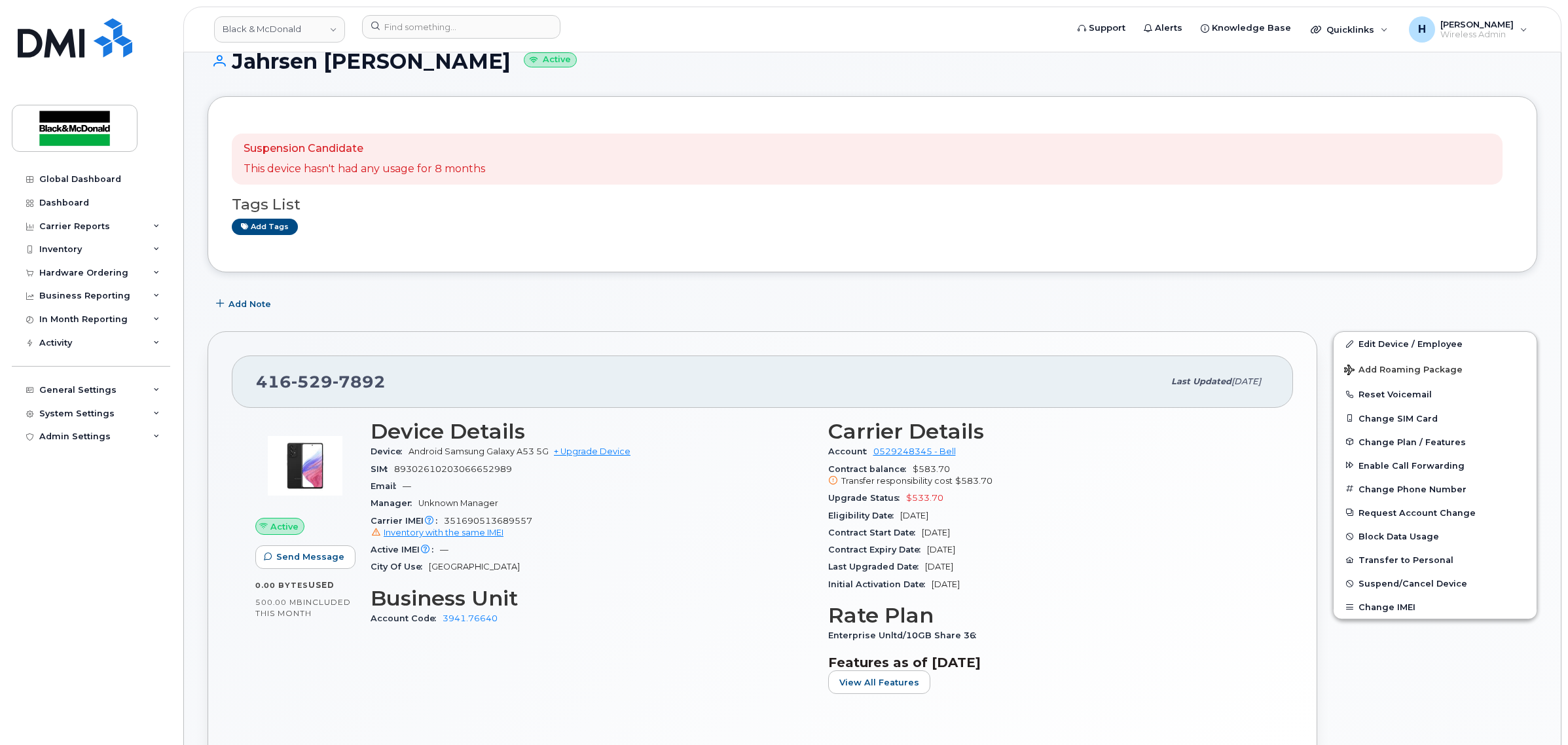
scroll to position [27, 0]
